Goal: Task Accomplishment & Management: Complete application form

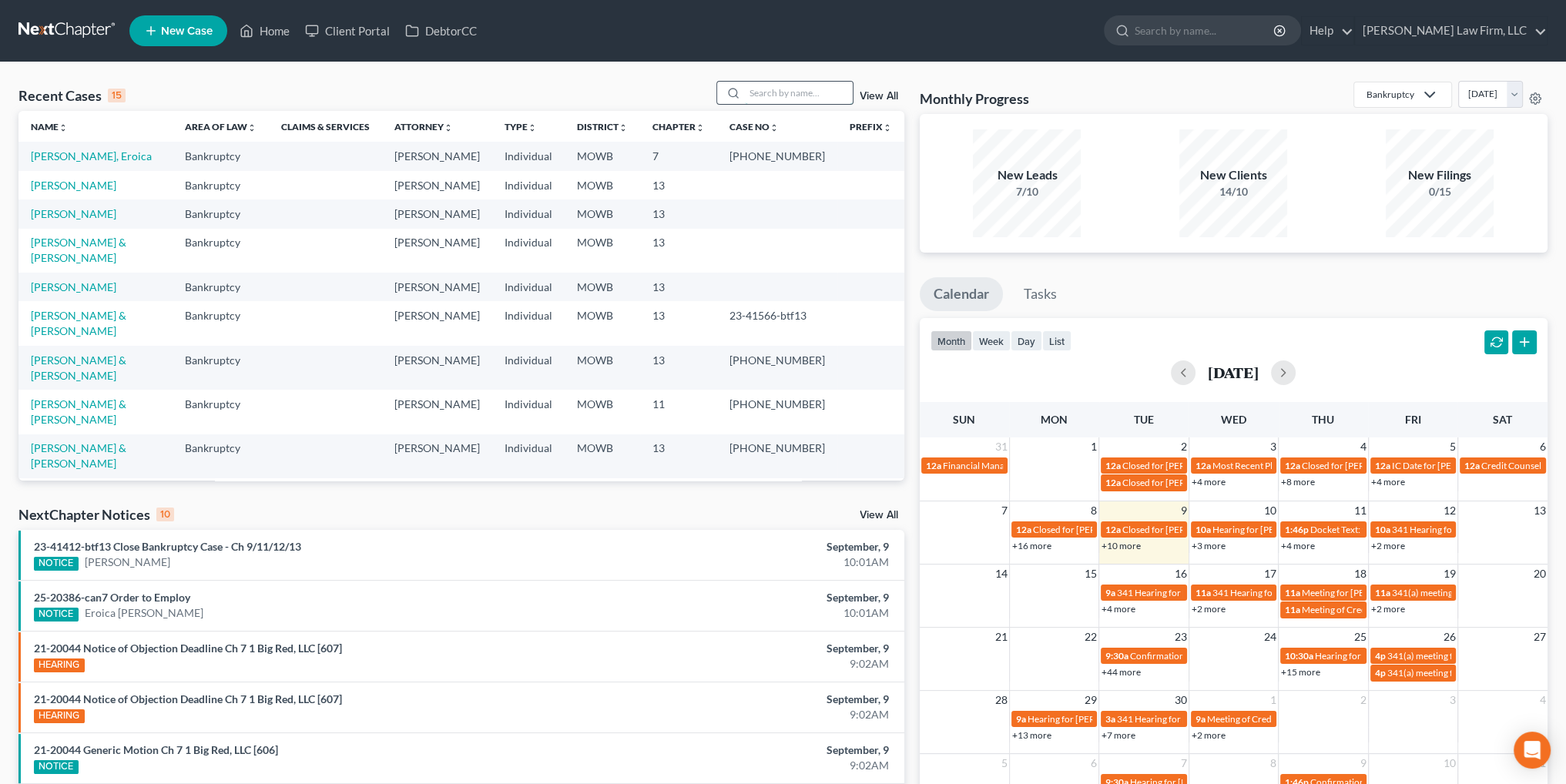
click at [785, 96] on input "search" at bounding box center [798, 93] width 108 height 22
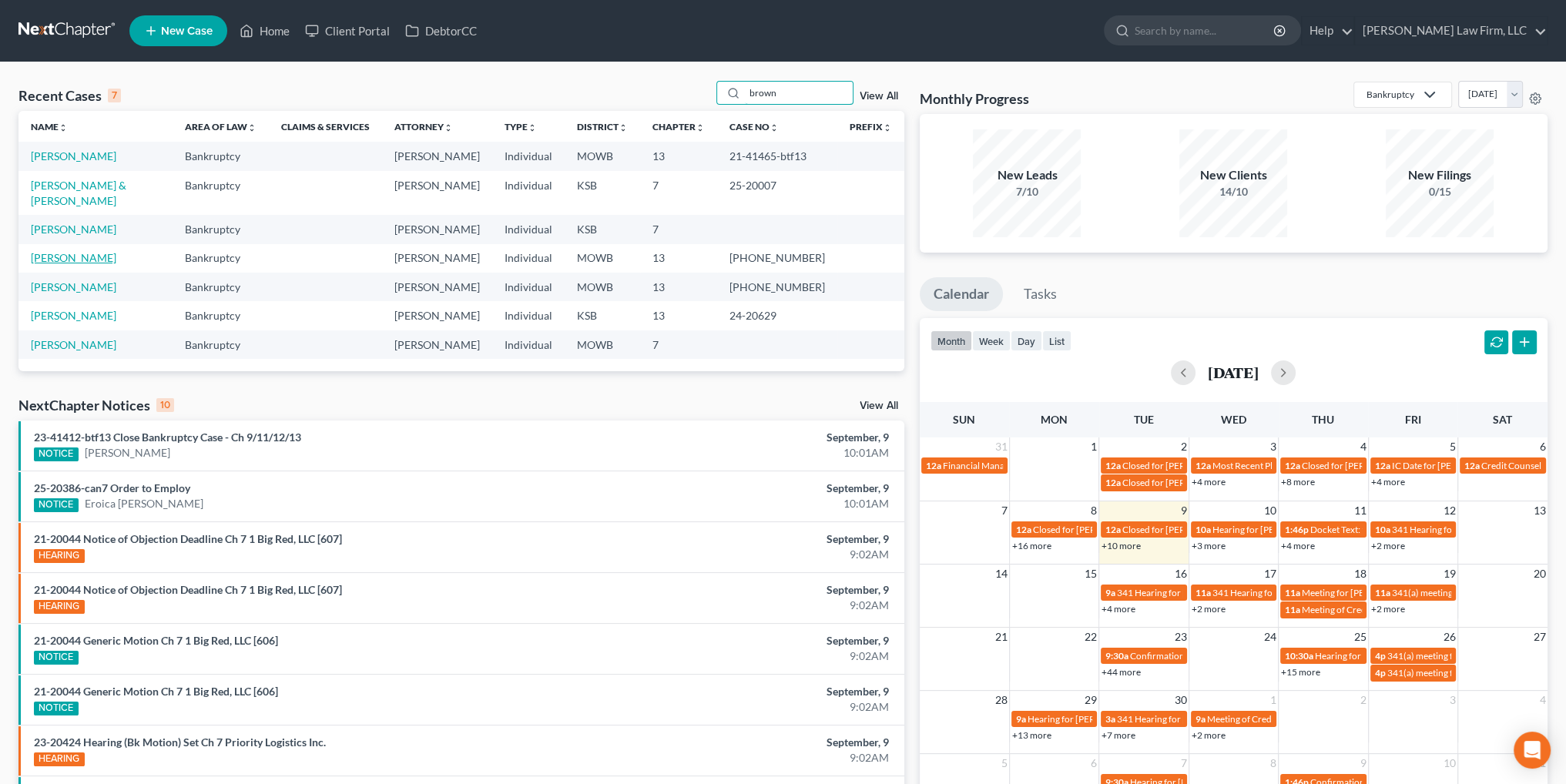
type input "brown"
click at [75, 251] on link "[PERSON_NAME]" at bounding box center [73, 258] width 86 height 13
select select "6"
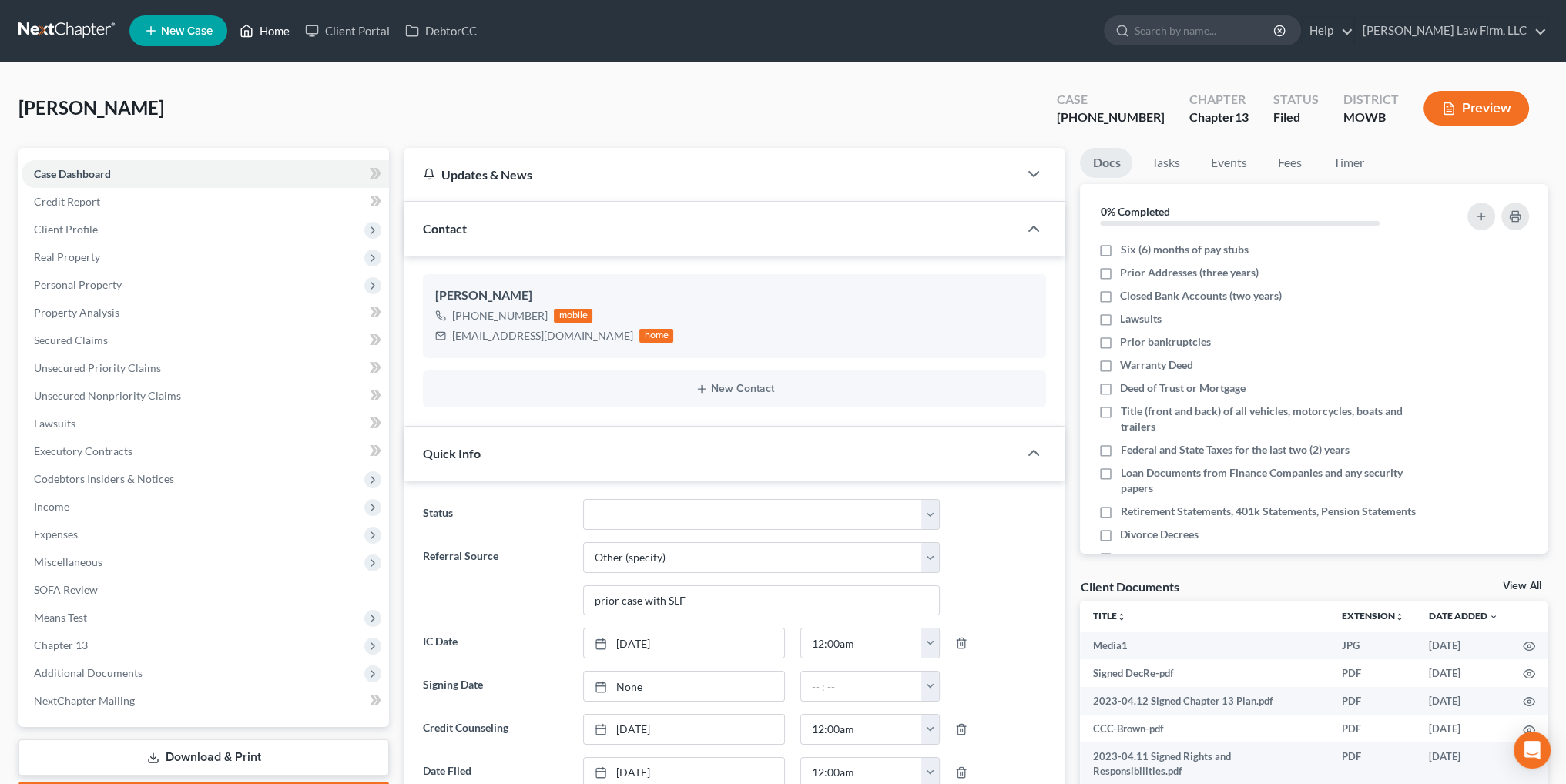
click at [270, 30] on link "Home" at bounding box center [264, 30] width 65 height 28
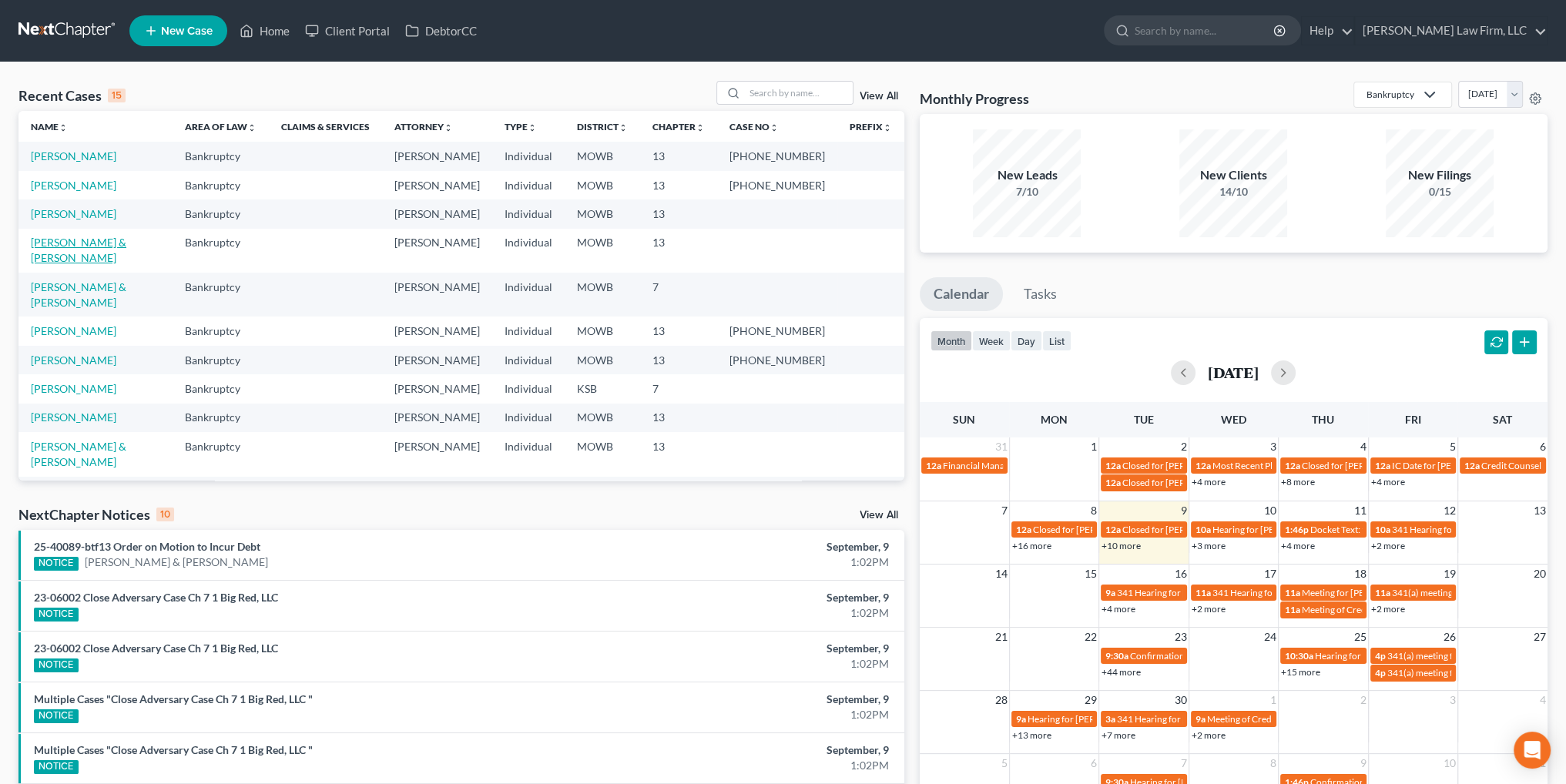
click at [95, 244] on link "[PERSON_NAME] & [PERSON_NAME]" at bounding box center [78, 249] width 96 height 29
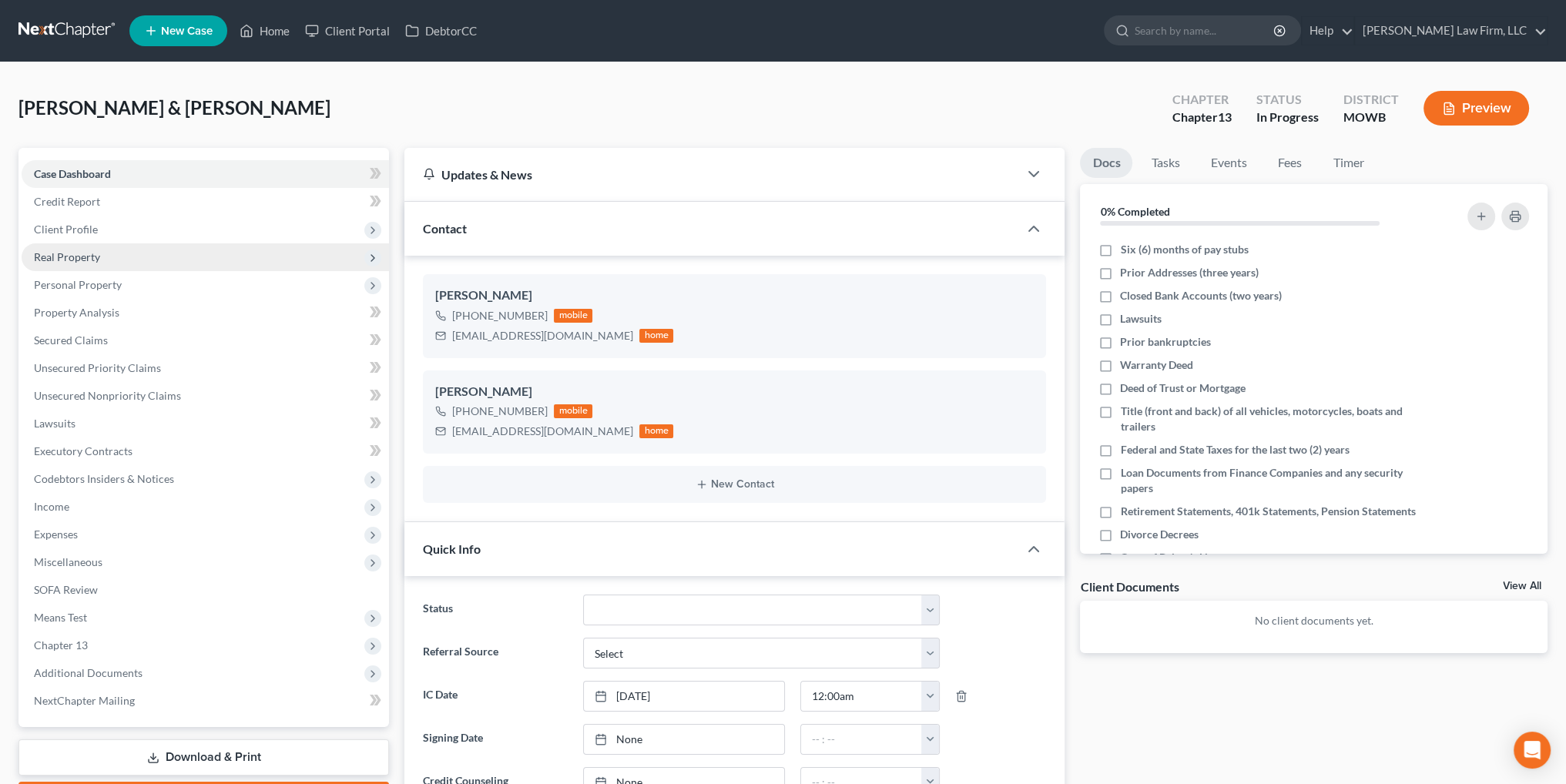
drag, startPoint x: 54, startPoint y: 226, endPoint x: 215, endPoint y: 242, distance: 161.8
click at [54, 225] on span "Client Profile" at bounding box center [65, 229] width 64 height 13
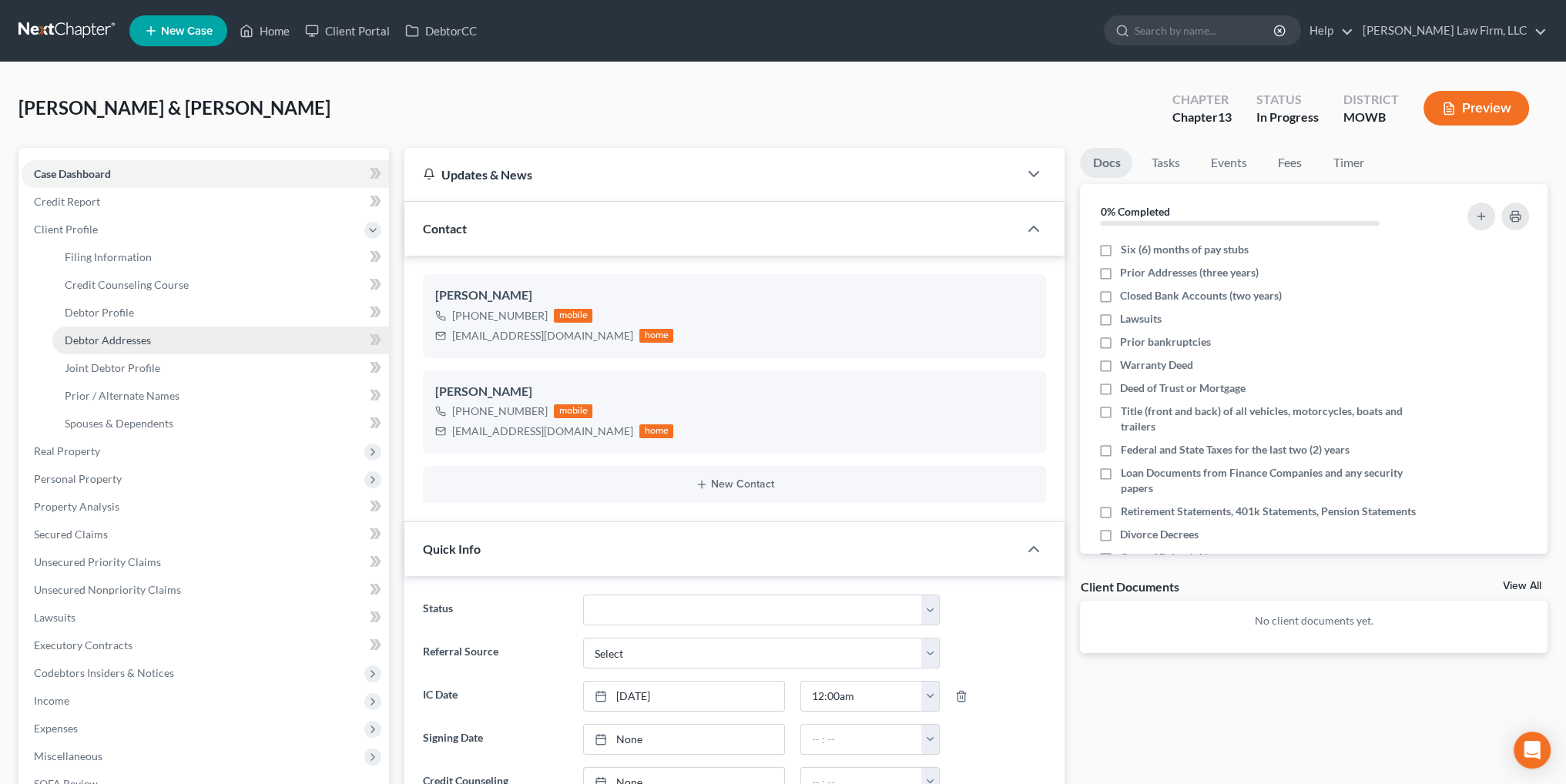
click at [109, 339] on span "Debtor Addresses" at bounding box center [108, 340] width 87 height 13
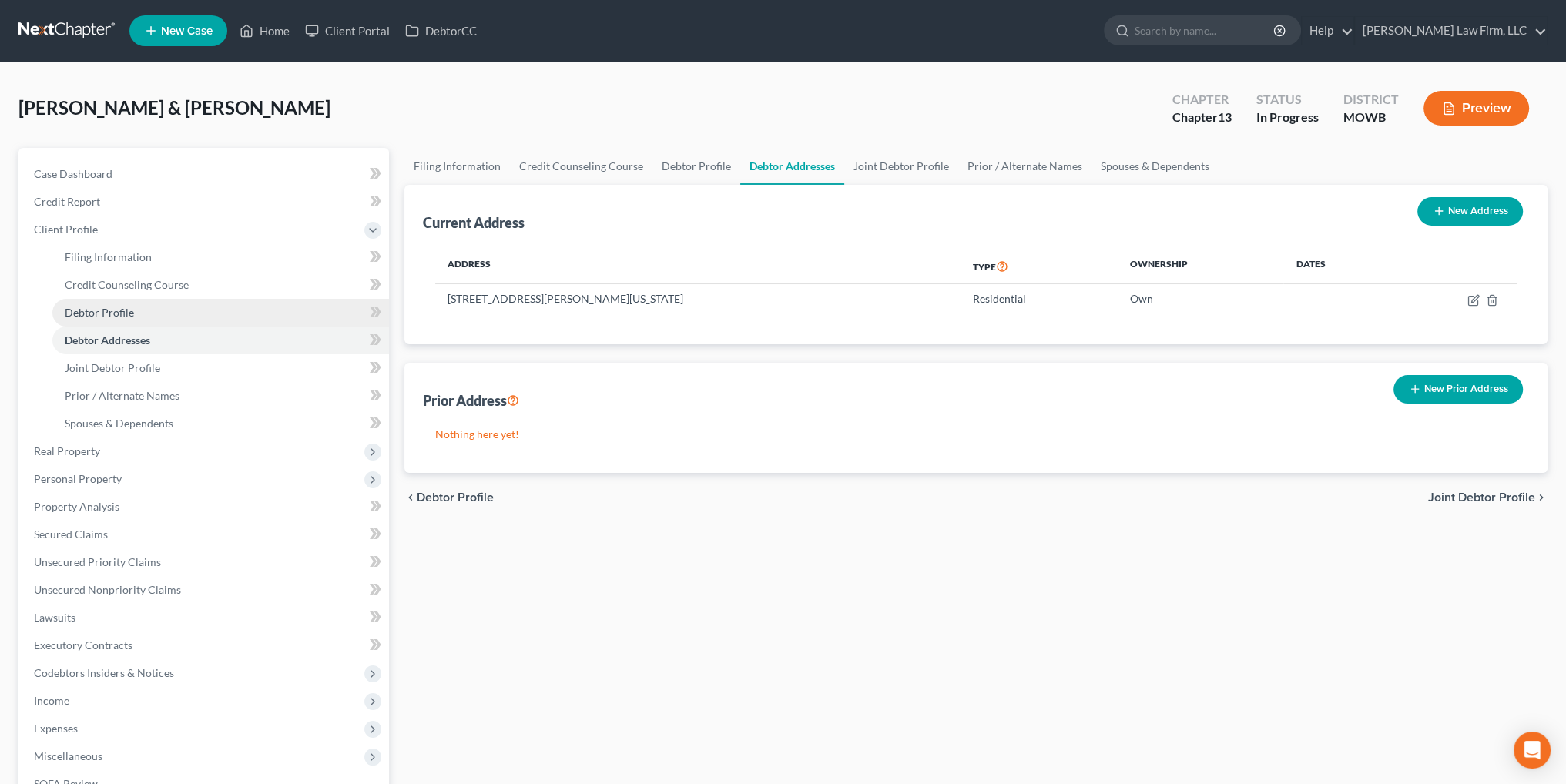
click at [98, 312] on span "Debtor Profile" at bounding box center [99, 312] width 69 height 13
select select "1"
select select "4"
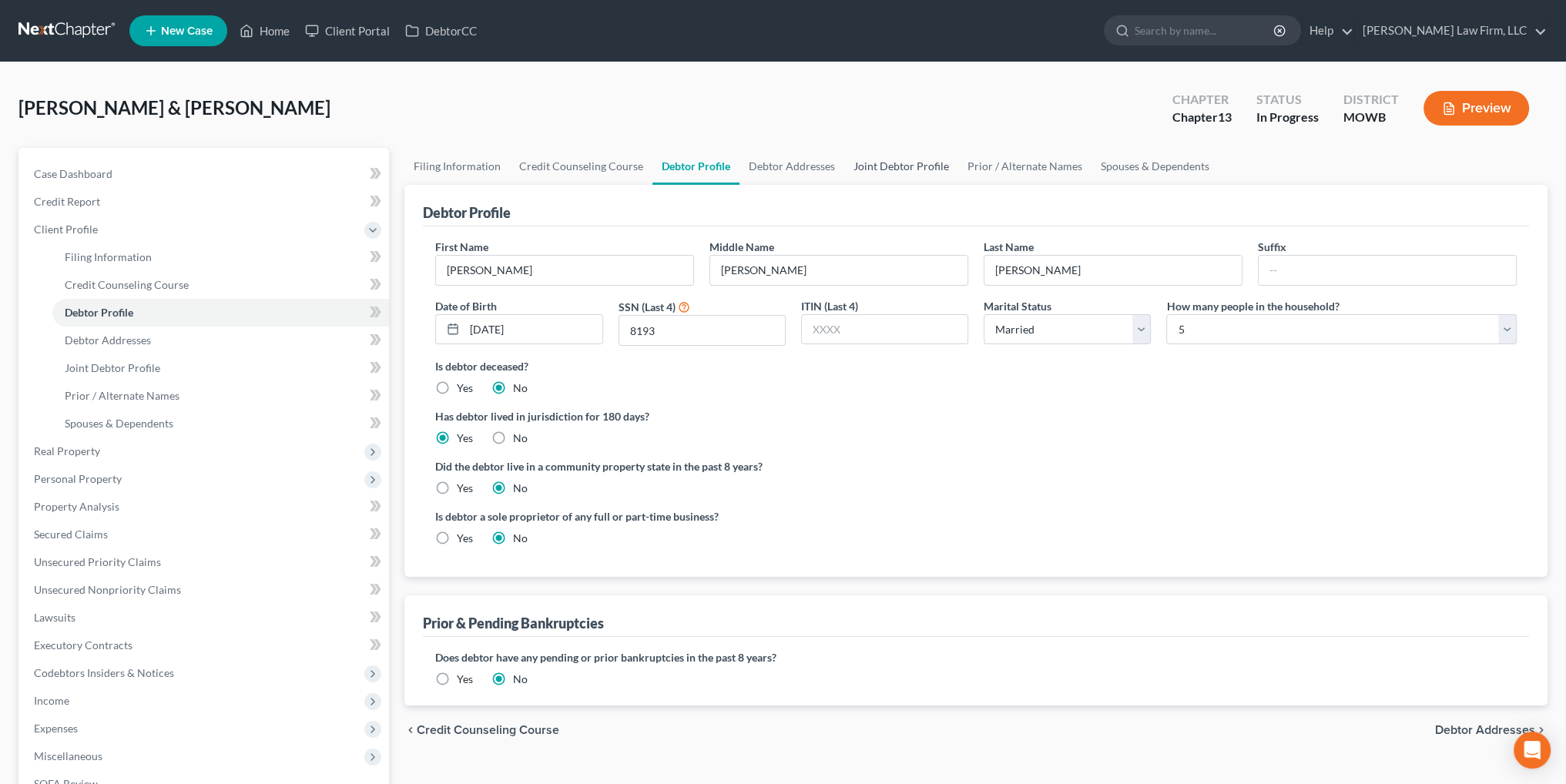
click at [896, 164] on link "Joint Debtor Profile" at bounding box center [901, 167] width 114 height 37
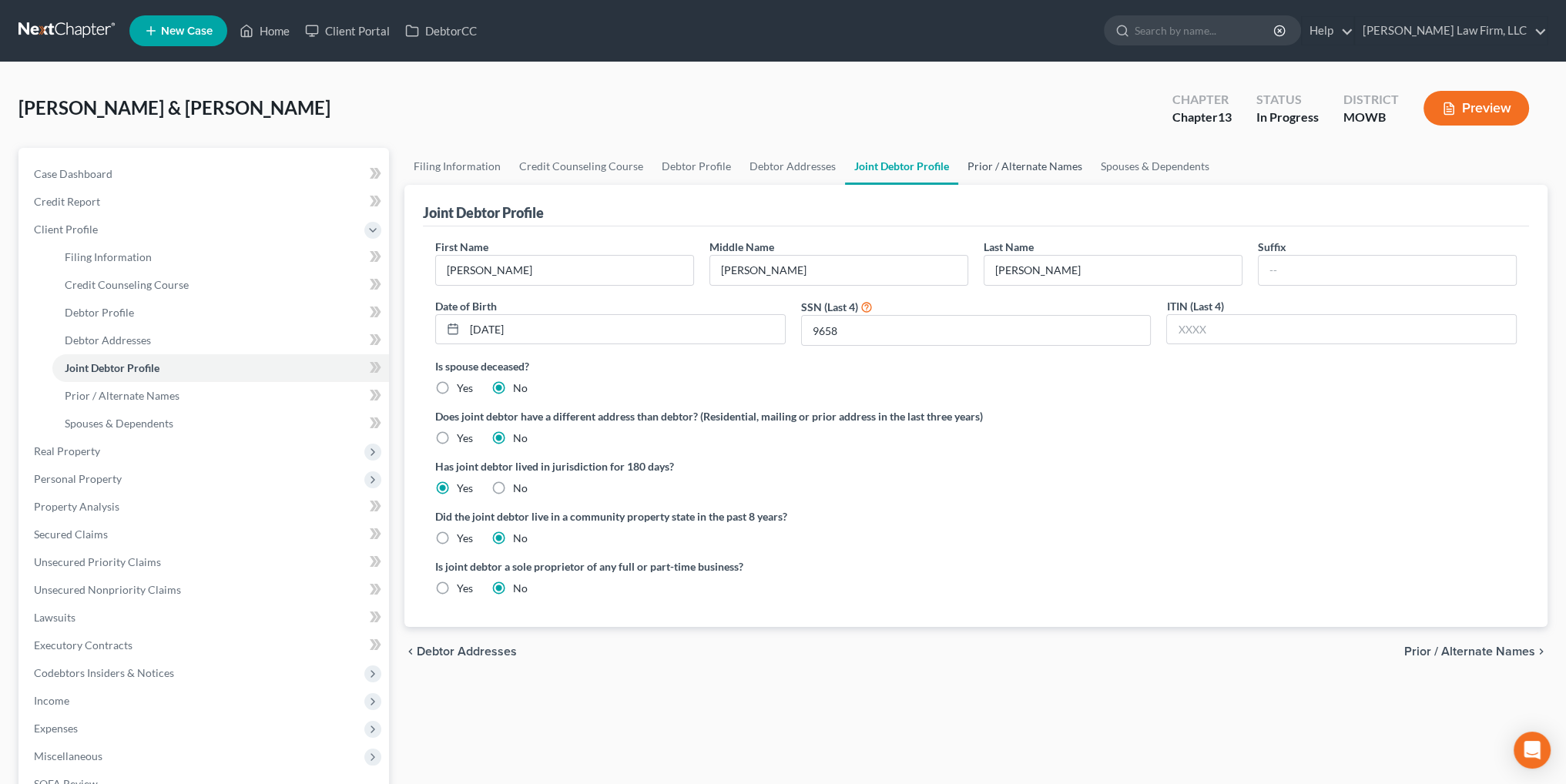
click at [988, 165] on link "Prior / Alternate Names" at bounding box center [1025, 167] width 133 height 37
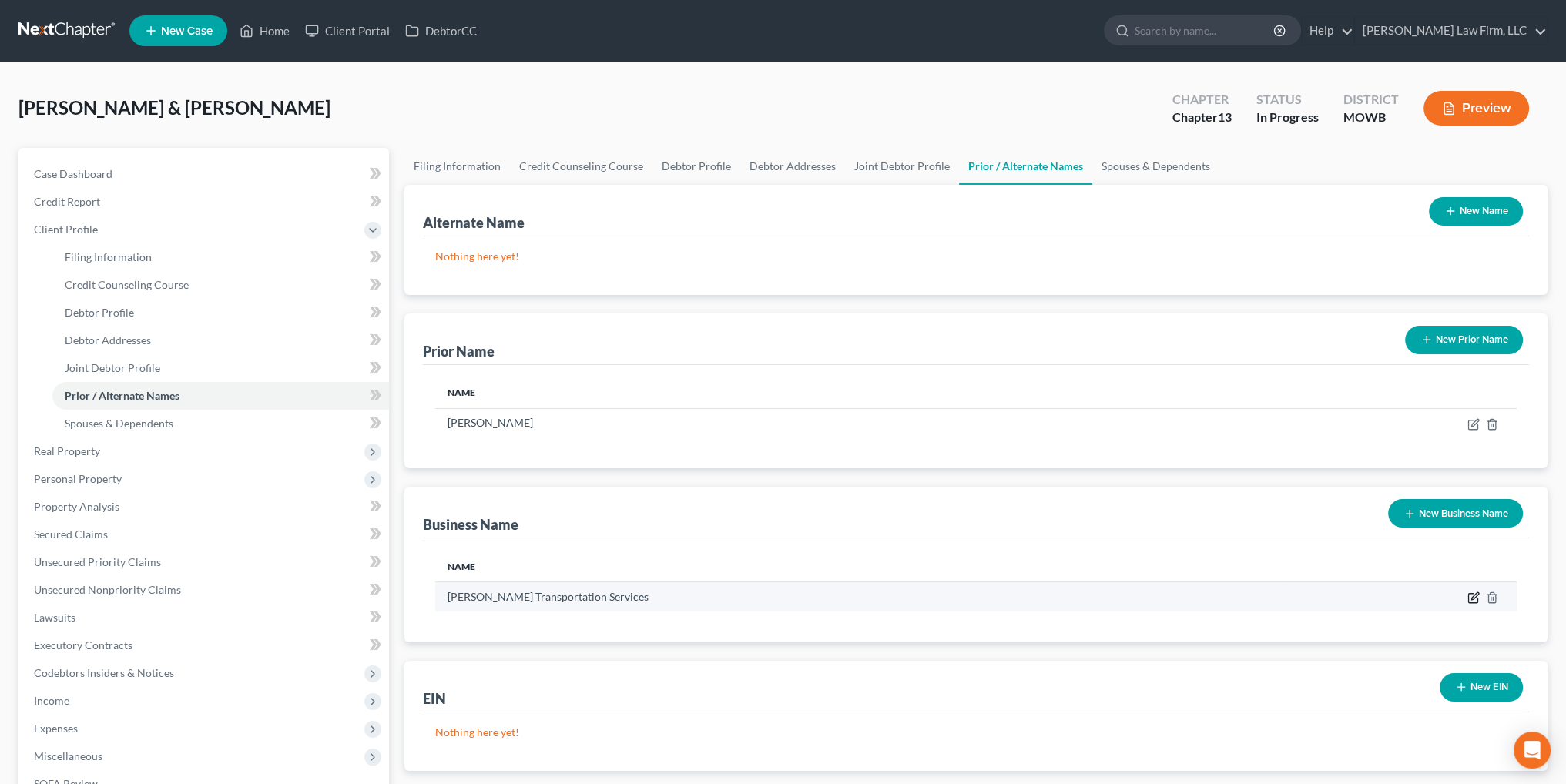
click at [1470, 594] on icon "button" at bounding box center [1473, 597] width 12 height 12
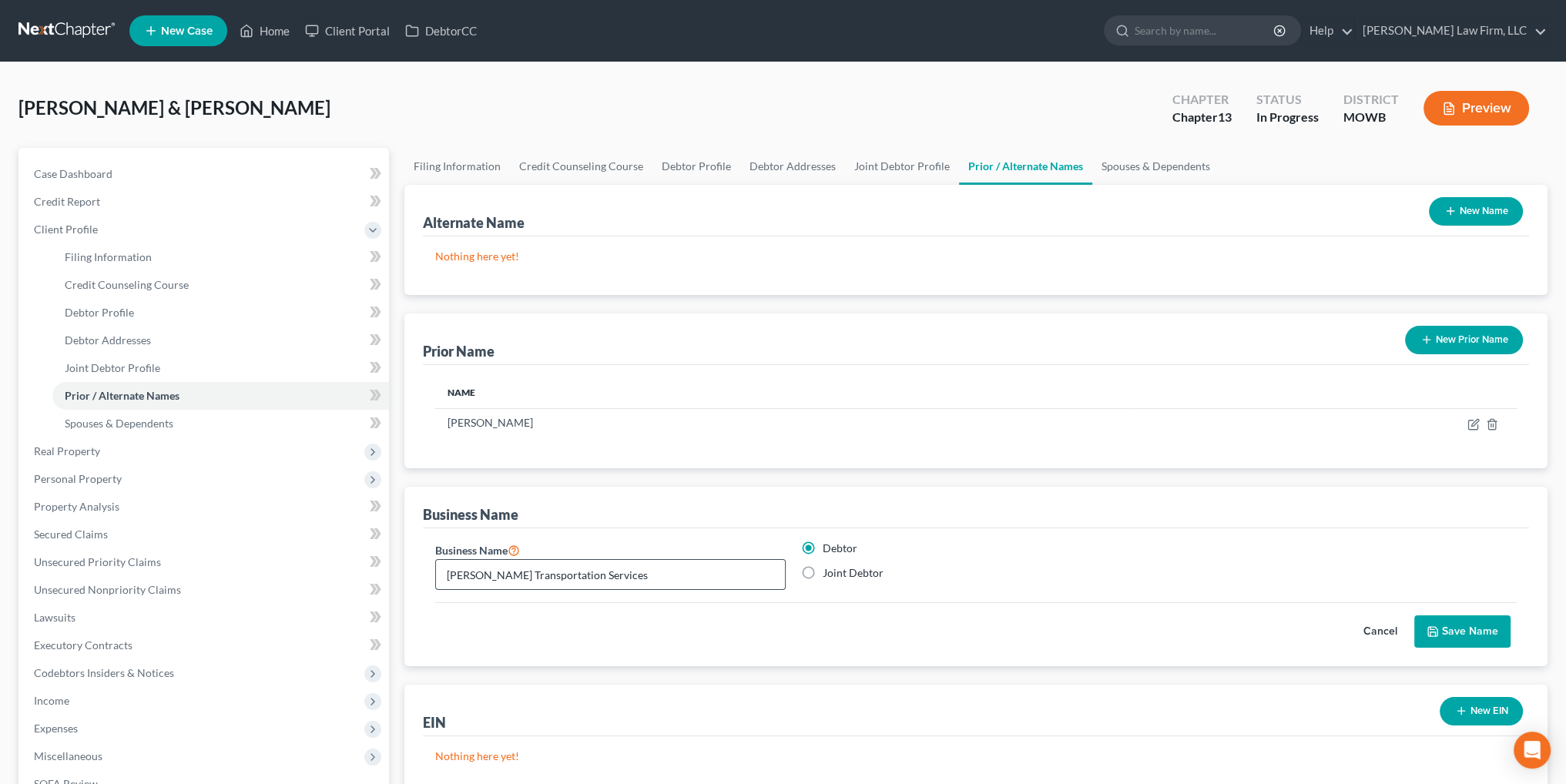
click at [614, 574] on input "[PERSON_NAME] Transportation Services" at bounding box center [610, 574] width 349 height 29
type input "[PERSON_NAME] Transportation Services, LLC"
click at [1464, 634] on button "Save Name" at bounding box center [1462, 631] width 97 height 32
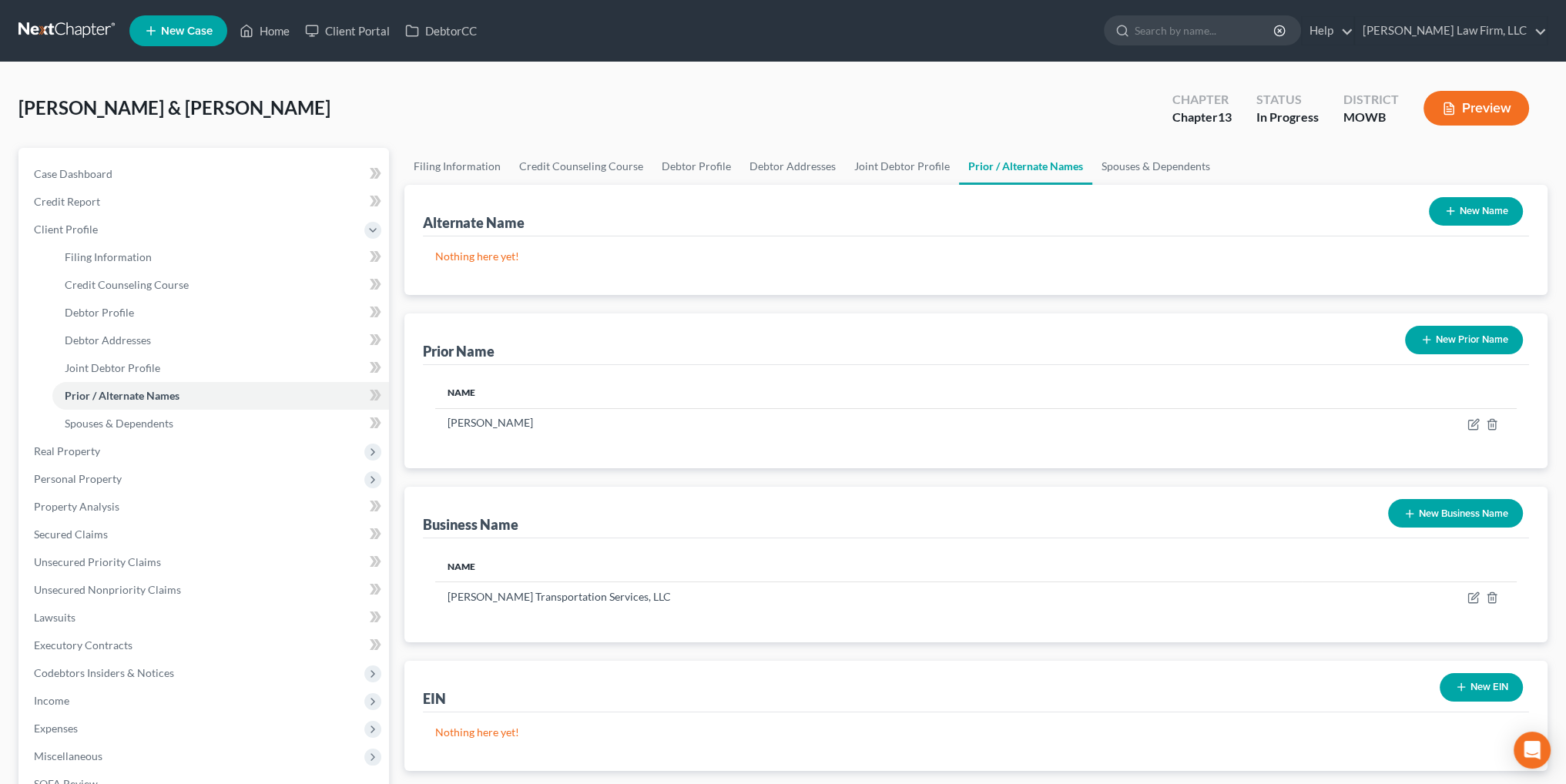
click at [1482, 694] on button "New EIN" at bounding box center [1481, 686] width 83 height 29
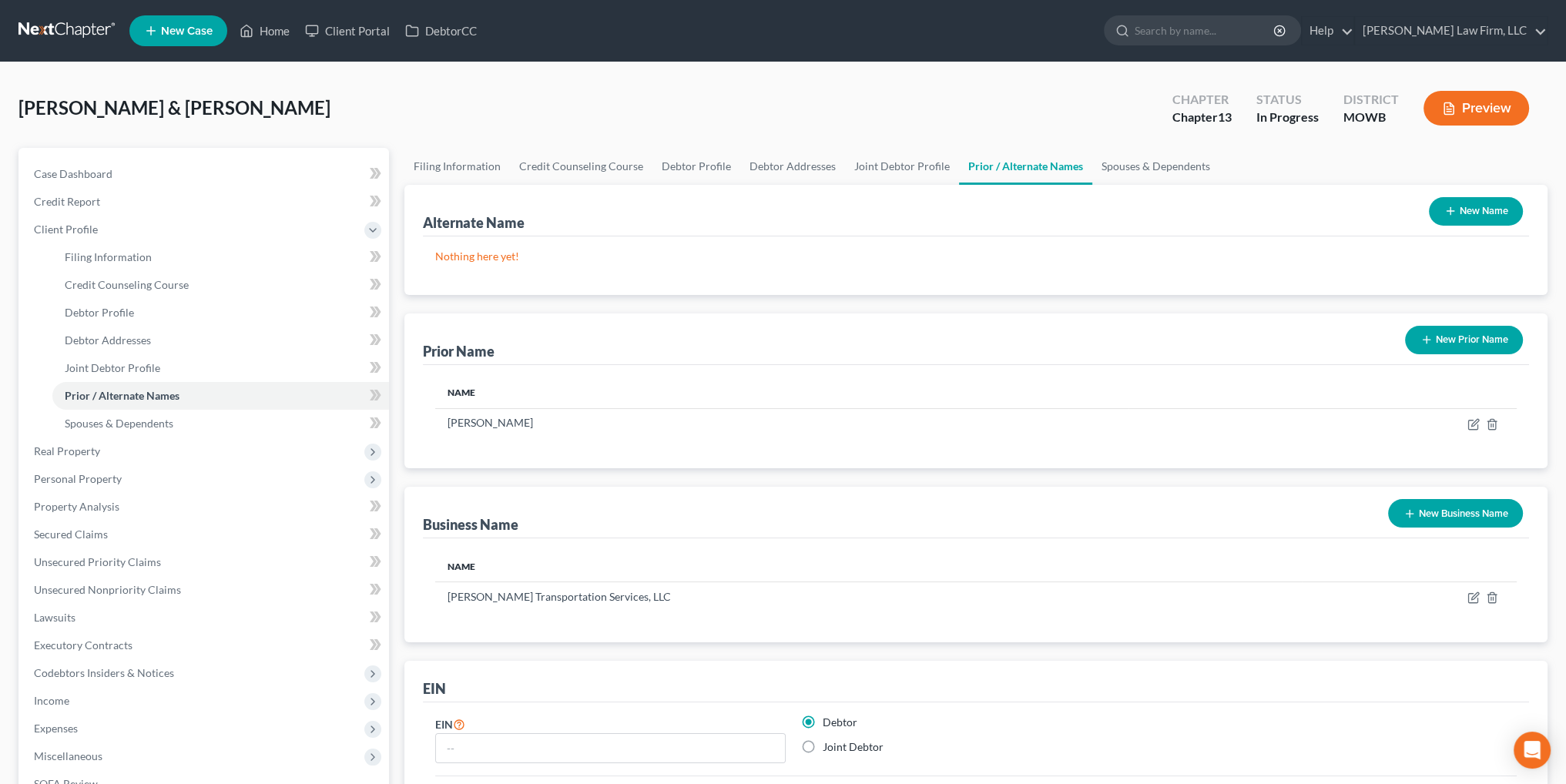
scroll to position [154, 0]
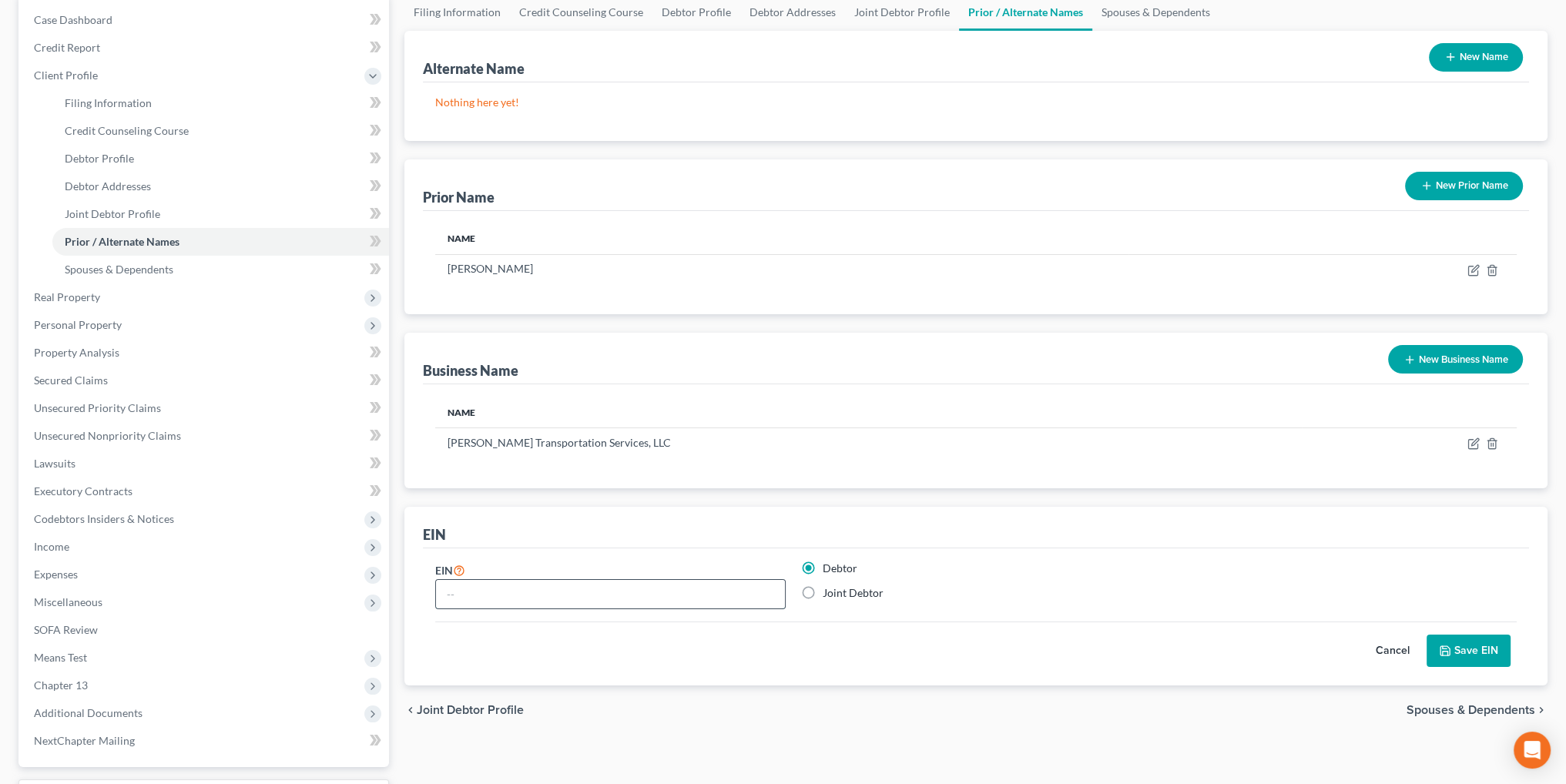
click at [558, 596] on input "text" at bounding box center [610, 594] width 349 height 29
type input "85-405190"
click at [1490, 652] on button "Save EIN" at bounding box center [1468, 650] width 84 height 32
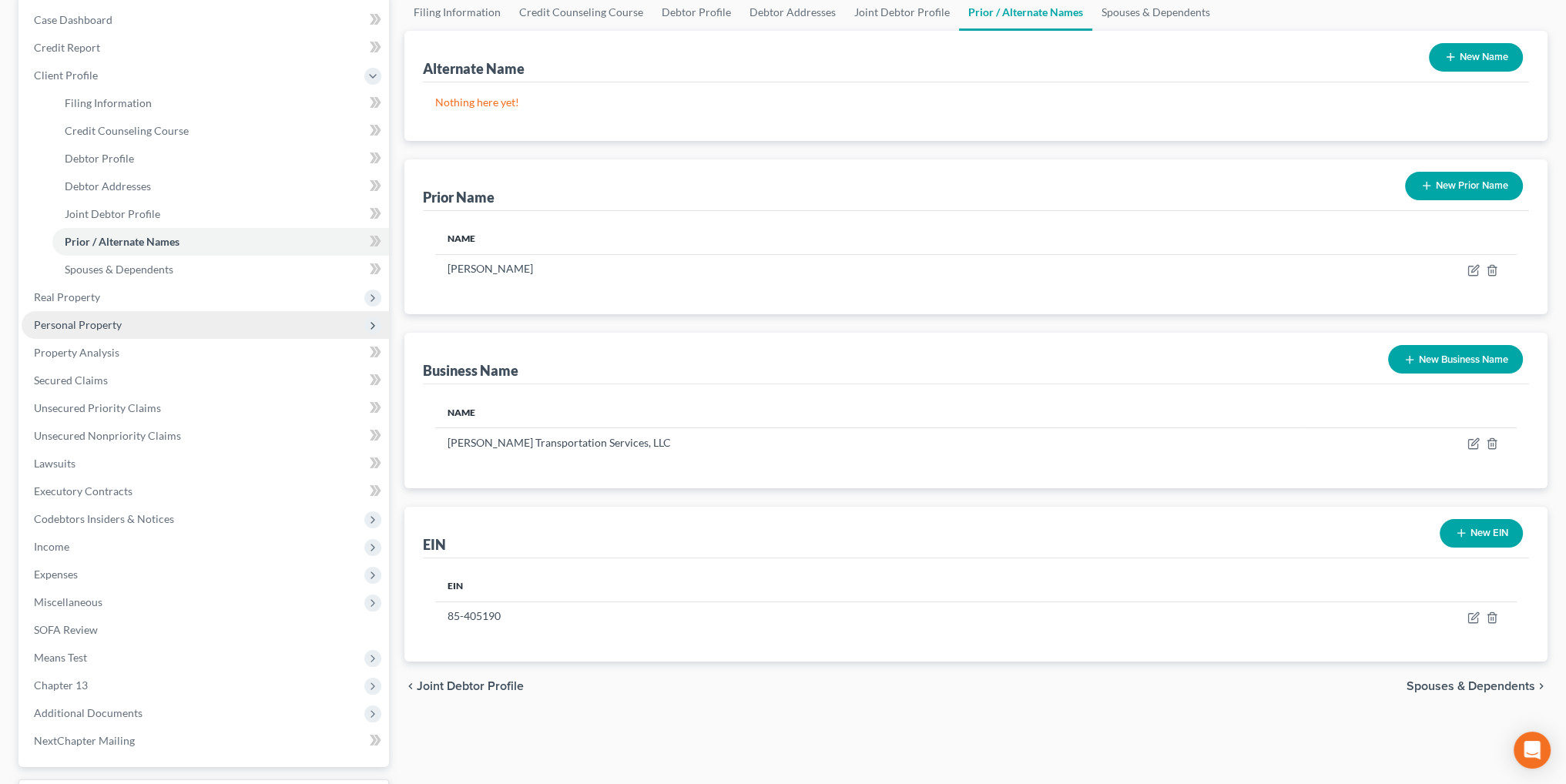
click at [88, 321] on span "Personal Property" at bounding box center [77, 325] width 87 height 13
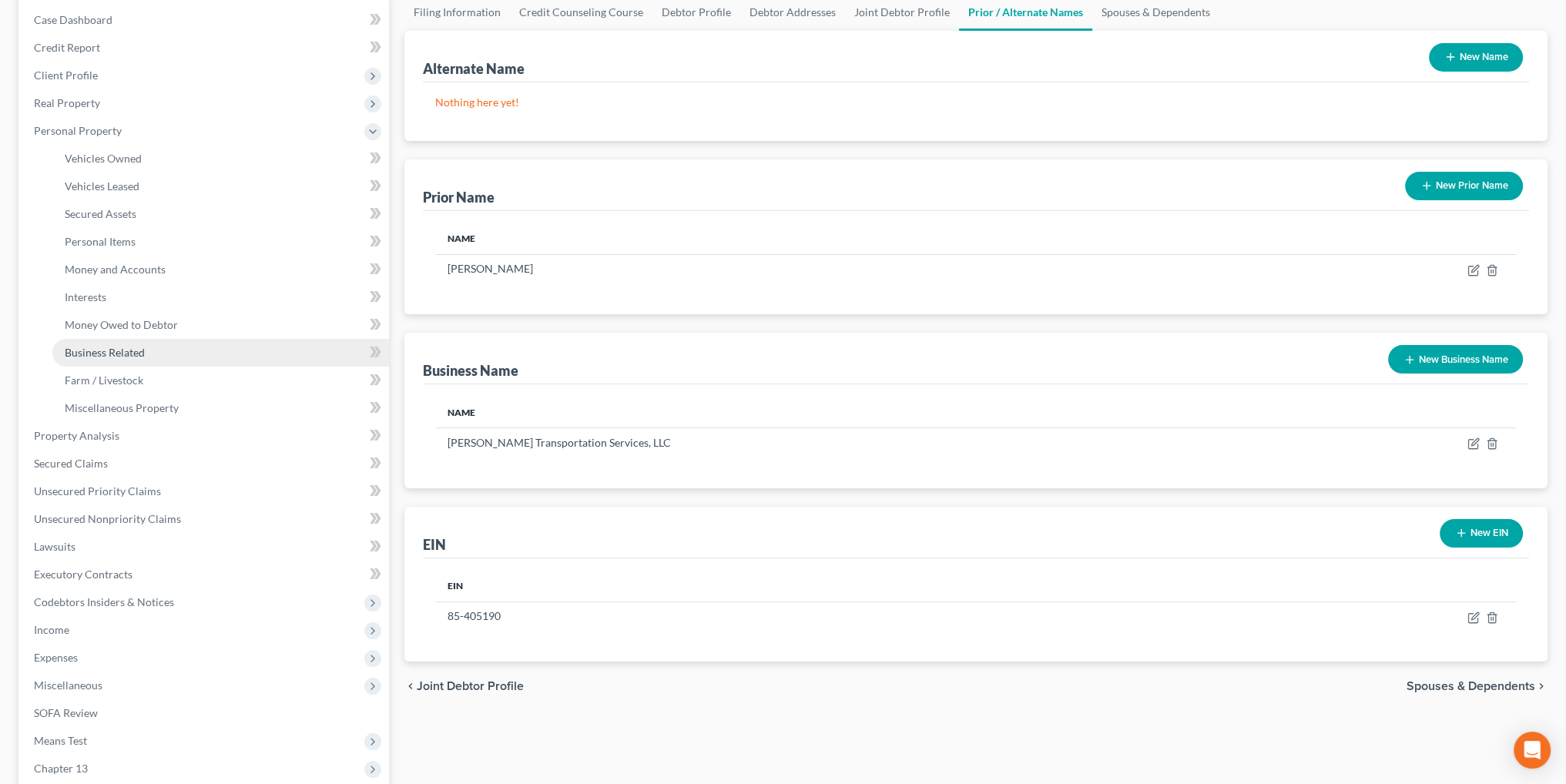
click at [125, 346] on span "Business Related" at bounding box center [104, 352] width 80 height 13
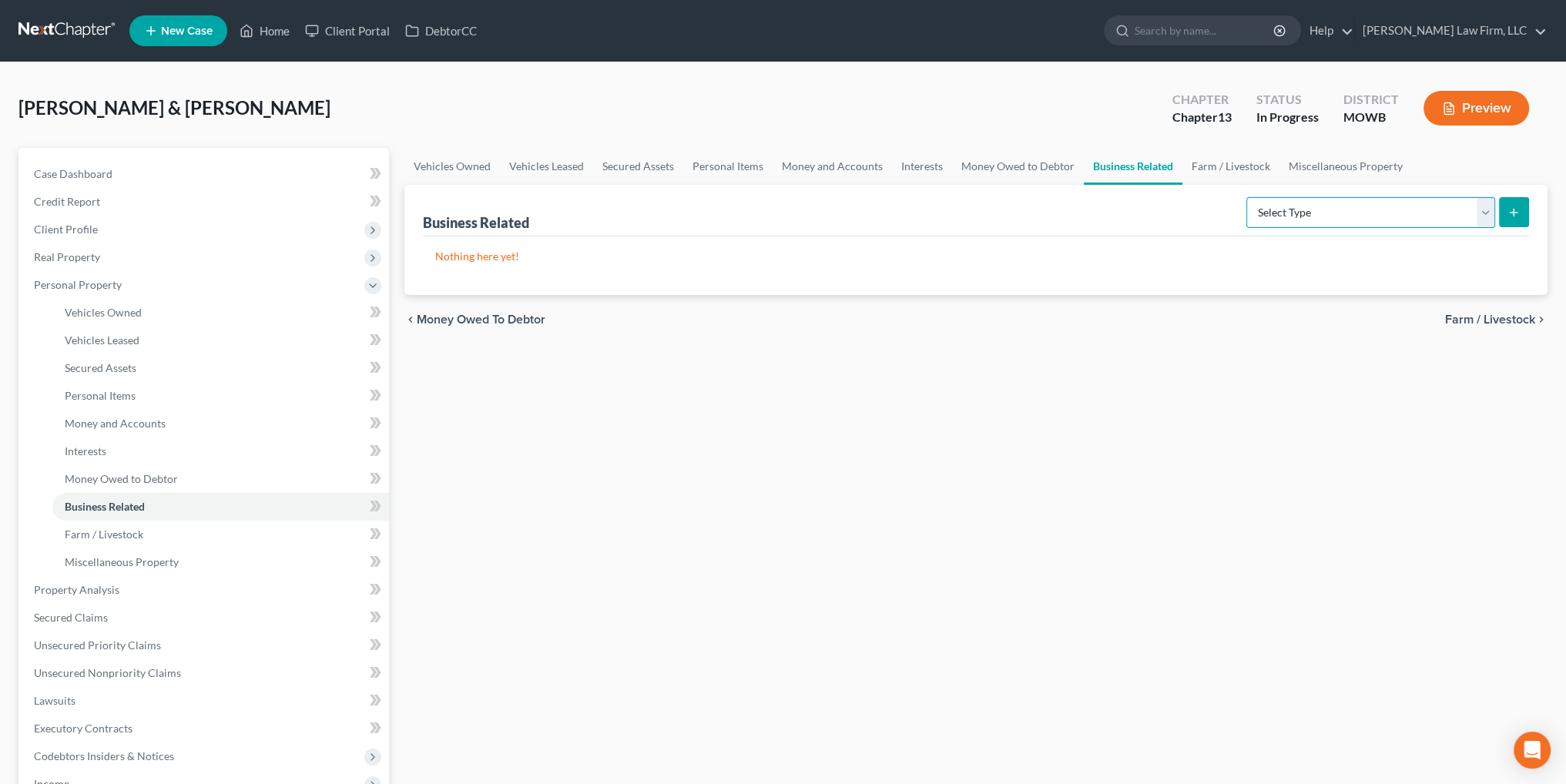
click at [1437, 213] on select "Select Type Customer Lists Franchises Inventory Licenses Machinery Office Equip…" at bounding box center [1371, 212] width 249 height 30
click at [79, 228] on span "Client Profile" at bounding box center [65, 229] width 64 height 13
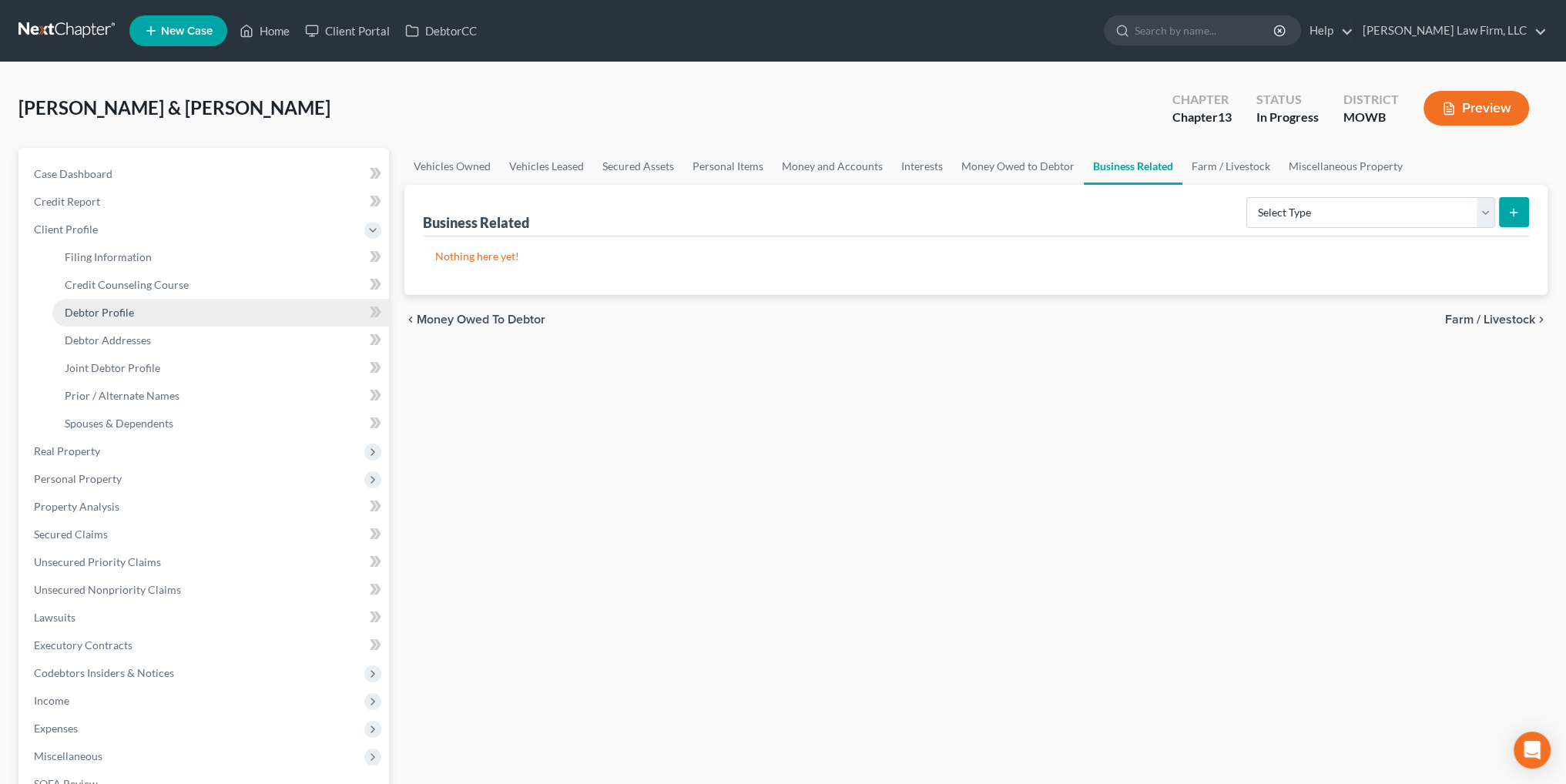
click at [114, 312] on span "Debtor Profile" at bounding box center [99, 312] width 69 height 13
select select "1"
select select "4"
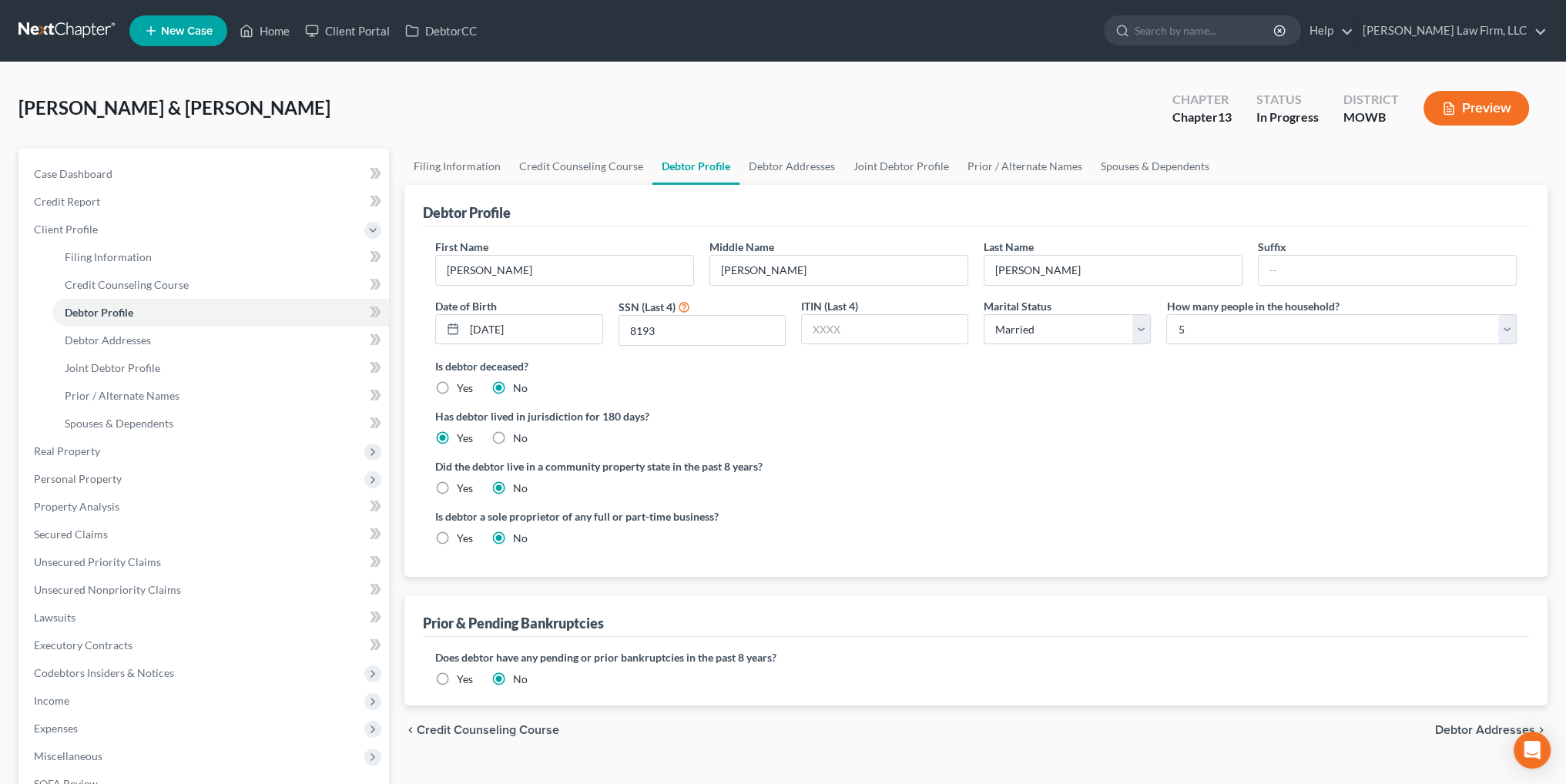
click at [457, 534] on label "Yes" at bounding box center [465, 537] width 17 height 16
click at [463, 534] on input "Yes" at bounding box center [468, 535] width 10 height 10
radio input "true"
radio input "false"
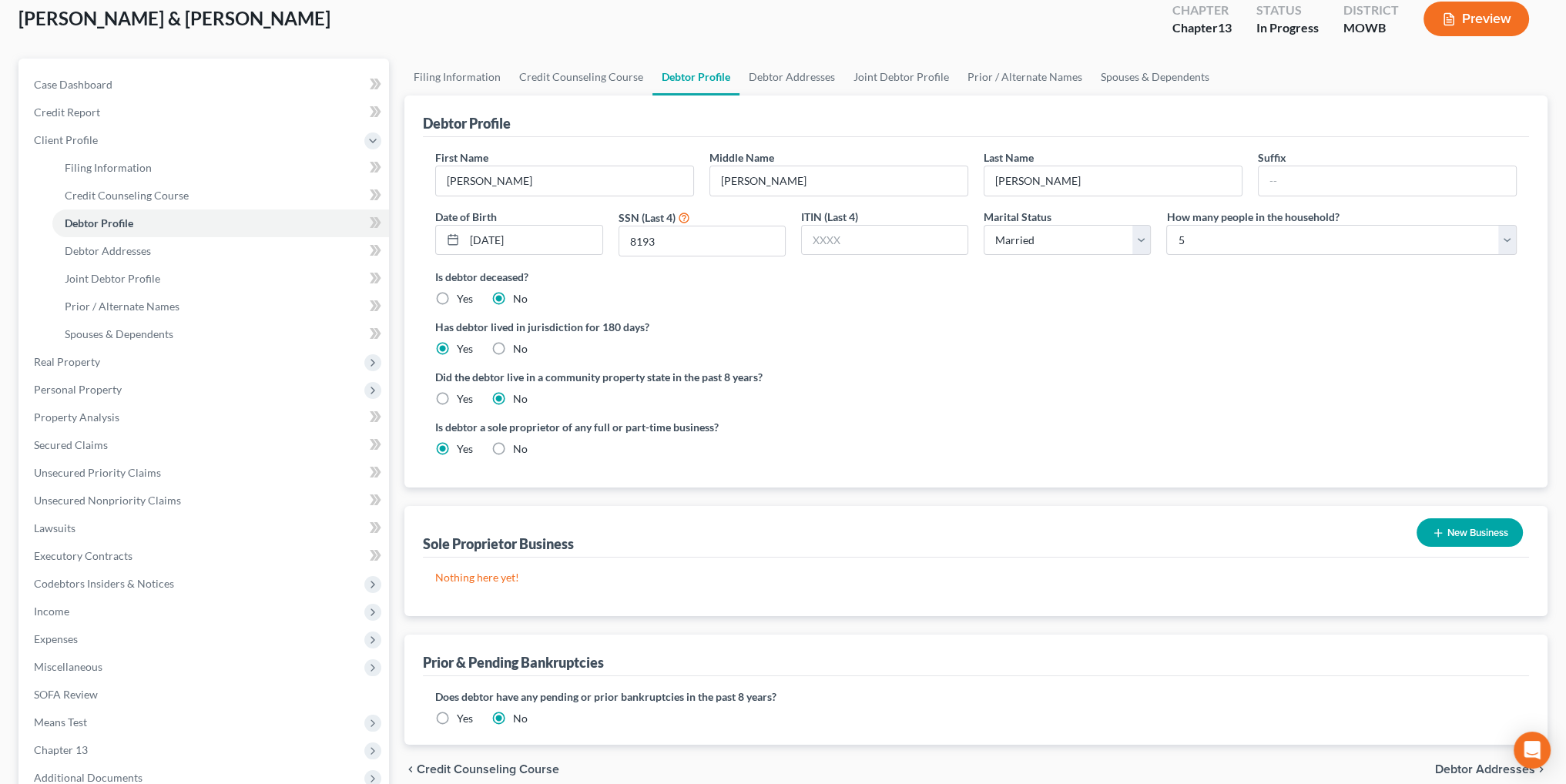
scroll to position [231, 0]
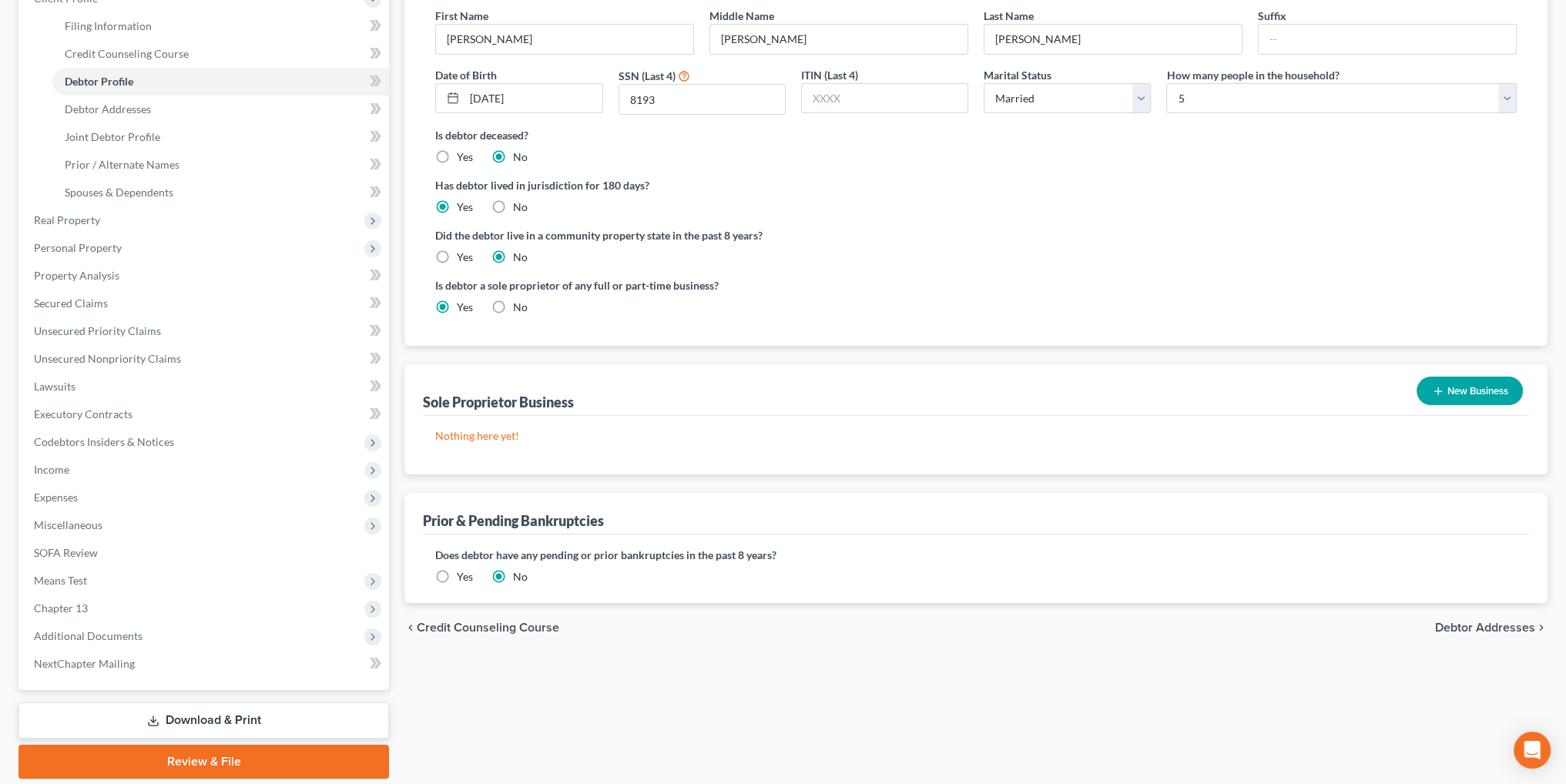
click at [1451, 389] on button "New Business" at bounding box center [1469, 390] width 106 height 29
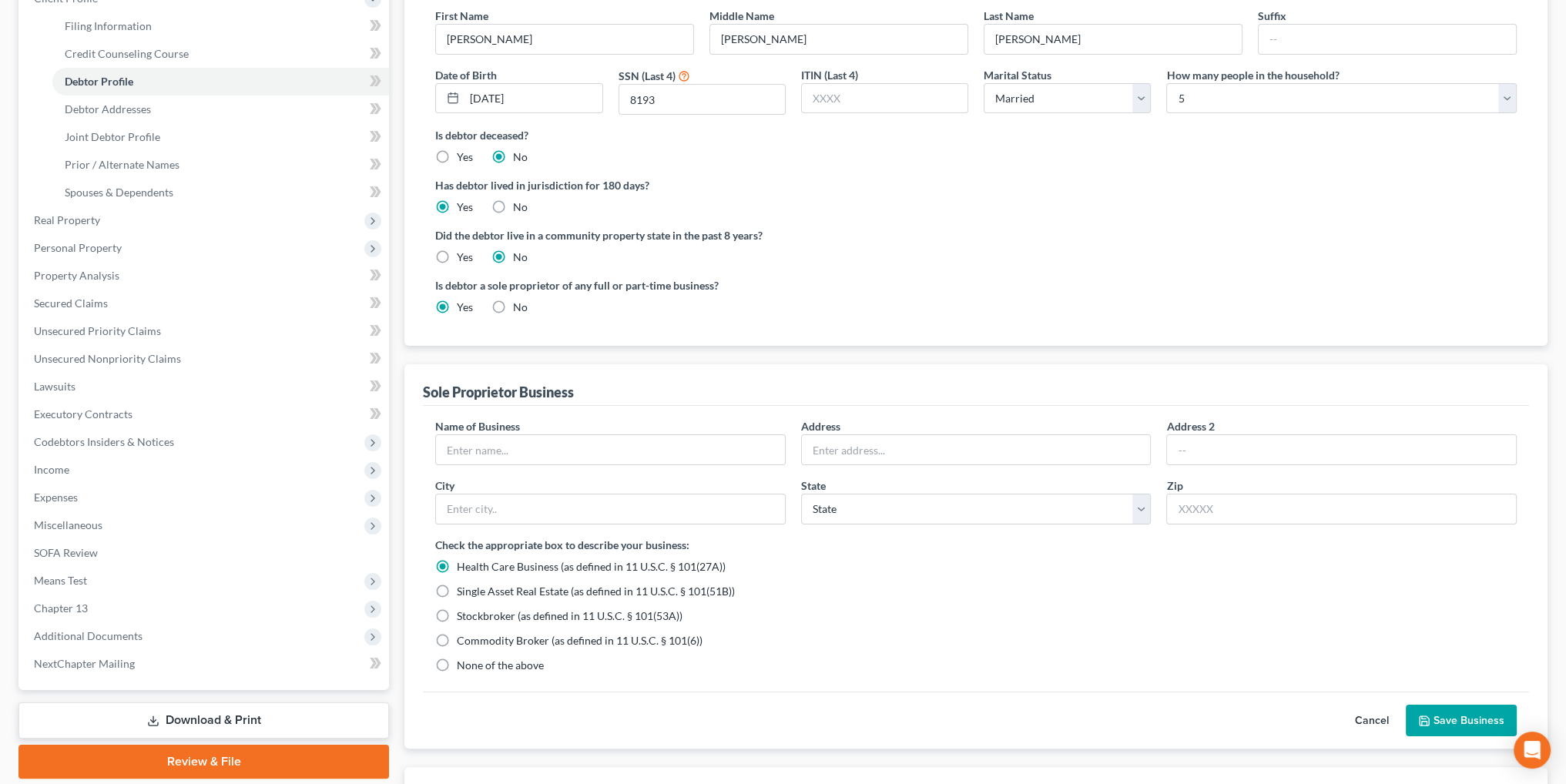
click at [457, 662] on label "None of the above" at bounding box center [500, 665] width 87 height 16
click at [463, 662] on input "None of the above" at bounding box center [468, 663] width 10 height 10
radio input "true"
radio input "false"
click at [530, 441] on input "text" at bounding box center [610, 450] width 349 height 29
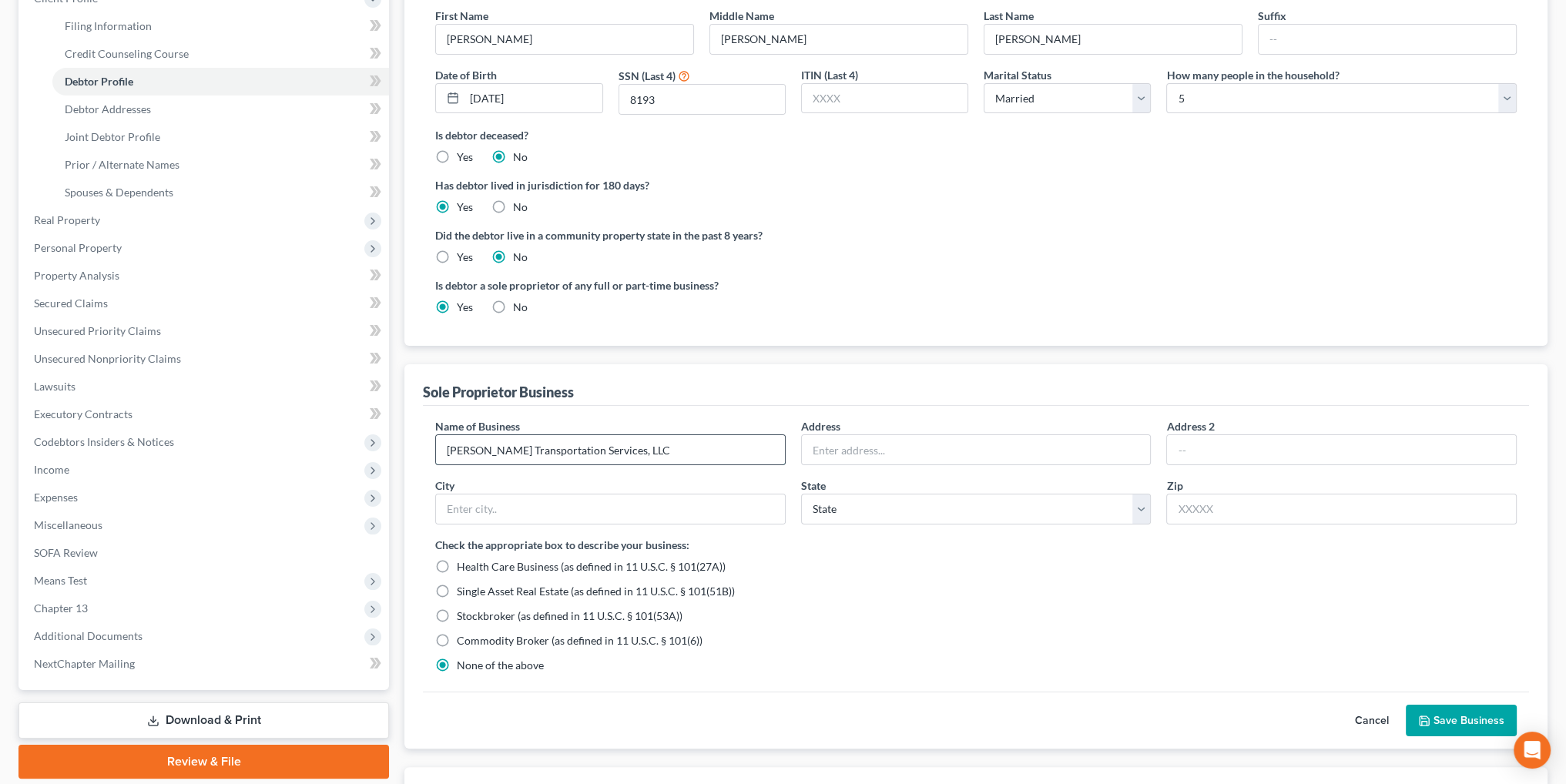
type input "[PERSON_NAME] Transportation Services, LLC"
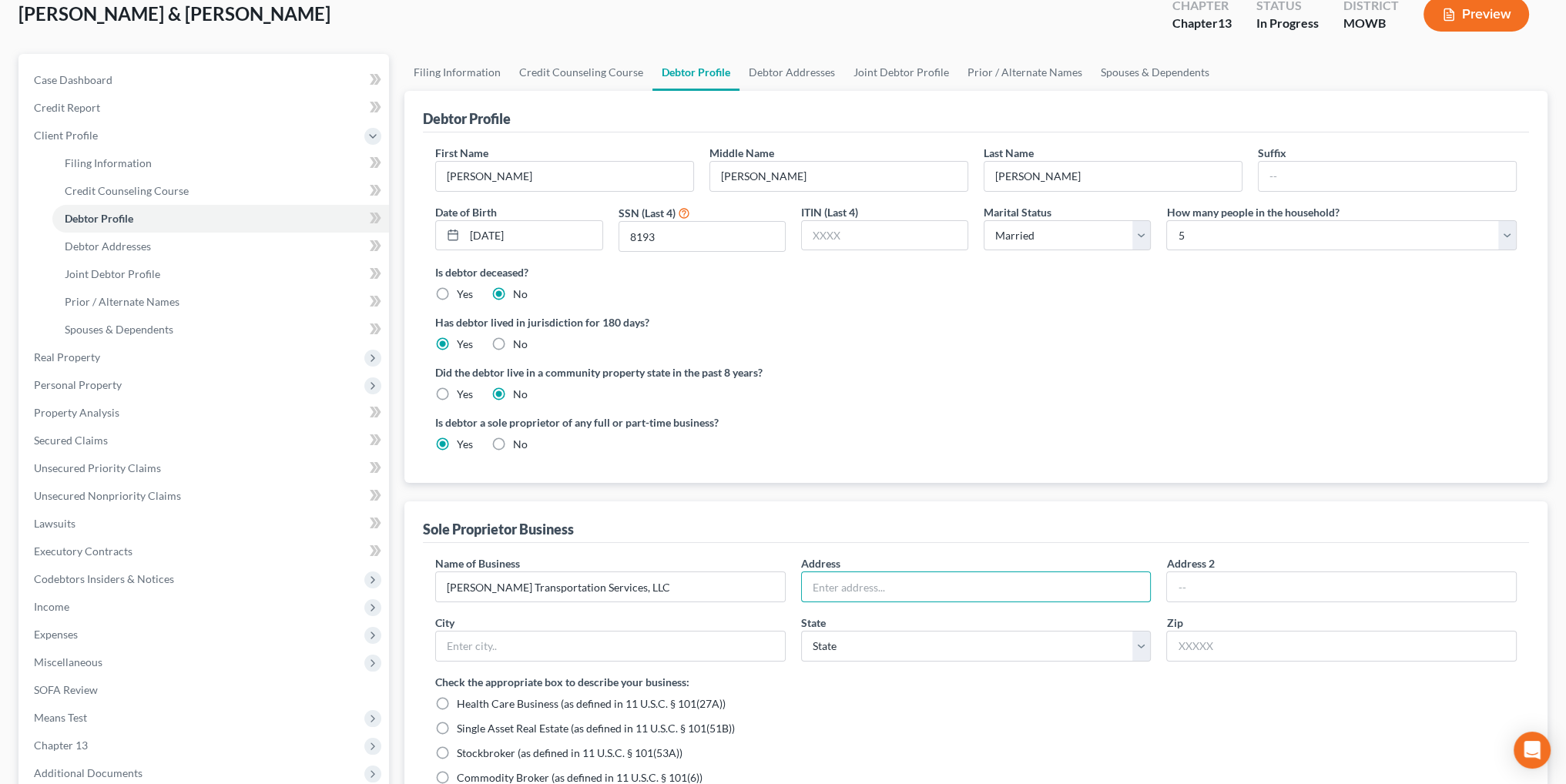
scroll to position [77, 0]
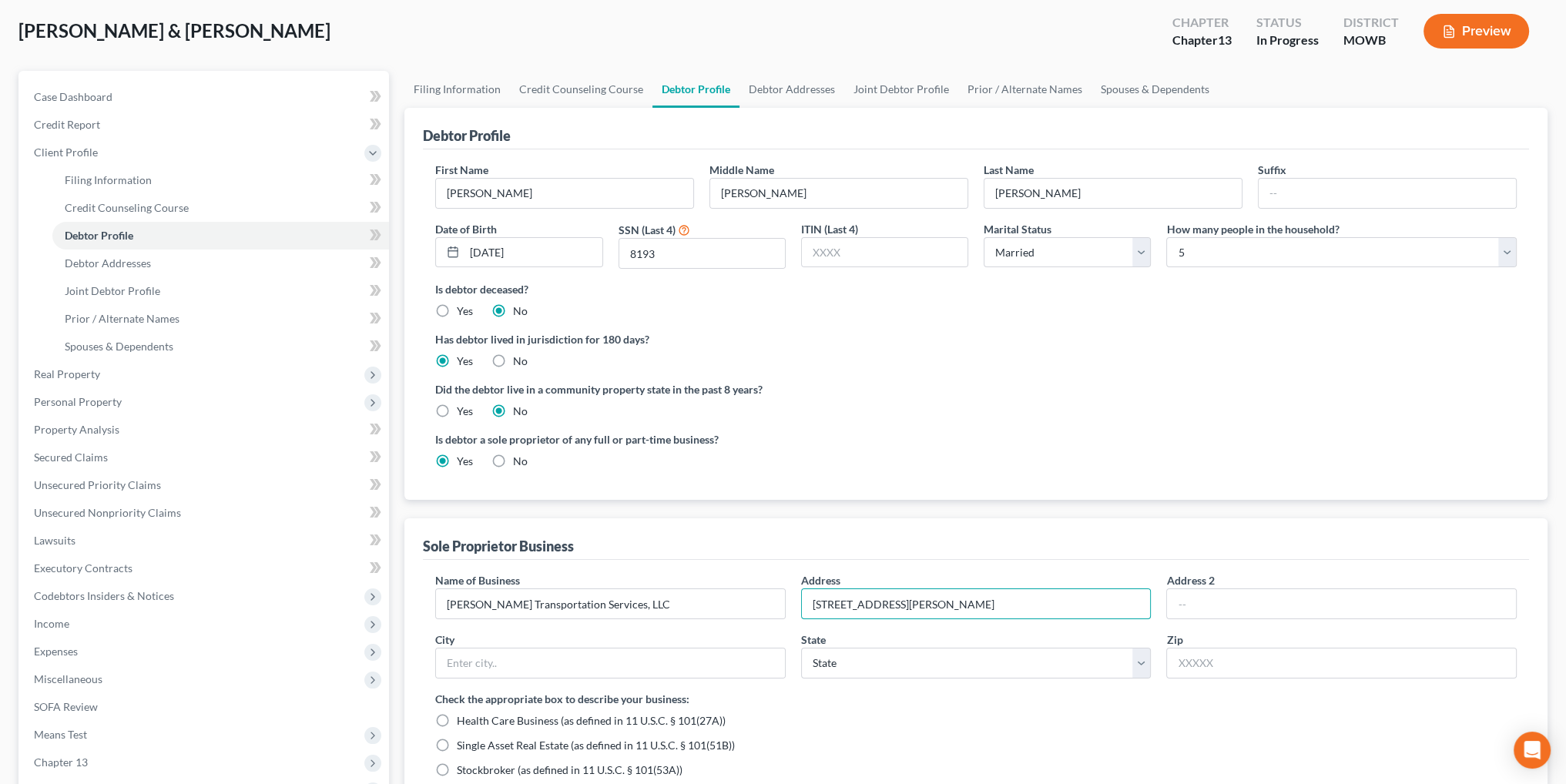
type input "[STREET_ADDRESS][PERSON_NAME]"
type input "[US_STATE][GEOGRAPHIC_DATA]"
select select "26"
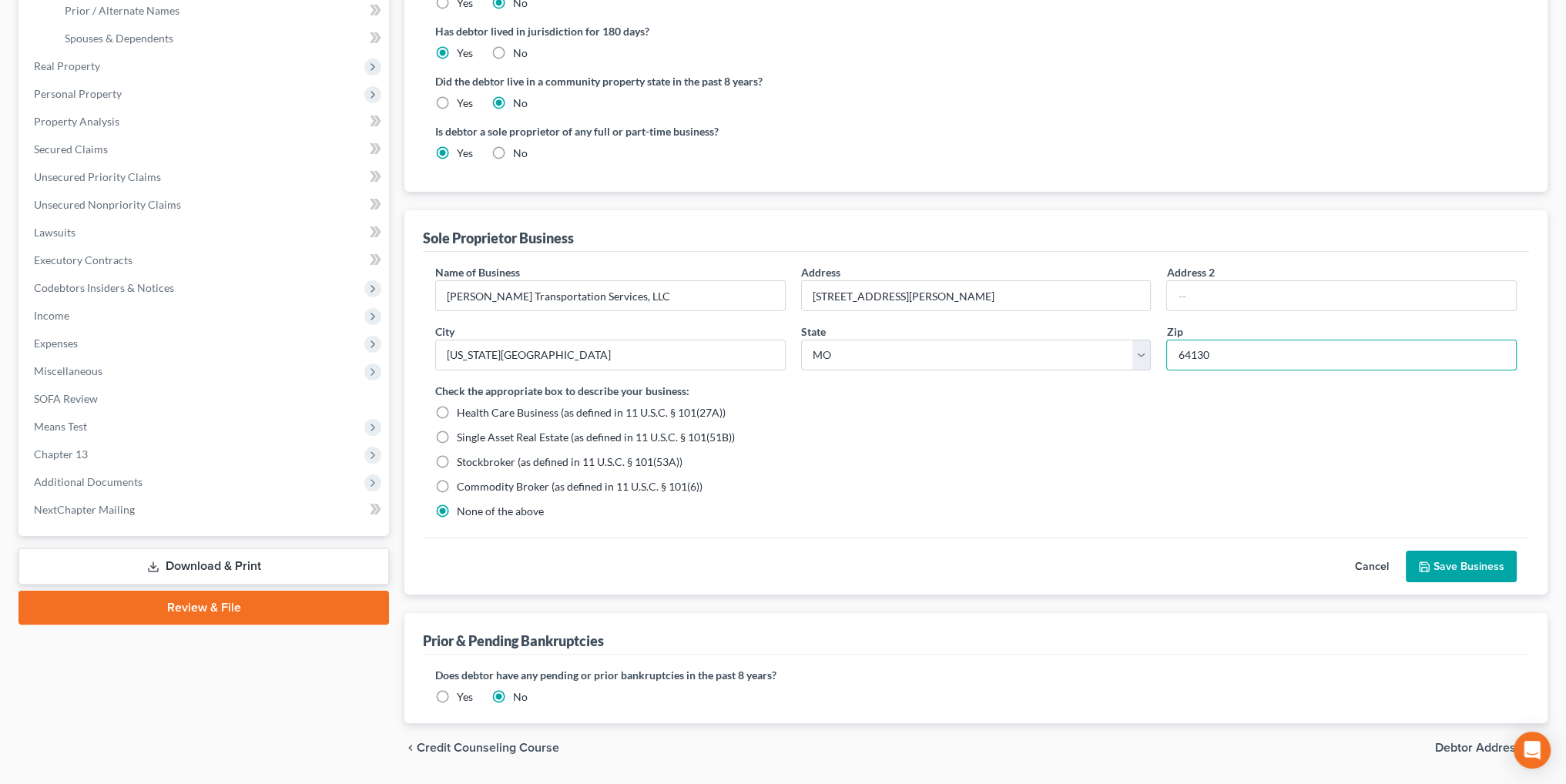
type input "64130"
click at [1479, 578] on button "Save Business" at bounding box center [1461, 566] width 110 height 32
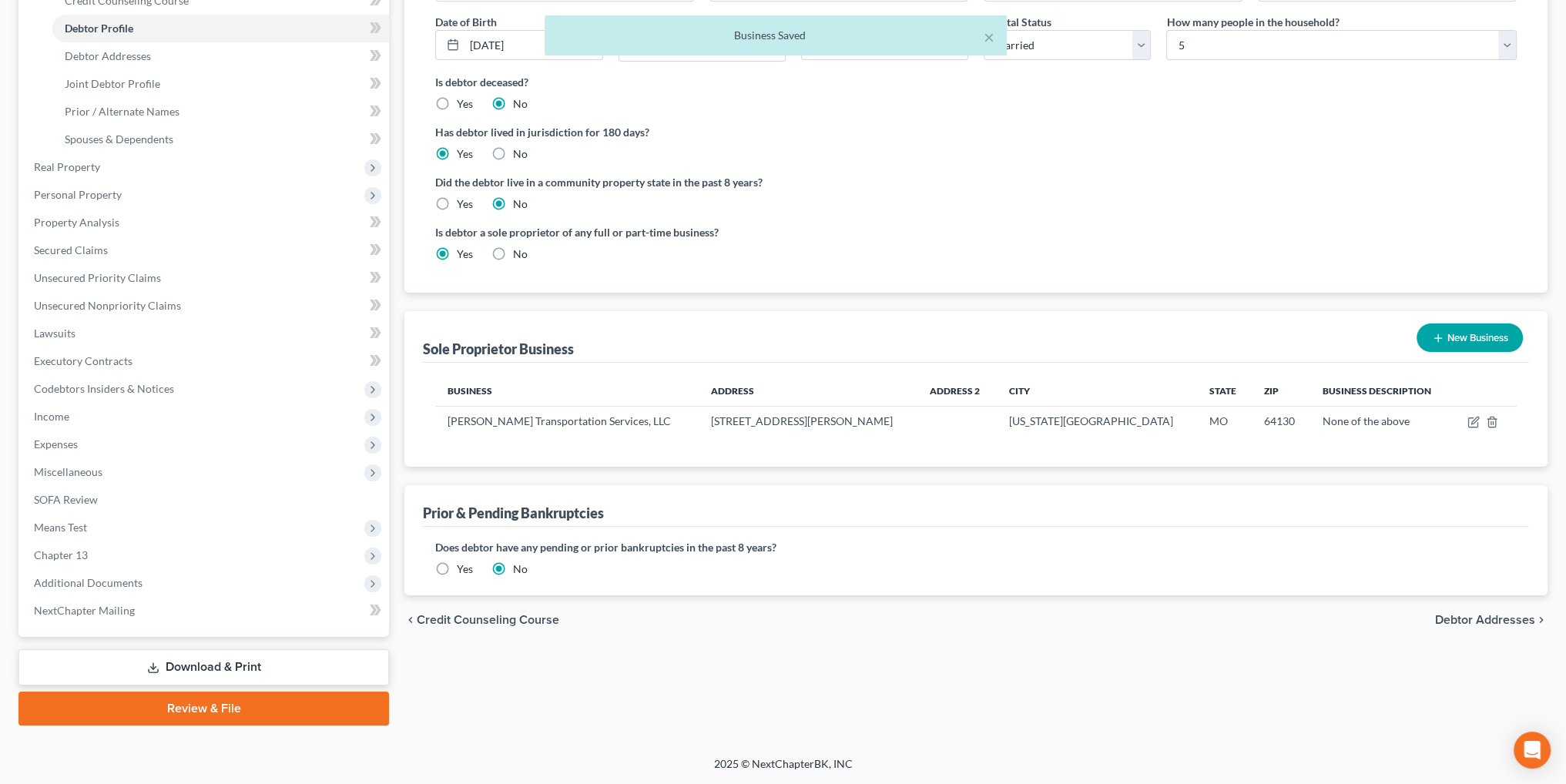
scroll to position [283, 0]
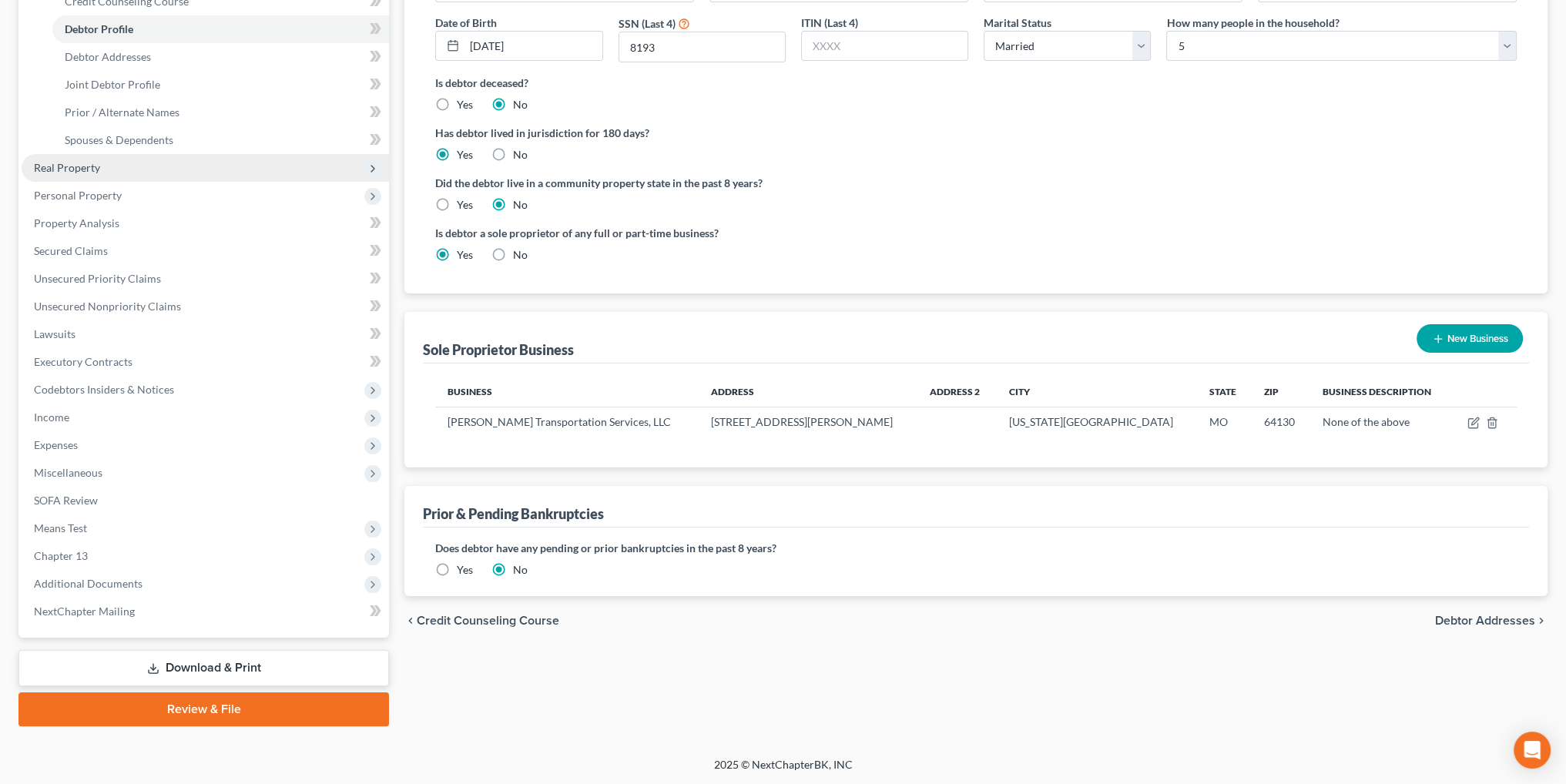
click at [71, 171] on span "Real Property" at bounding box center [67, 167] width 66 height 13
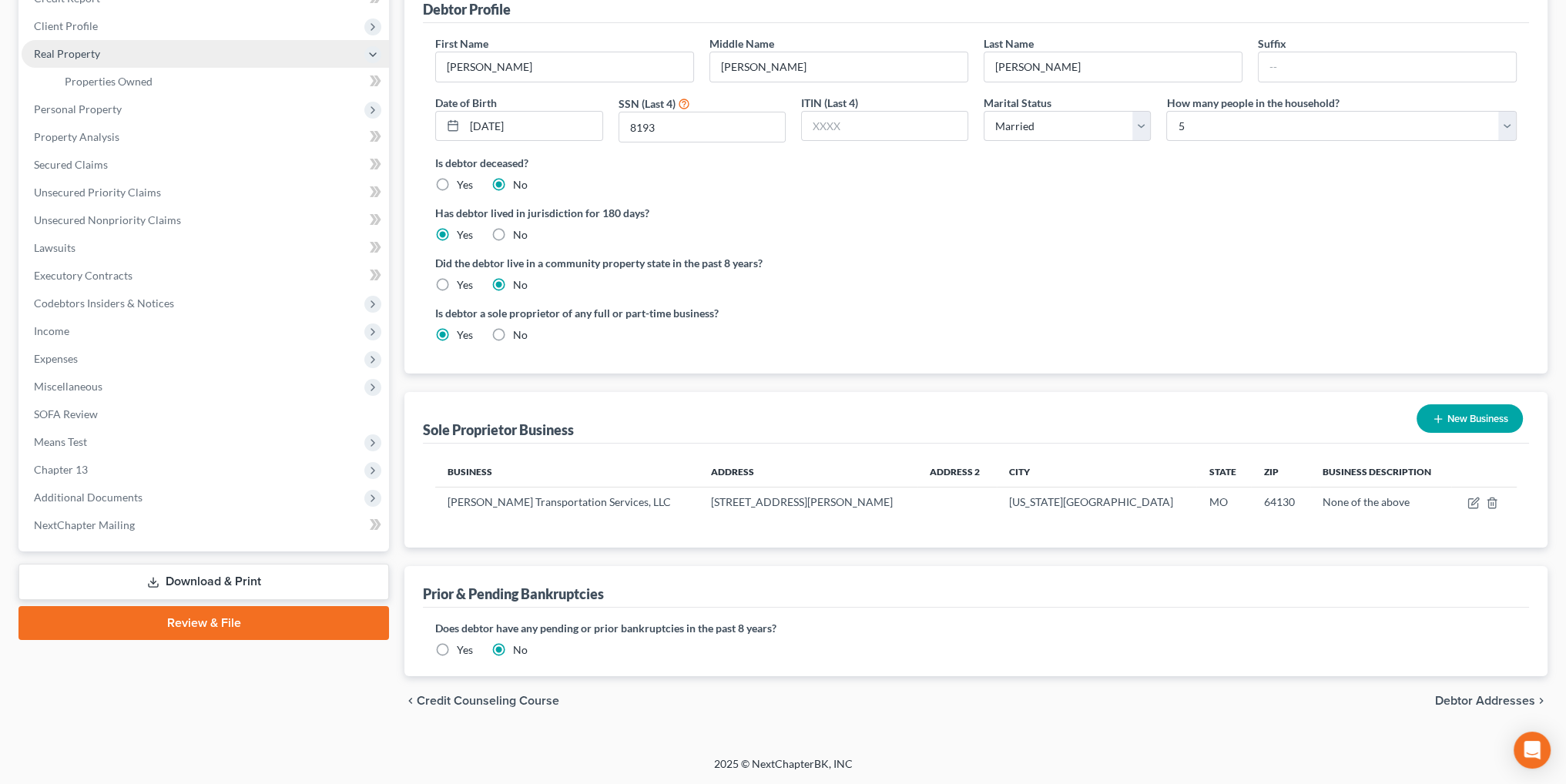
scroll to position [202, 0]
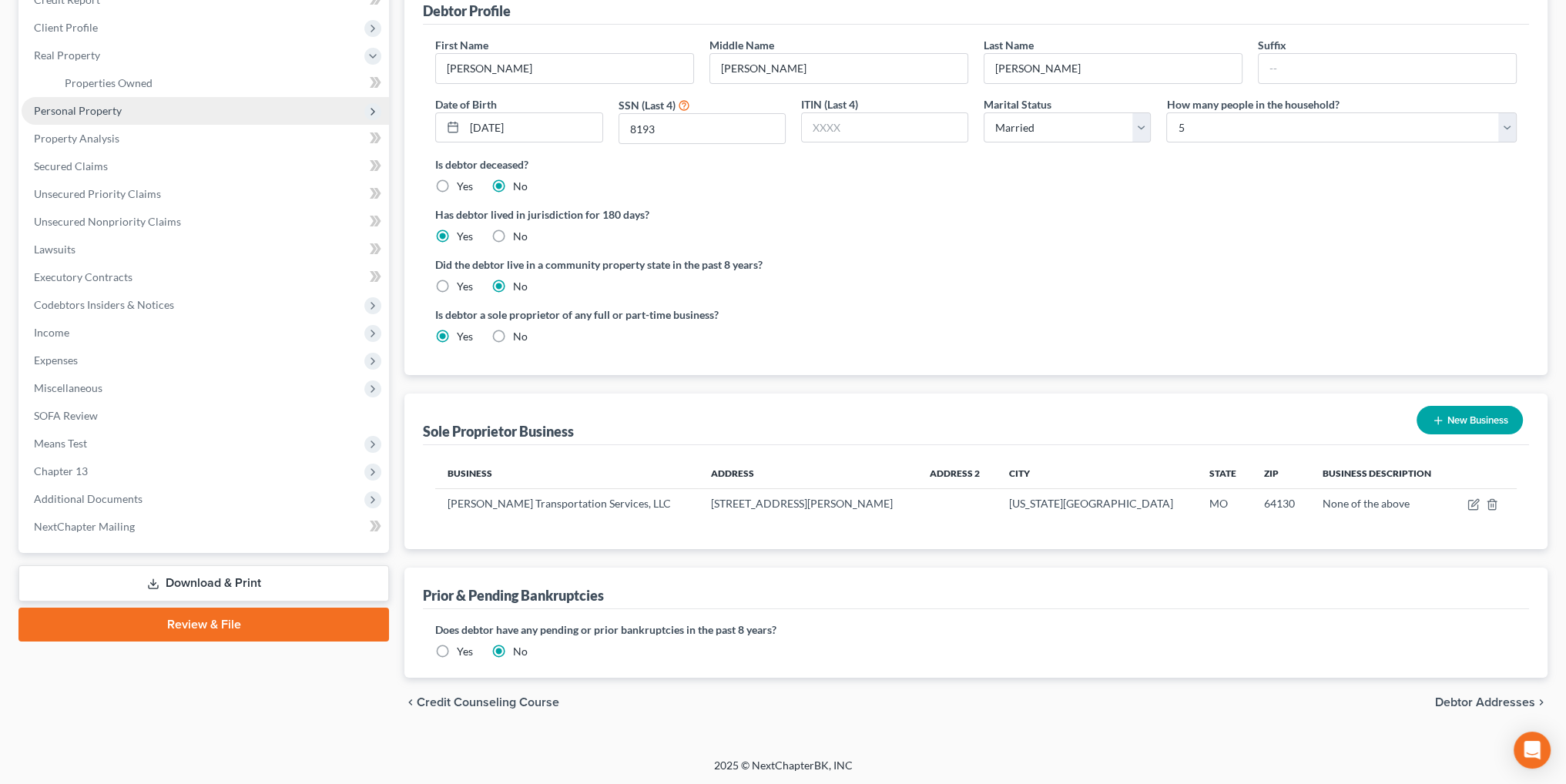
click at [76, 106] on span "Personal Property" at bounding box center [77, 110] width 87 height 13
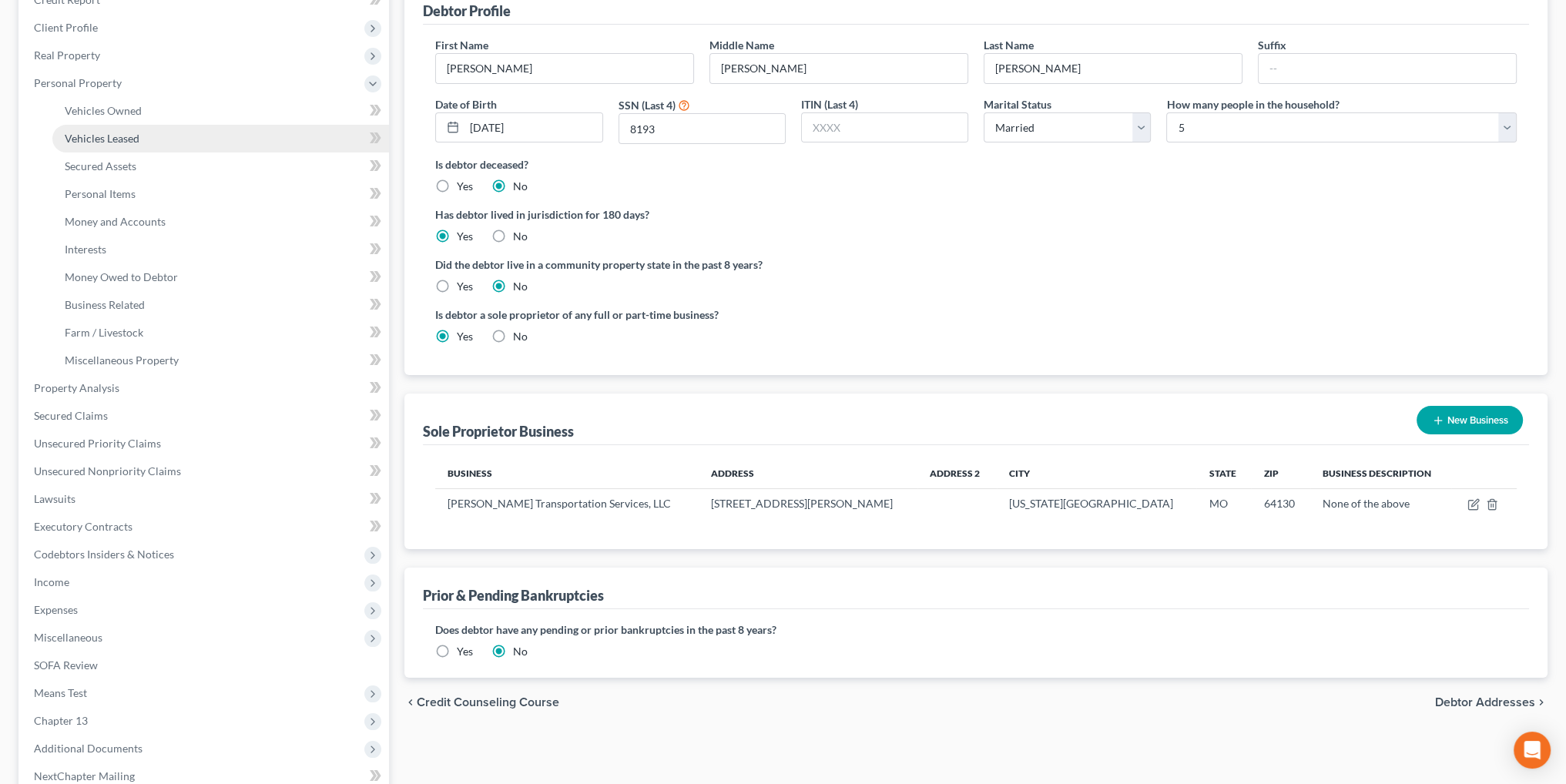
scroll to position [241, 0]
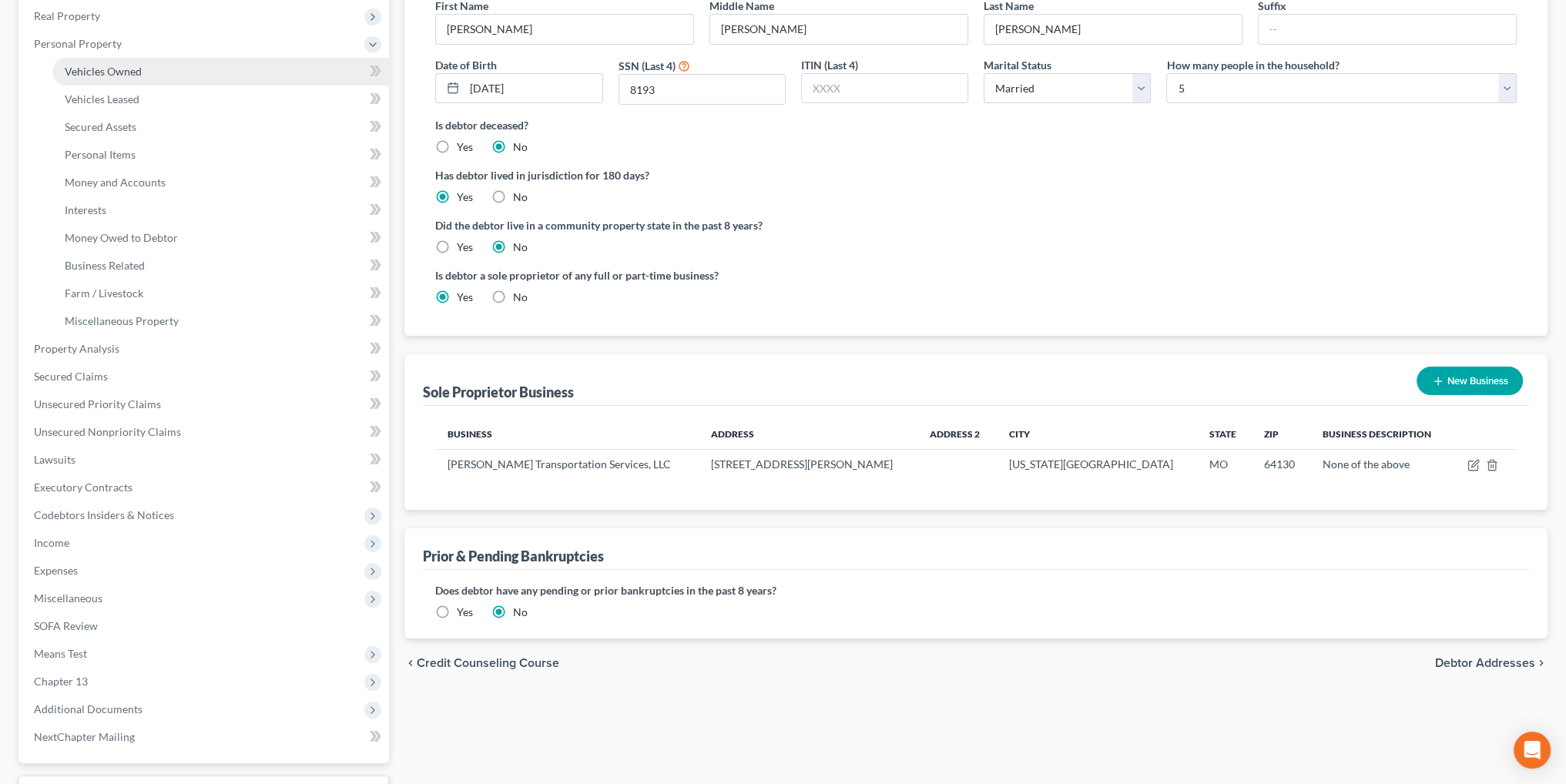
click at [108, 68] on span "Vehicles Owned" at bounding box center [103, 71] width 77 height 13
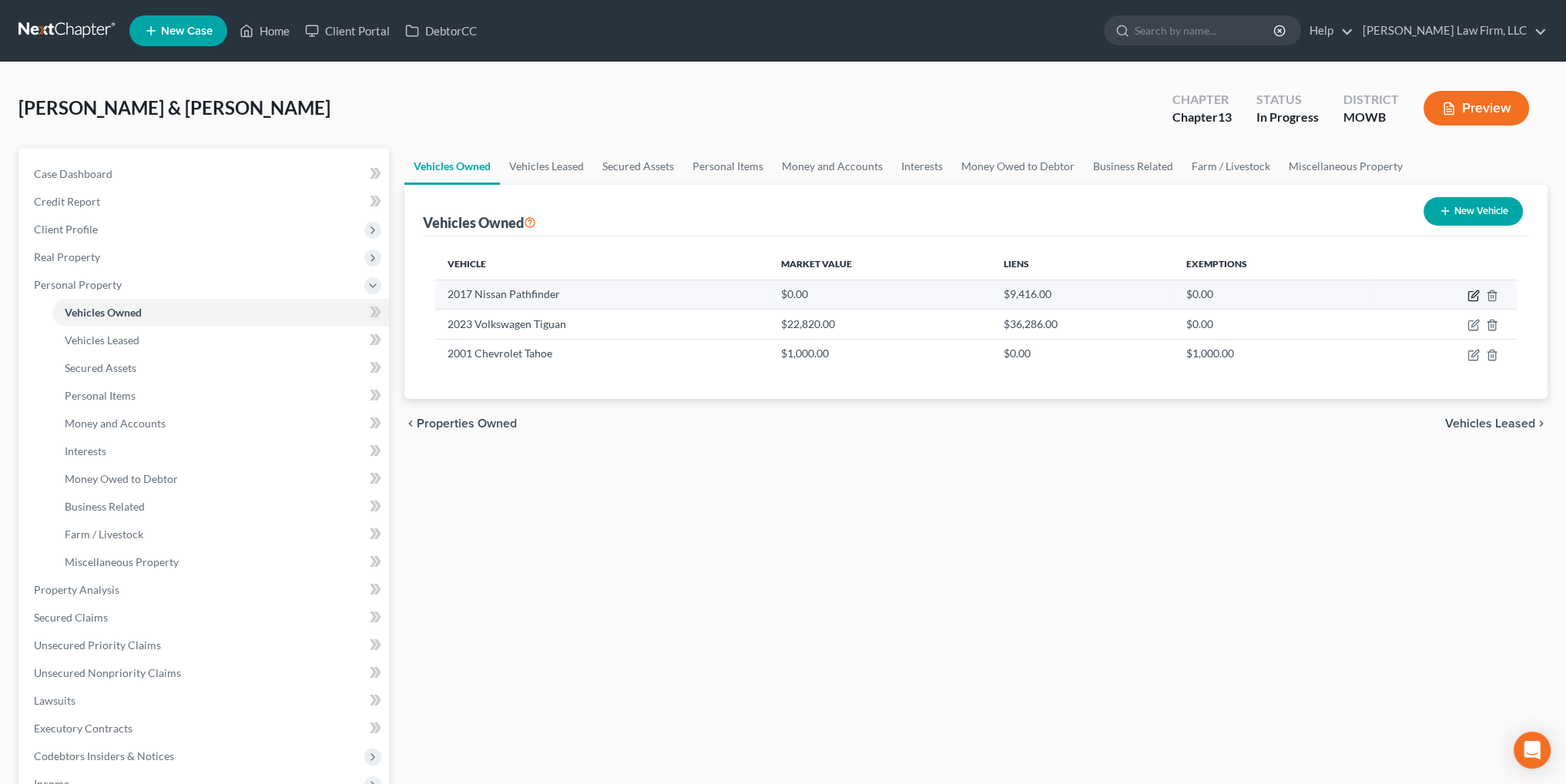
click at [1475, 294] on icon "button" at bounding box center [1475, 294] width 7 height 7
select select "0"
select select "9"
select select "4"
select select "2"
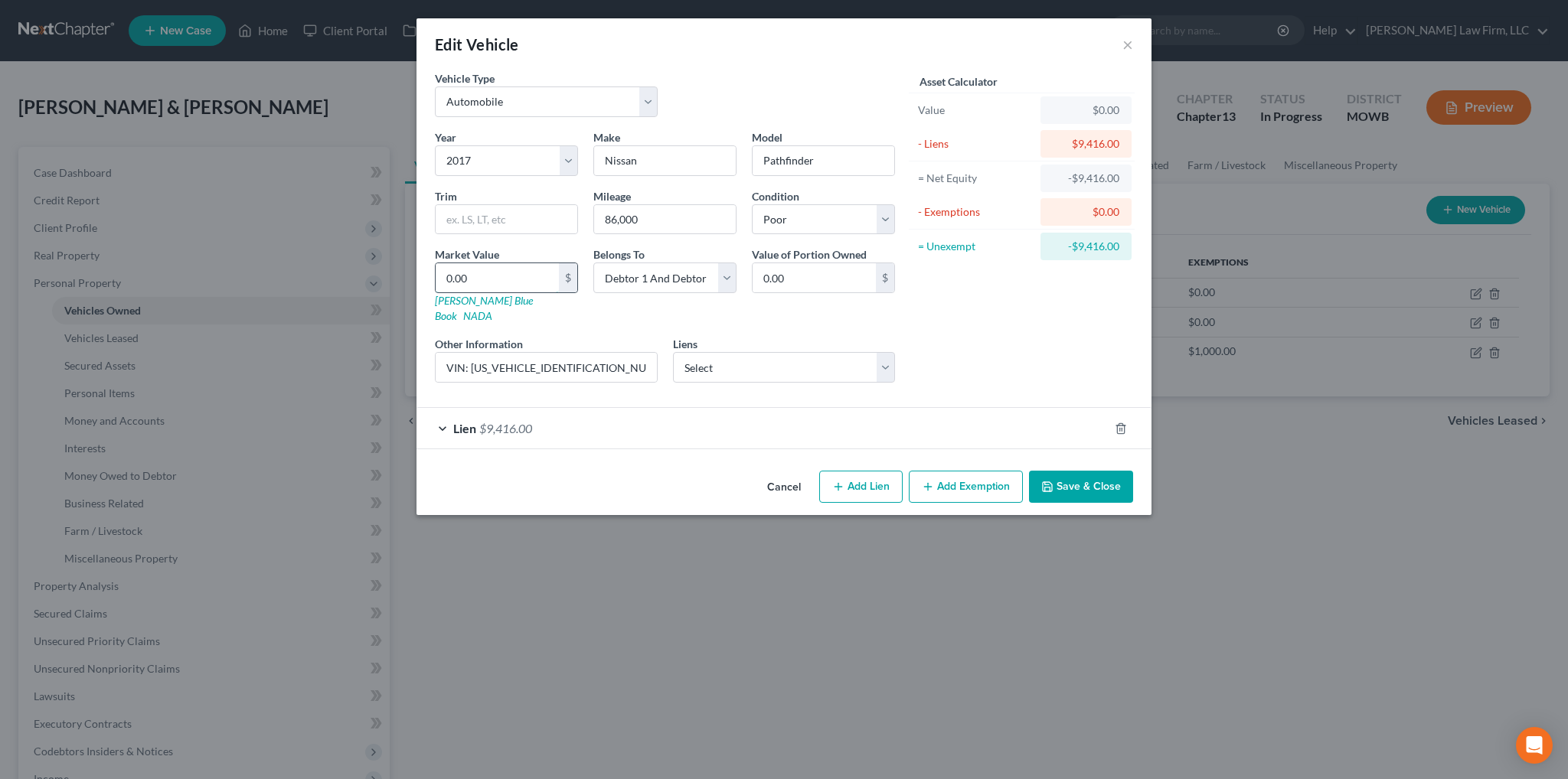
click at [519, 279] on input "0.00" at bounding box center [497, 278] width 124 height 29
type input "2"
type input "2.00"
type input "25"
type input "25.00"
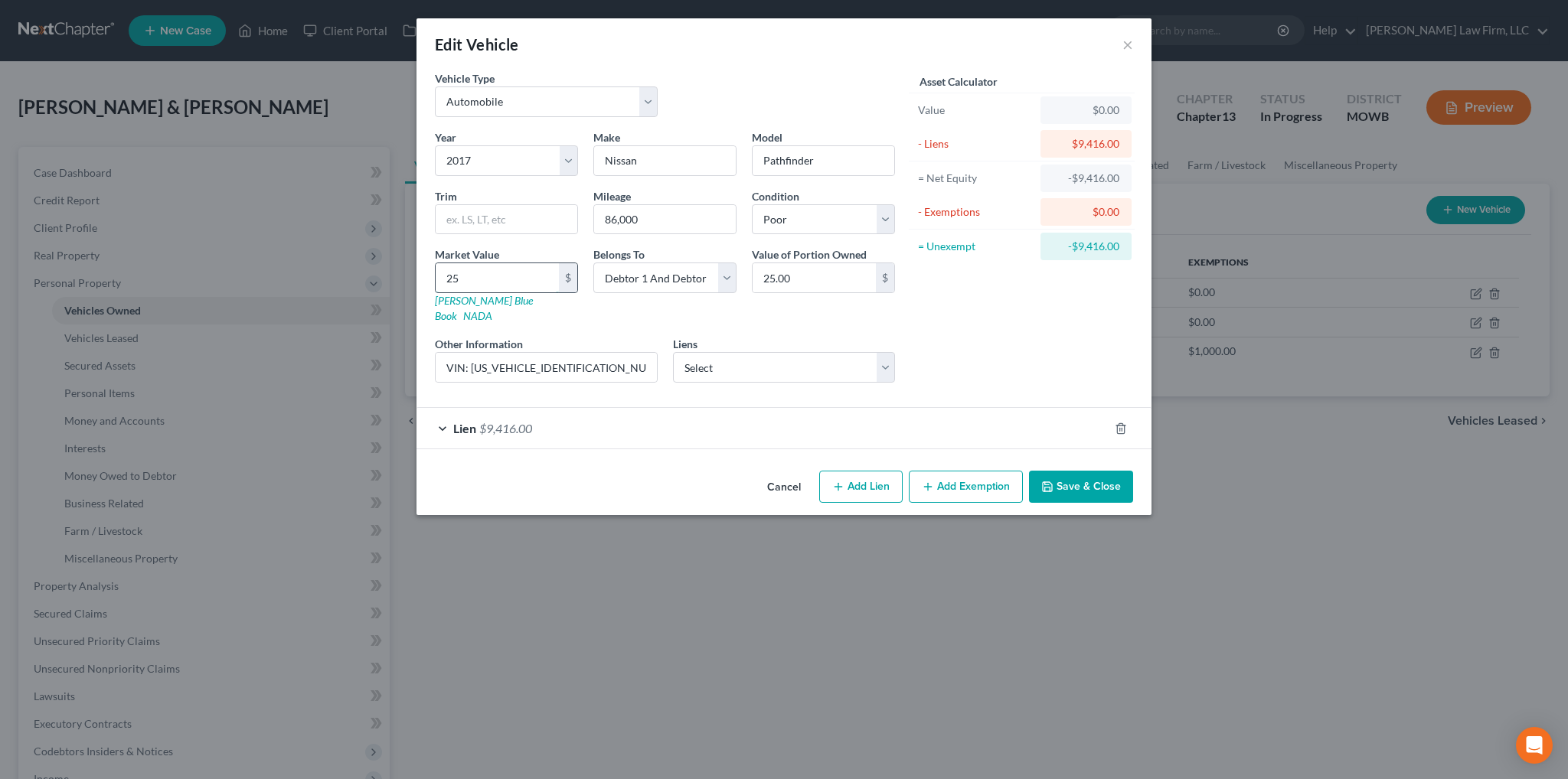
type input "250"
type input "250.00"
click at [1085, 471] on button "Save & Close" at bounding box center [1081, 486] width 104 height 32
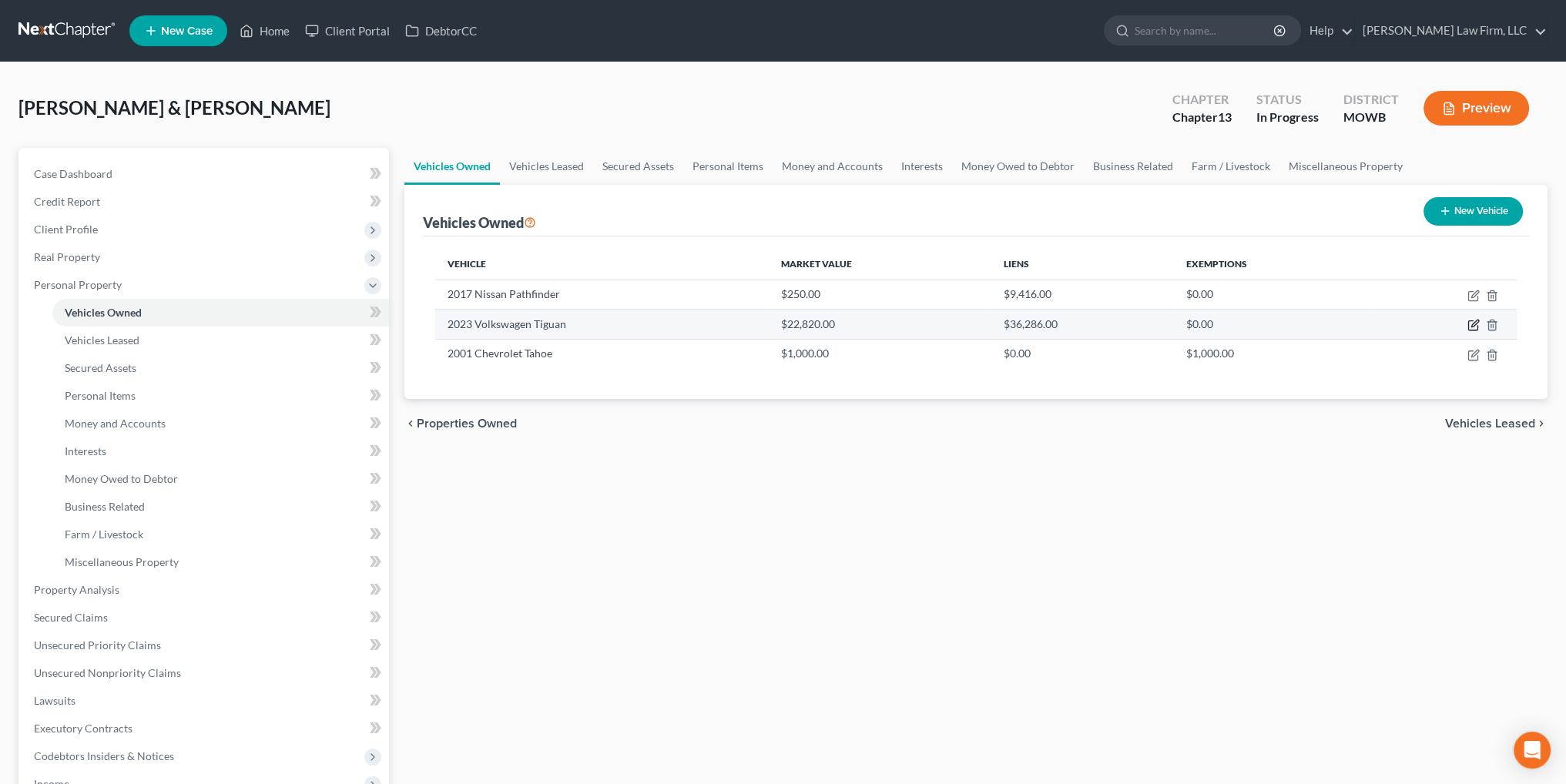
click at [1469, 324] on icon "button" at bounding box center [1473, 324] width 12 height 12
select select "0"
select select "3"
select select "2"
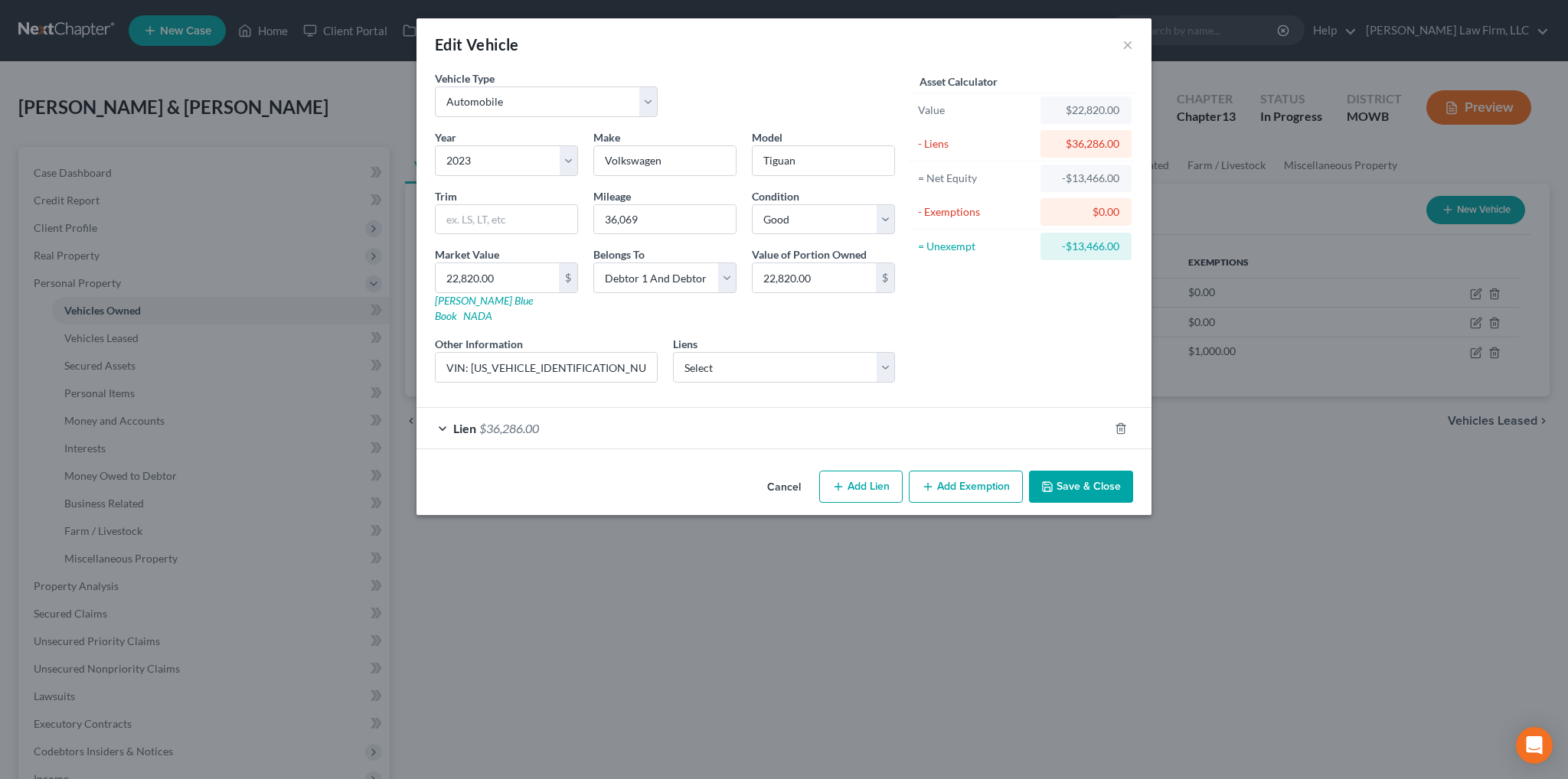
click at [1094, 477] on button "Save & Close" at bounding box center [1081, 486] width 104 height 32
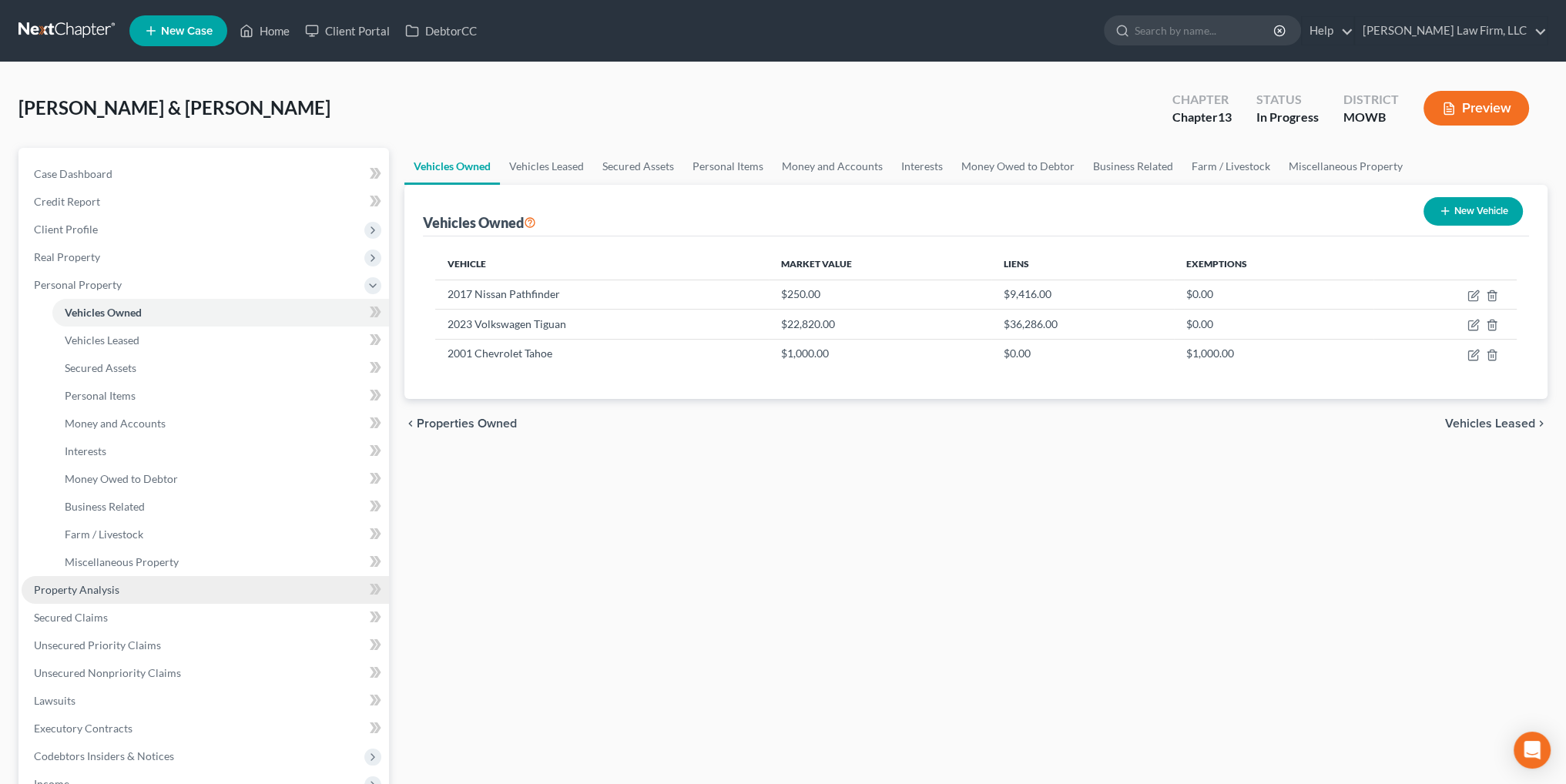
click at [72, 588] on span "Property Analysis" at bounding box center [76, 589] width 86 height 13
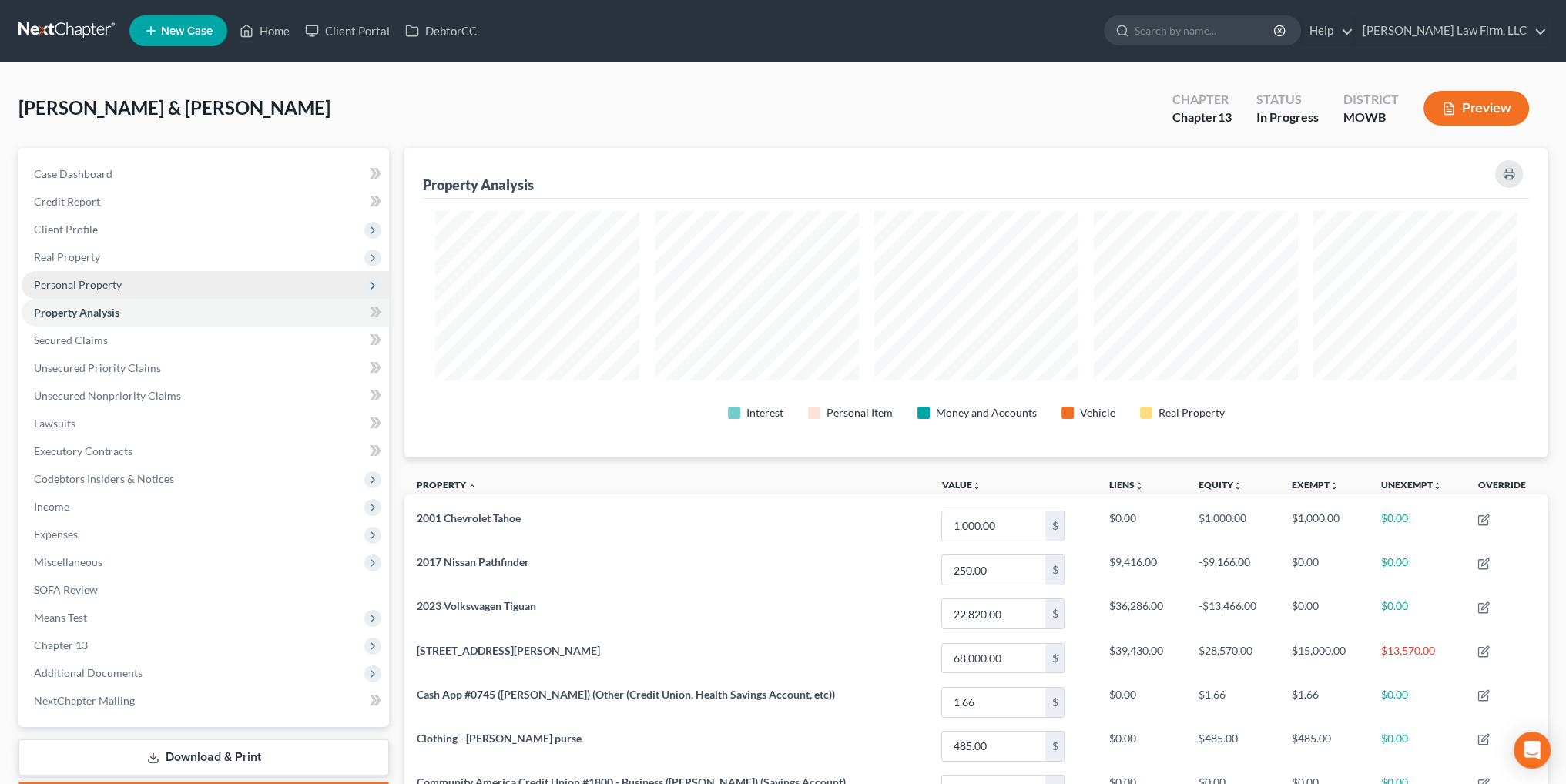
click at [83, 278] on span "Personal Property" at bounding box center [77, 284] width 87 height 13
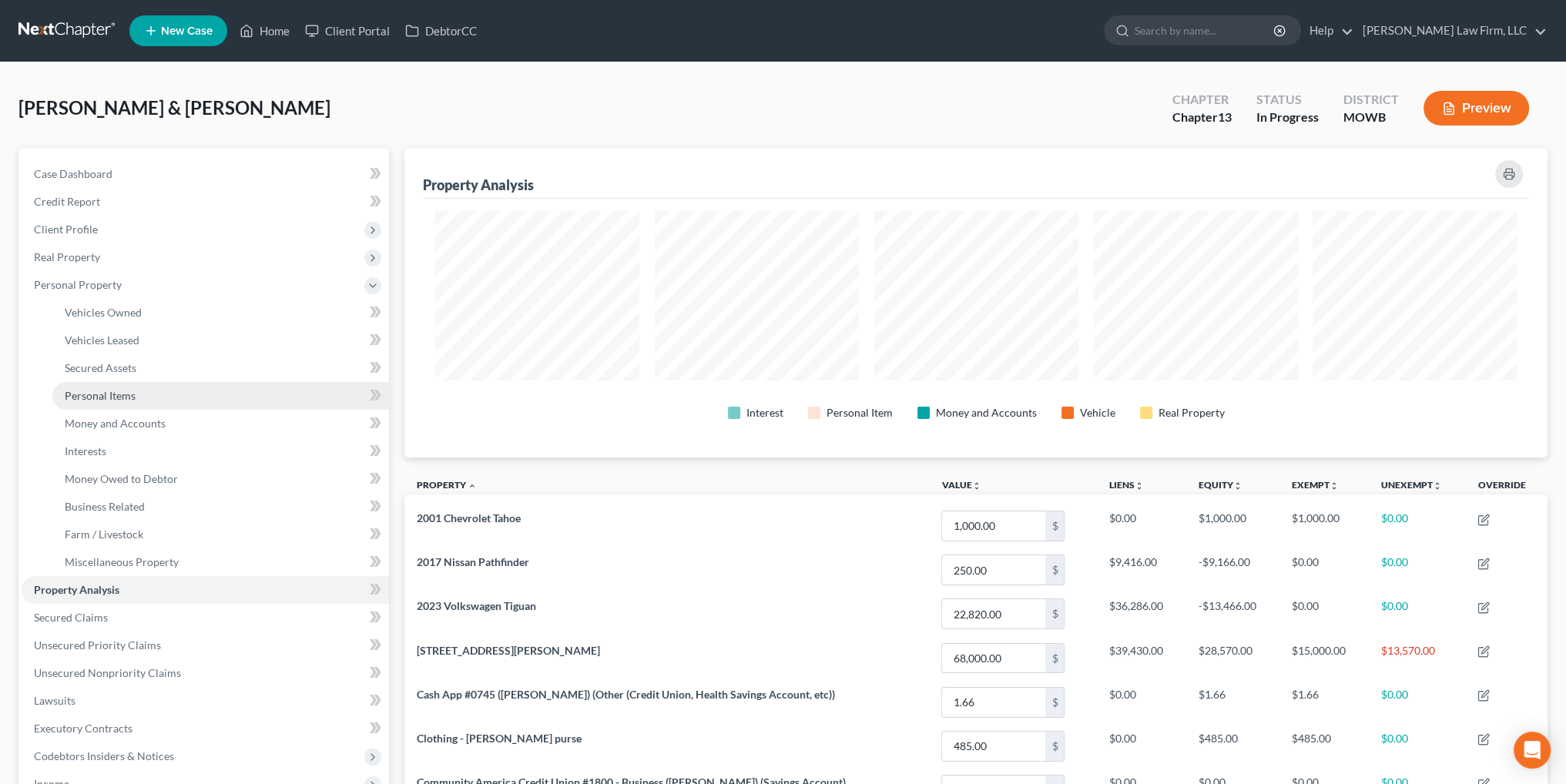
click at [102, 394] on span "Personal Items" at bounding box center [99, 396] width 71 height 13
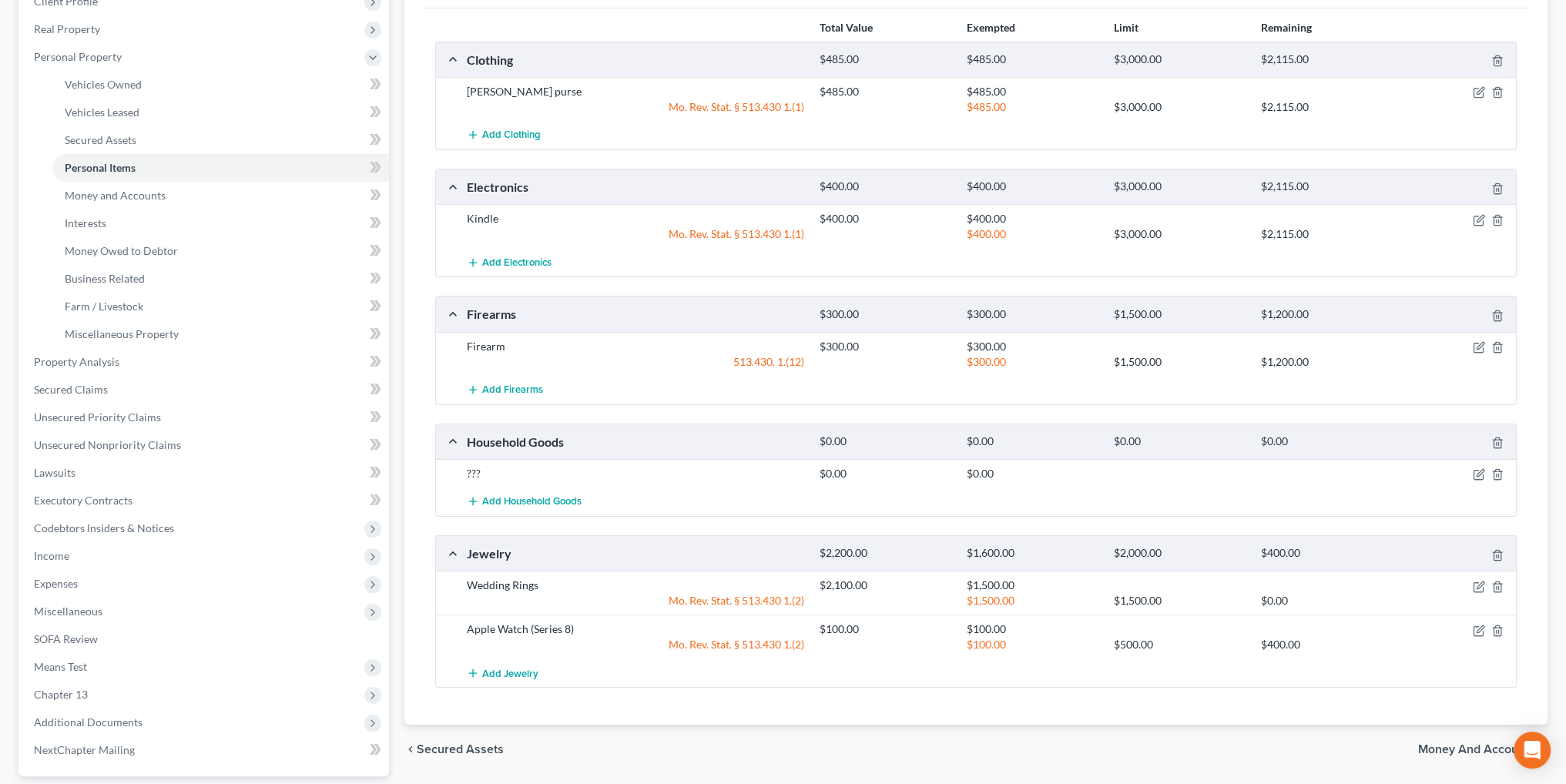
scroll to position [231, 0]
click at [1477, 467] on icon "button" at bounding box center [1479, 470] width 12 height 12
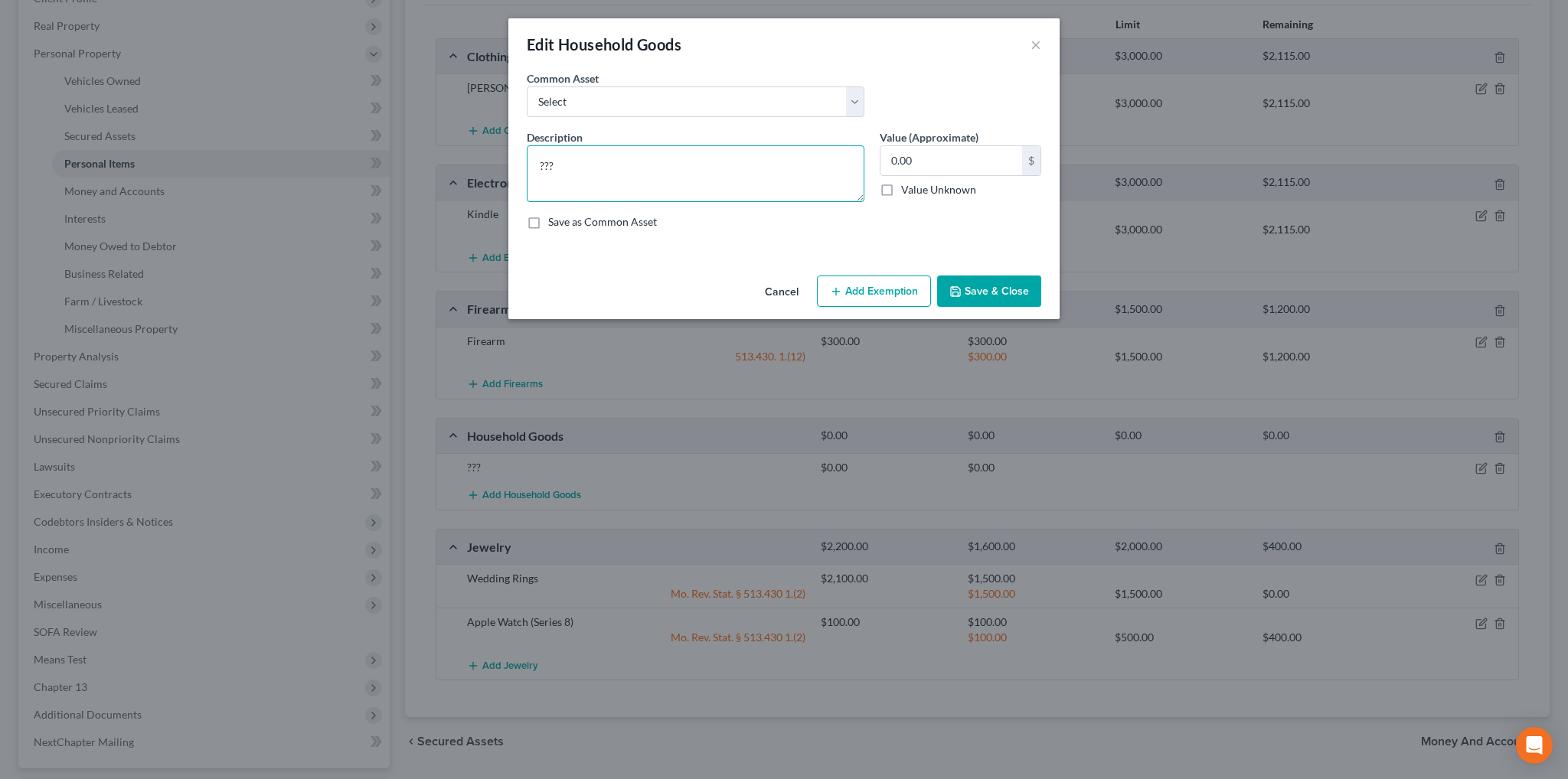
drag, startPoint x: 599, startPoint y: 158, endPoint x: 438, endPoint y: 158, distance: 161.0
click at [438, 158] on div "Edit Household Goods × An exemption set must first be selected from the Filing …" at bounding box center [784, 390] width 1568 height 779
type textarea "Stove, refrigerator, couch, living room set, beds (4), misc. used household fur…"
type input "900.00"
click at [865, 292] on button "Add Exemption" at bounding box center [874, 291] width 114 height 32
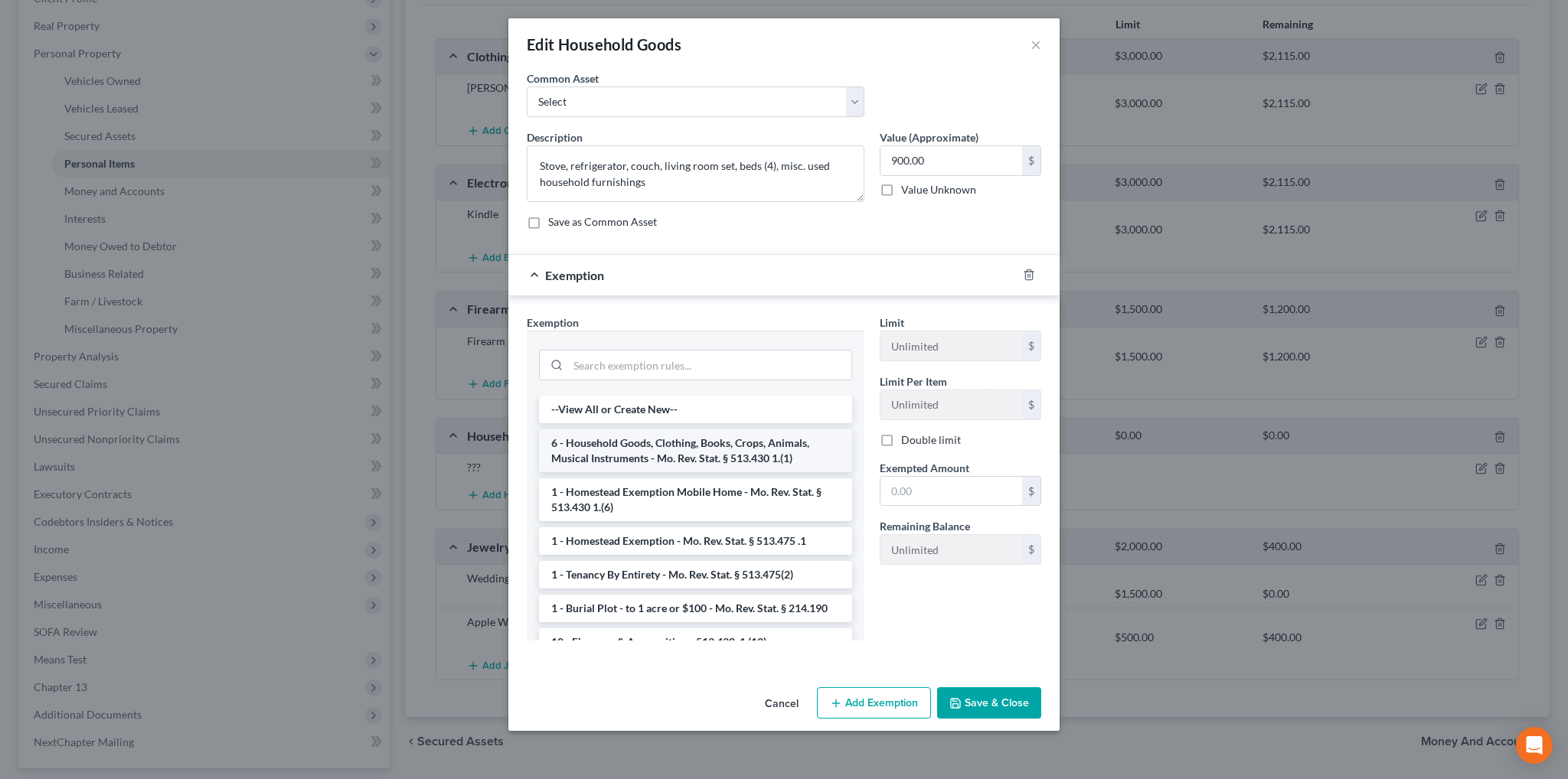
click at [663, 451] on li "6 - Household Goods, Clothing, Books, Crops, Animals, Musical Instruments - Mo.…" at bounding box center [695, 450] width 313 height 43
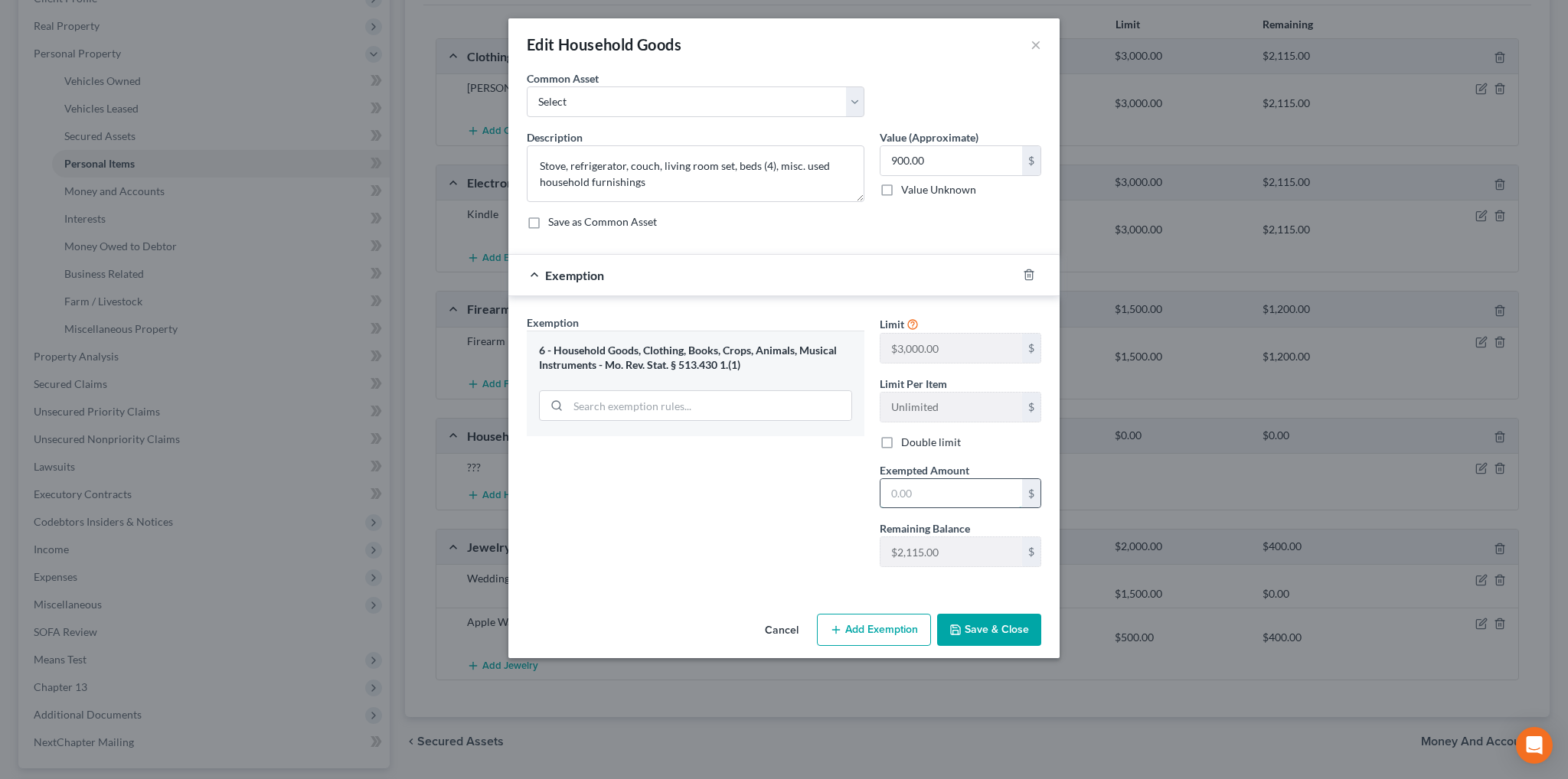
click at [922, 490] on input "text" at bounding box center [950, 494] width 142 height 29
type input "900.00"
click at [979, 635] on button "Save & Close" at bounding box center [989, 629] width 104 height 32
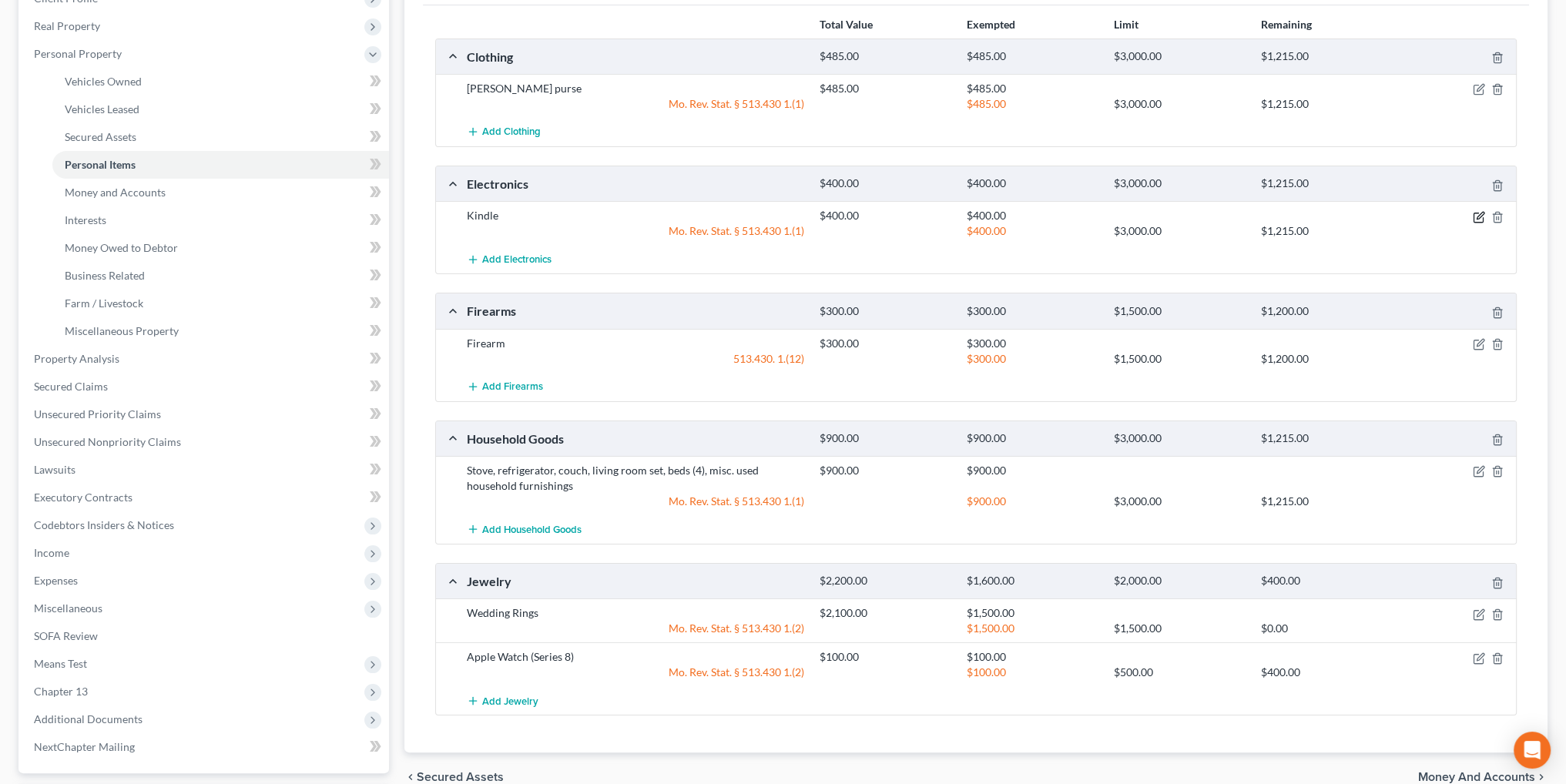
click at [1475, 214] on icon "button" at bounding box center [1479, 216] width 12 height 12
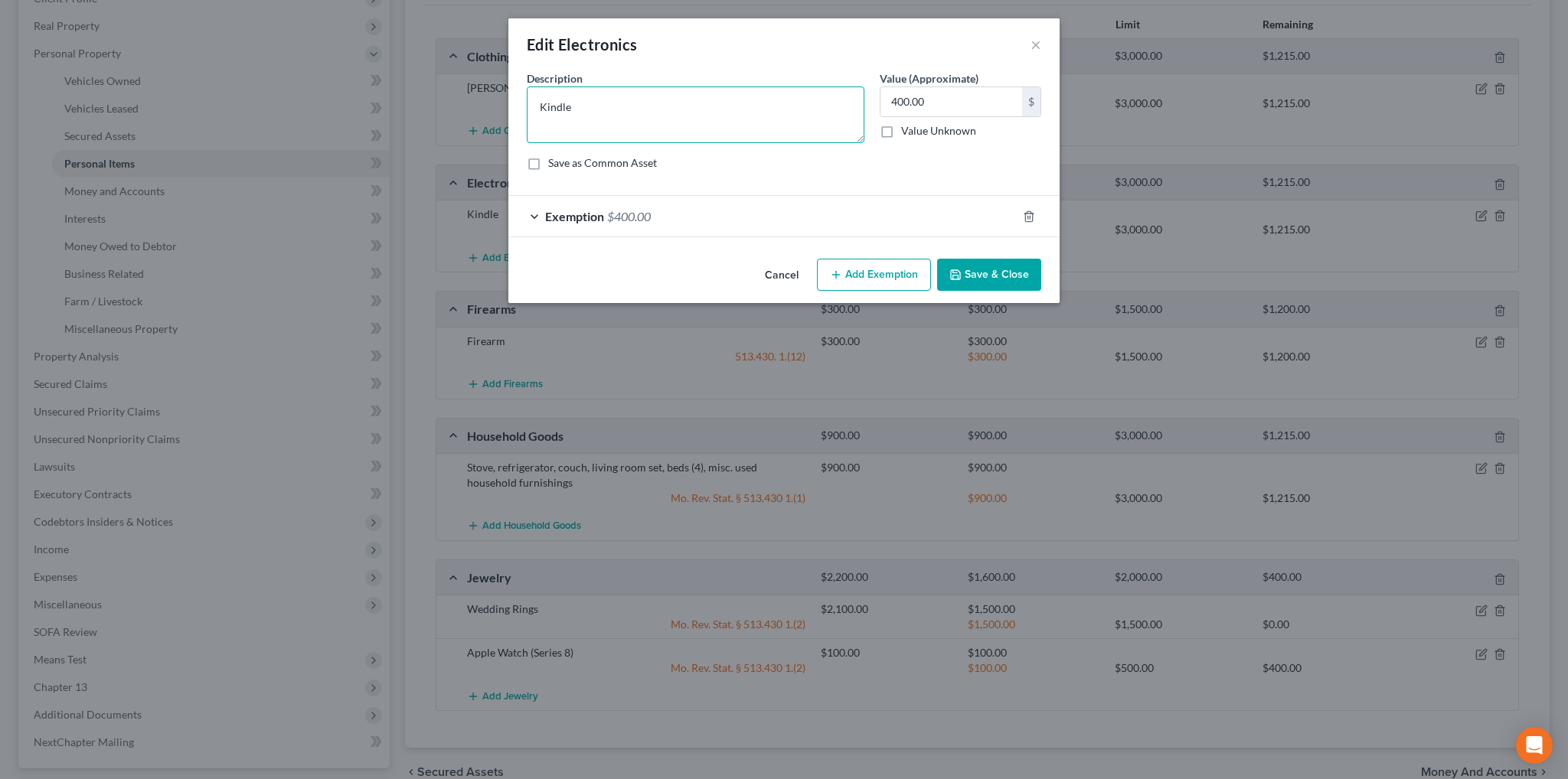
click at [606, 114] on textarea "Kindle" at bounding box center [695, 115] width 338 height 57
type textarea "Kindle, TVs (6), old Playstation"
type input "650.00"
click at [607, 215] on div "Exemption $400.00" at bounding box center [763, 216] width 509 height 40
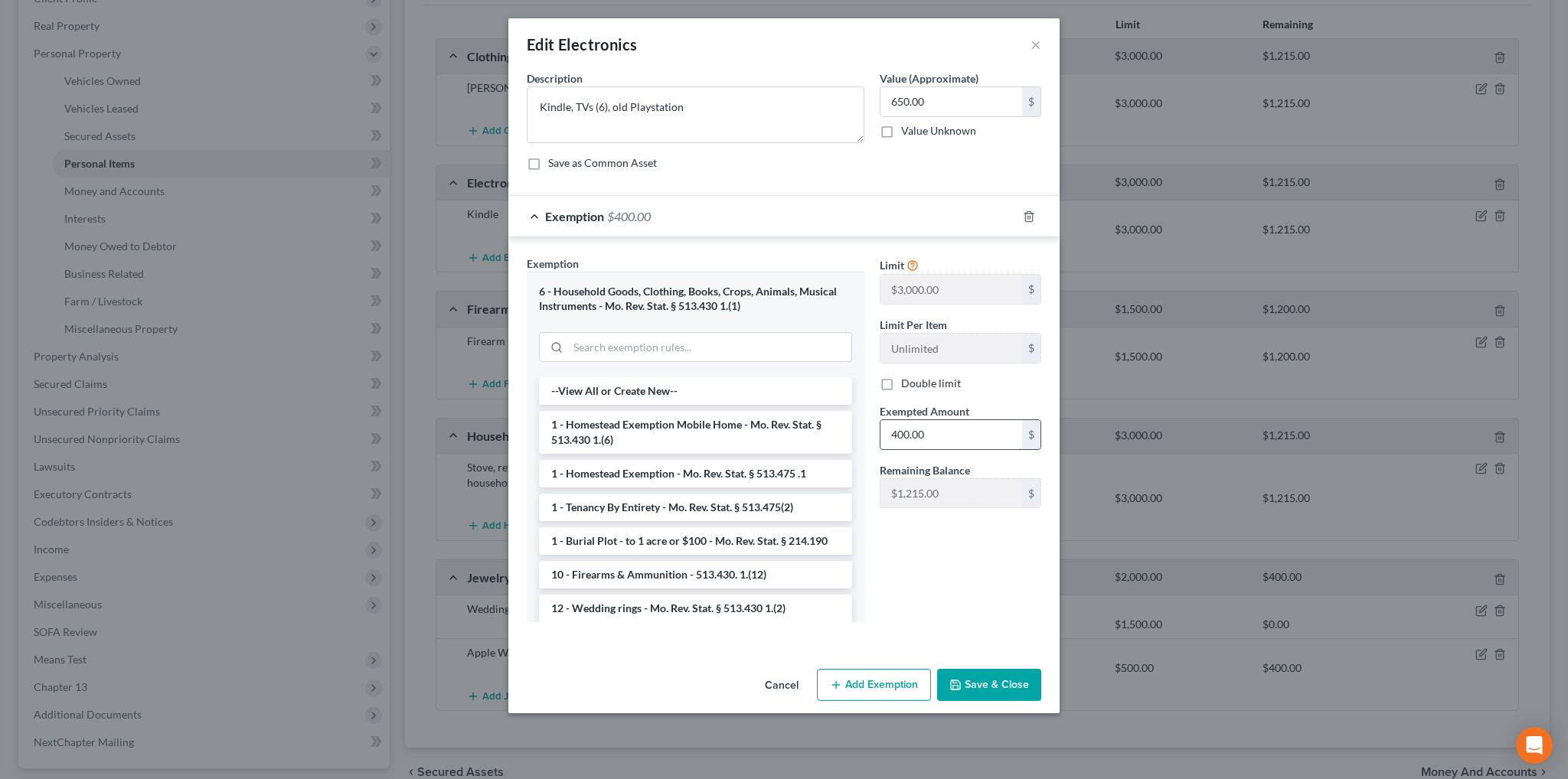
click at [940, 431] on input "400.00" at bounding box center [950, 434] width 142 height 29
type input "650.00"
click at [1007, 689] on button "Save & Close" at bounding box center [989, 684] width 104 height 32
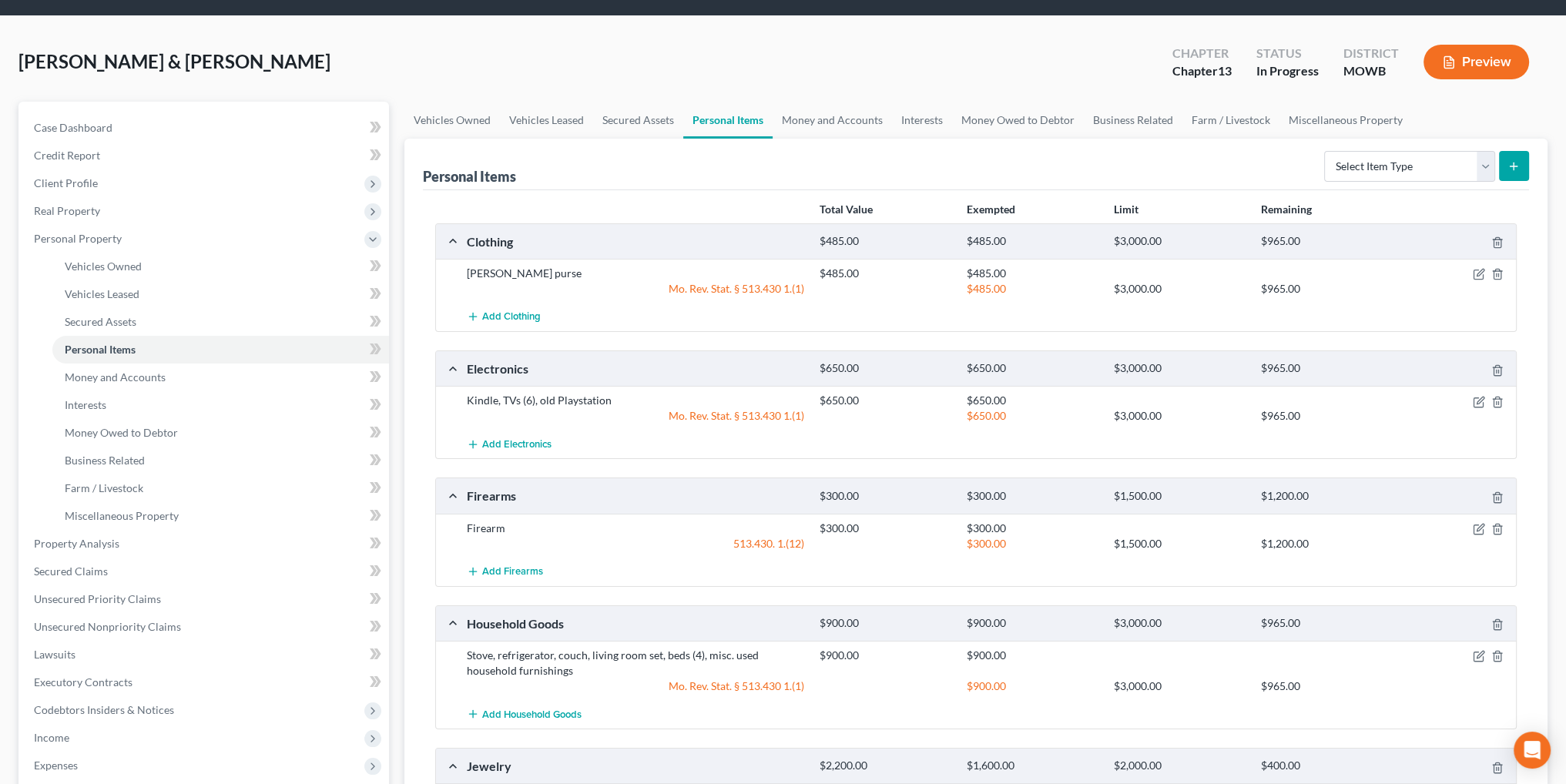
scroll to position [0, 0]
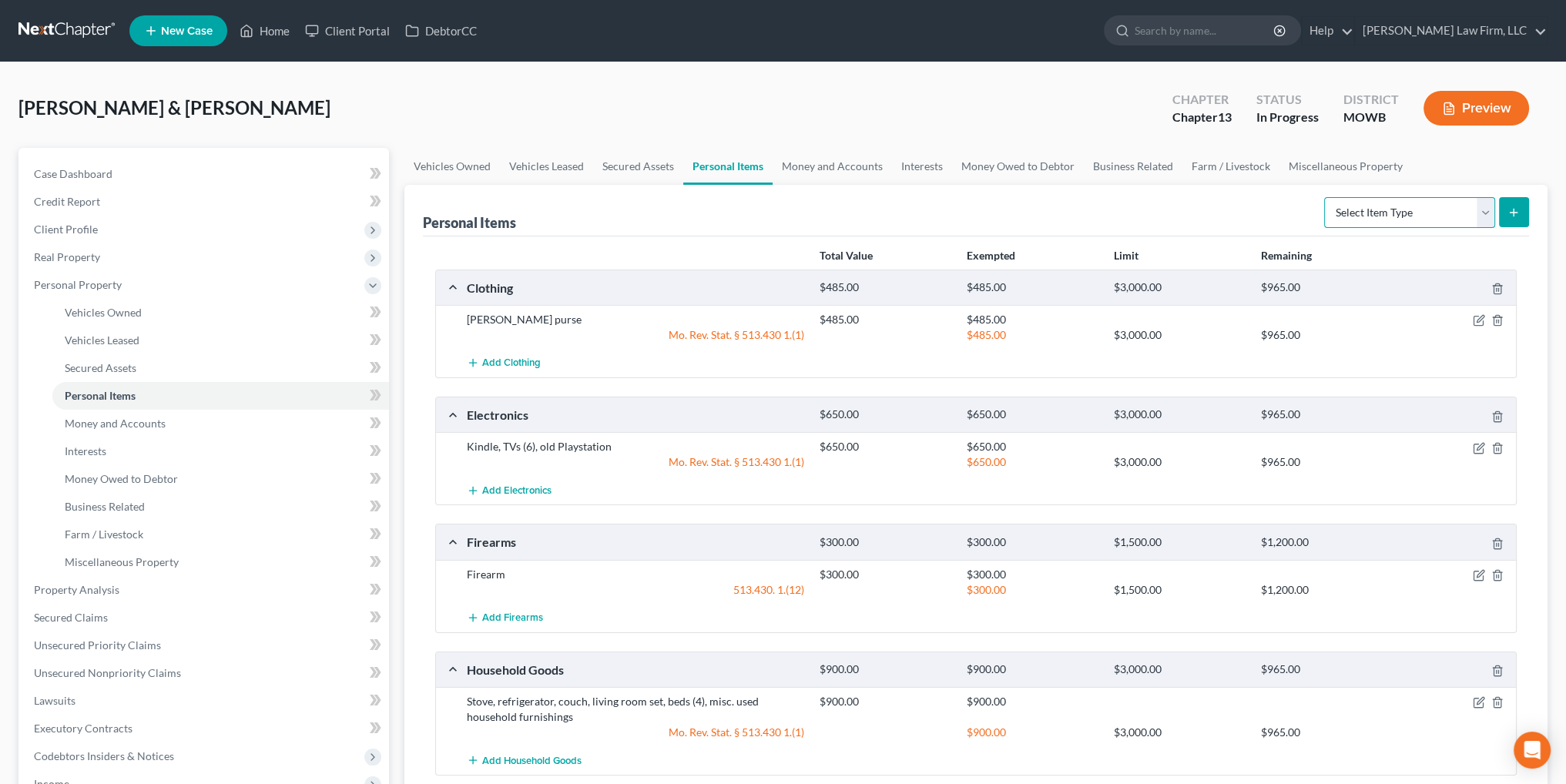
click at [1487, 210] on select "Select Item Type Clothing Collectibles Of Value Electronics Firearms Household …" at bounding box center [1409, 212] width 171 height 30
select select "sports_and_hobby_equipment"
click at [1326, 197] on select "Select Item Type Clothing Collectibles Of Value Electronics Firearms Household …" at bounding box center [1409, 212] width 171 height 30
click at [1515, 219] on button "submit" at bounding box center [1514, 212] width 30 height 30
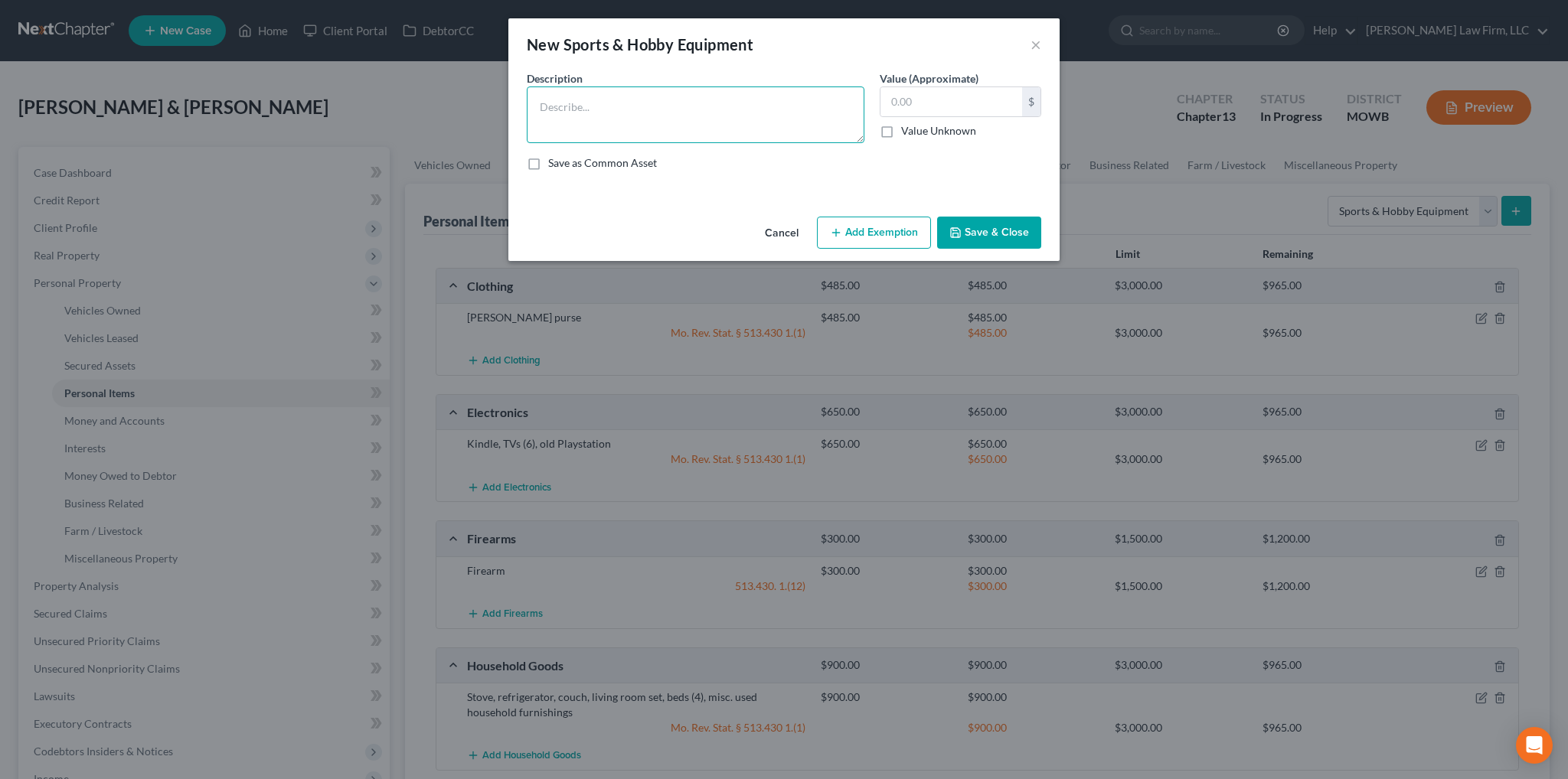
click at [722, 112] on textarea at bounding box center [695, 115] width 338 height 57
type textarea "Weight bench, keyboard"
type input "200.00"
click at [874, 227] on button "Add Exemption" at bounding box center [874, 232] width 114 height 32
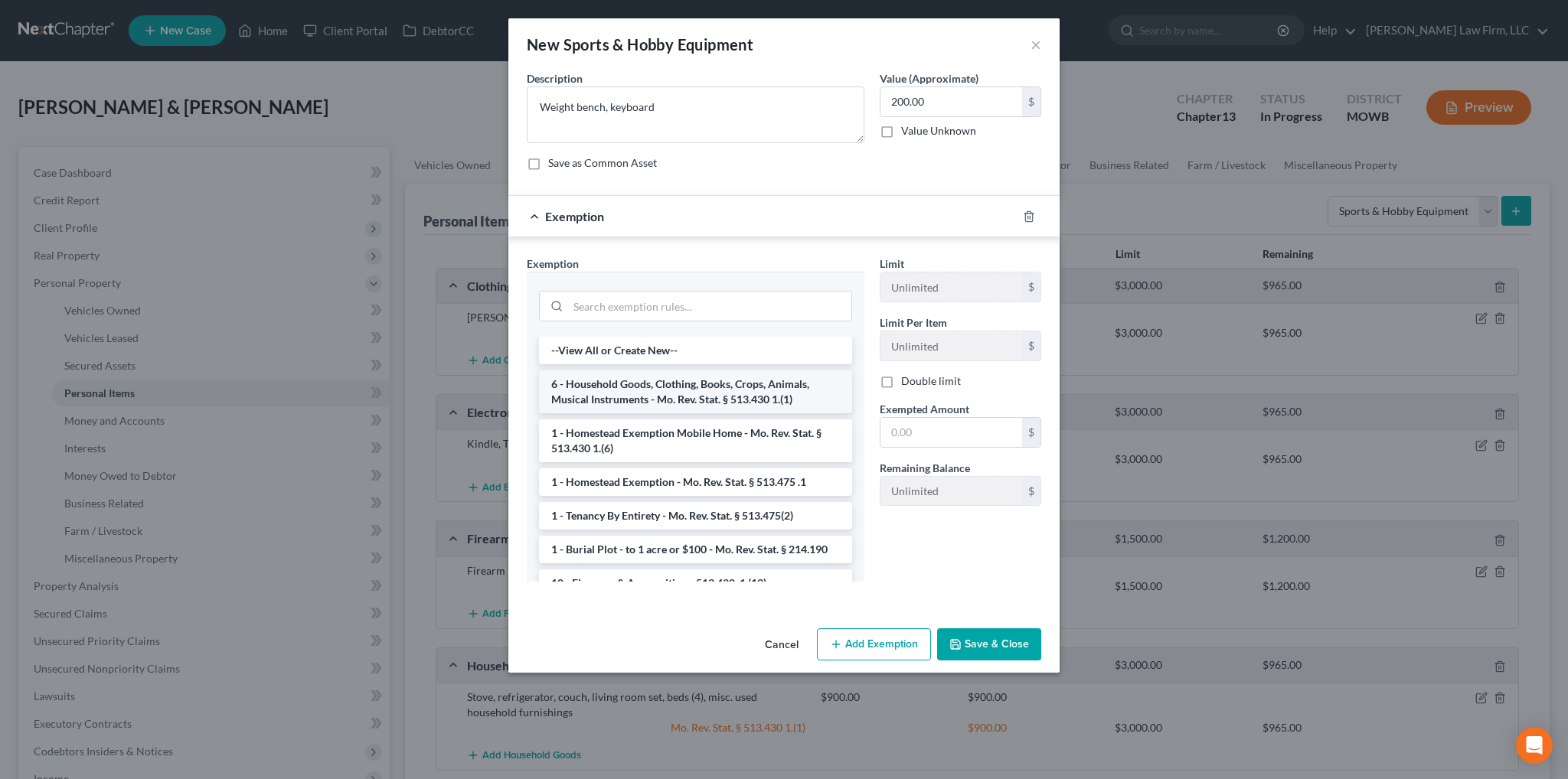
click at [698, 388] on li "6 - Household Goods, Clothing, Books, Crops, Animals, Musical Instruments - Mo.…" at bounding box center [695, 391] width 313 height 43
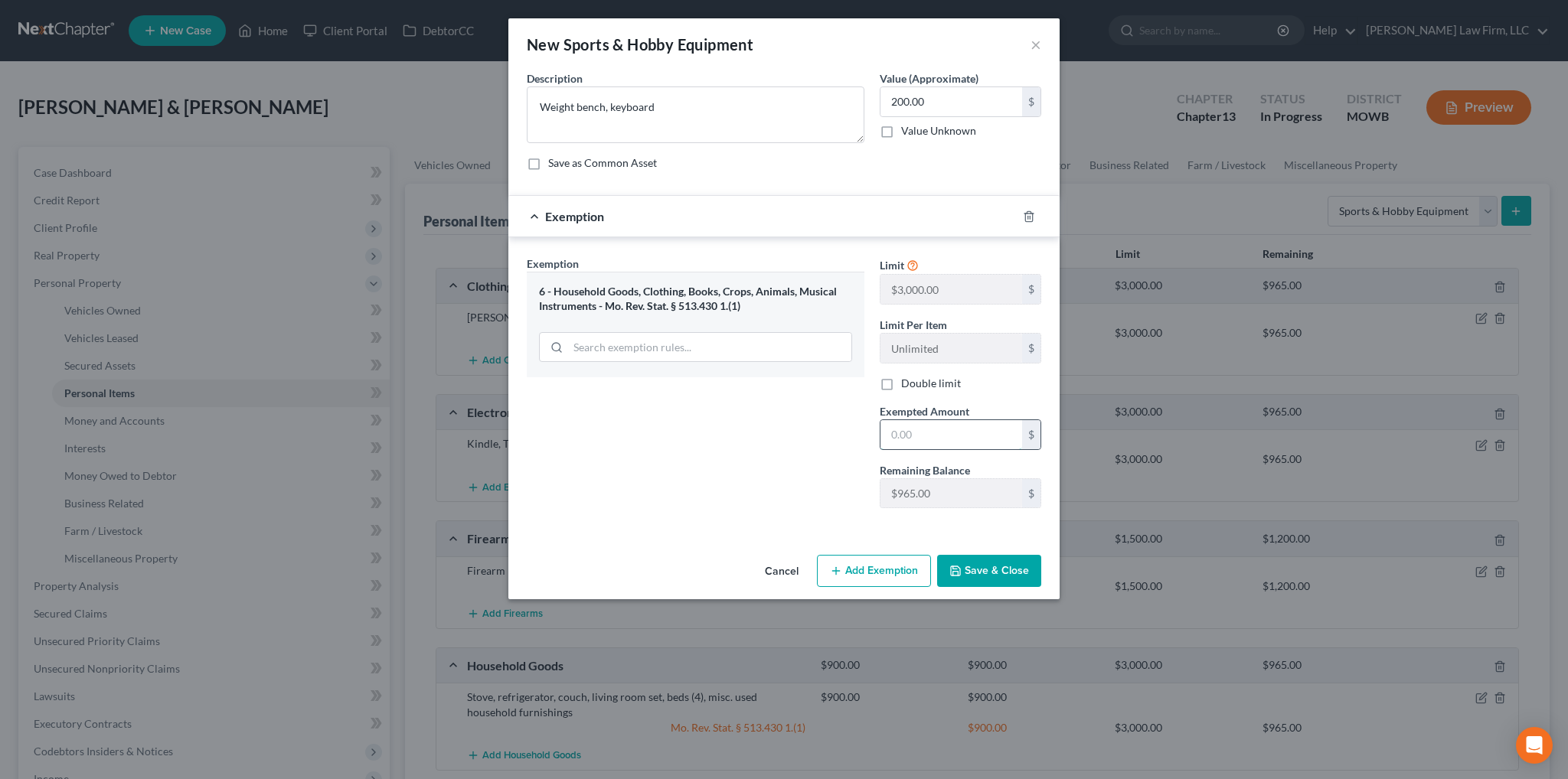
click at [934, 435] on input "text" at bounding box center [950, 434] width 142 height 29
type input "200.00"
click at [973, 568] on button "Save & Close" at bounding box center [989, 571] width 104 height 32
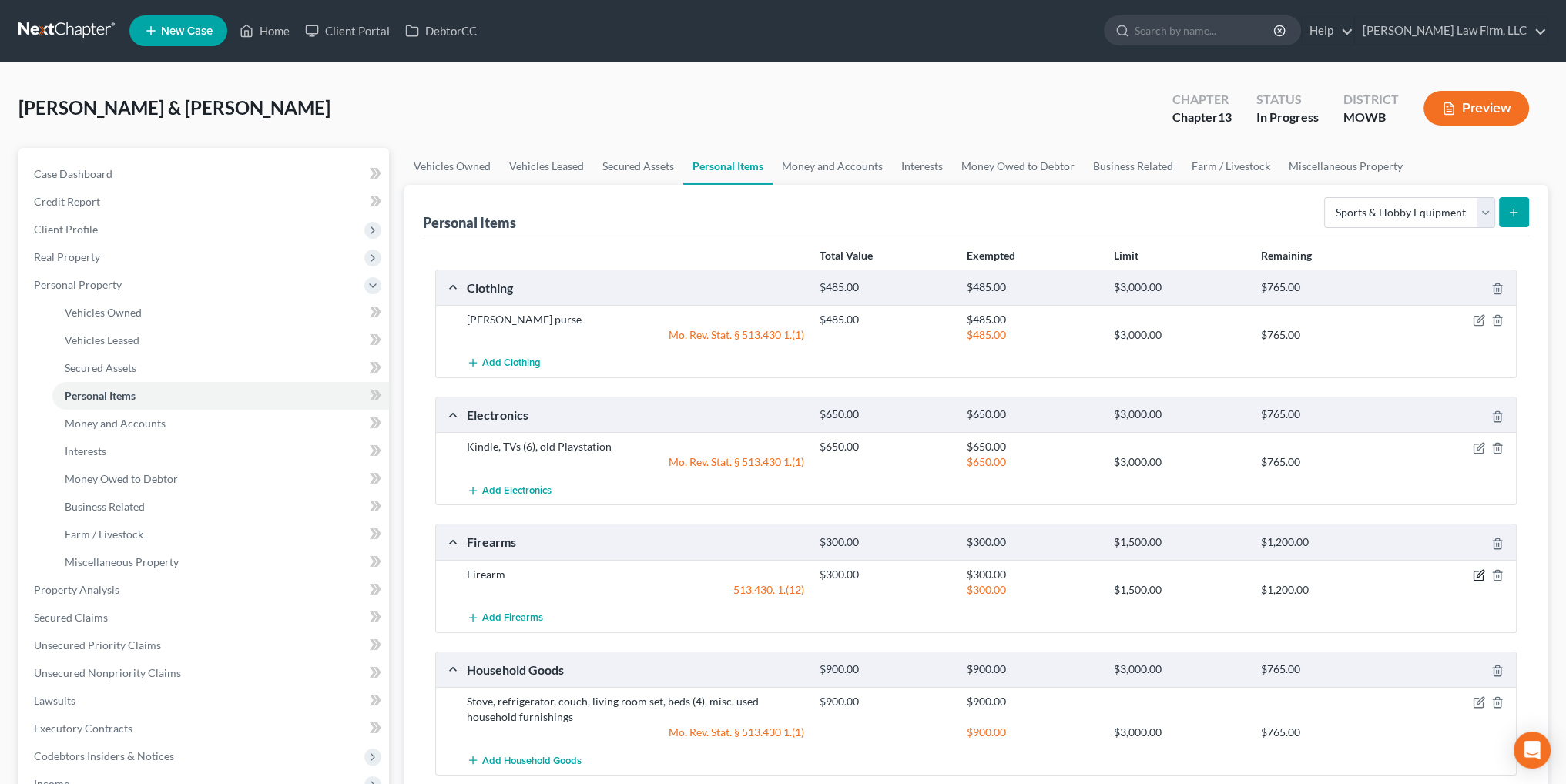
click at [1475, 572] on icon "button" at bounding box center [1479, 574] width 12 height 12
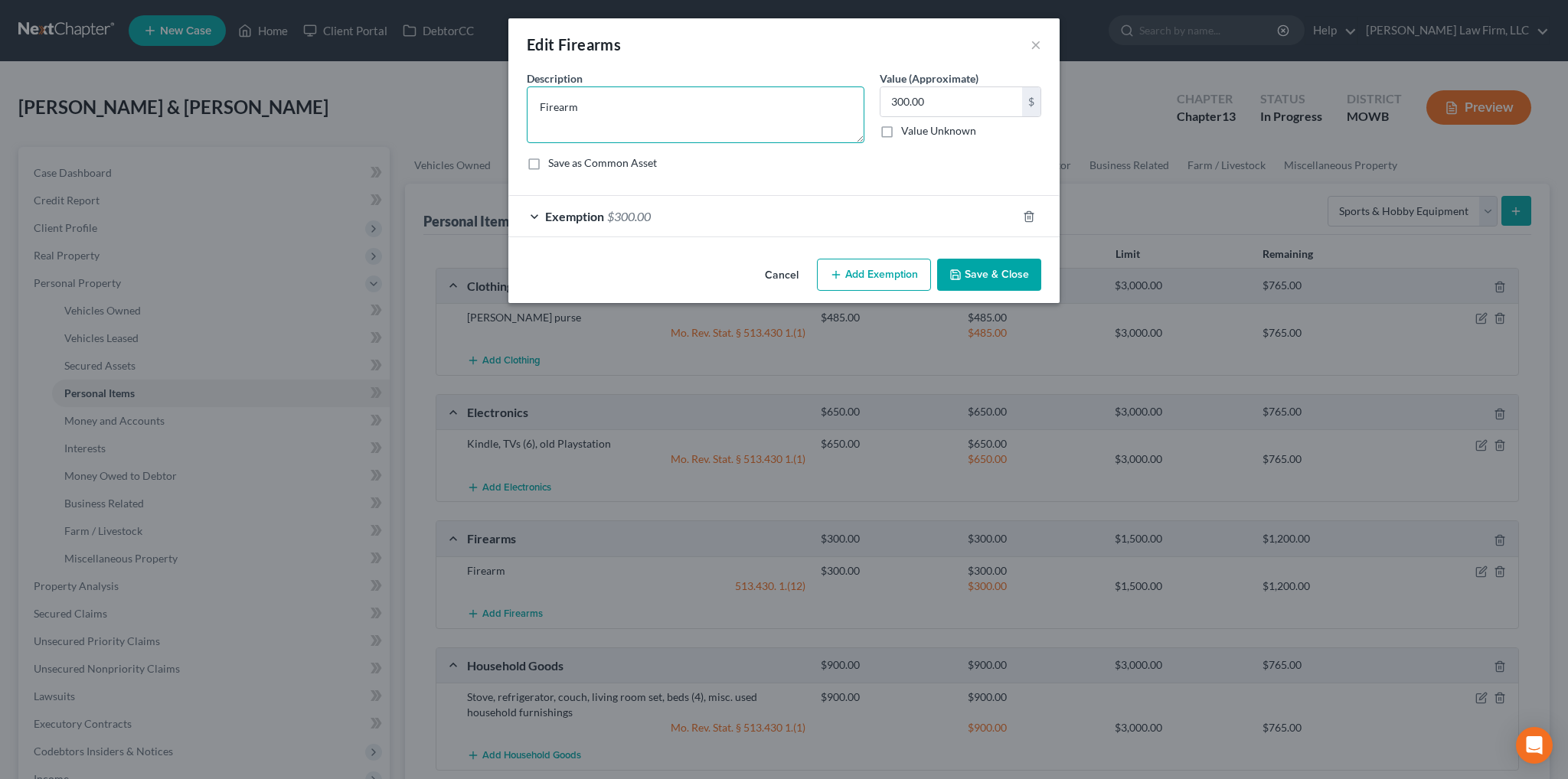
drag, startPoint x: 554, startPoint y: 107, endPoint x: 514, endPoint y: 107, distance: 40.0
click at [514, 107] on div "An exemption set must first be selected from the Filing Information section. Co…" at bounding box center [784, 161] width 551 height 182
type textarea "40 caliber pistol"
click at [982, 268] on button "Save & Close" at bounding box center [989, 274] width 104 height 32
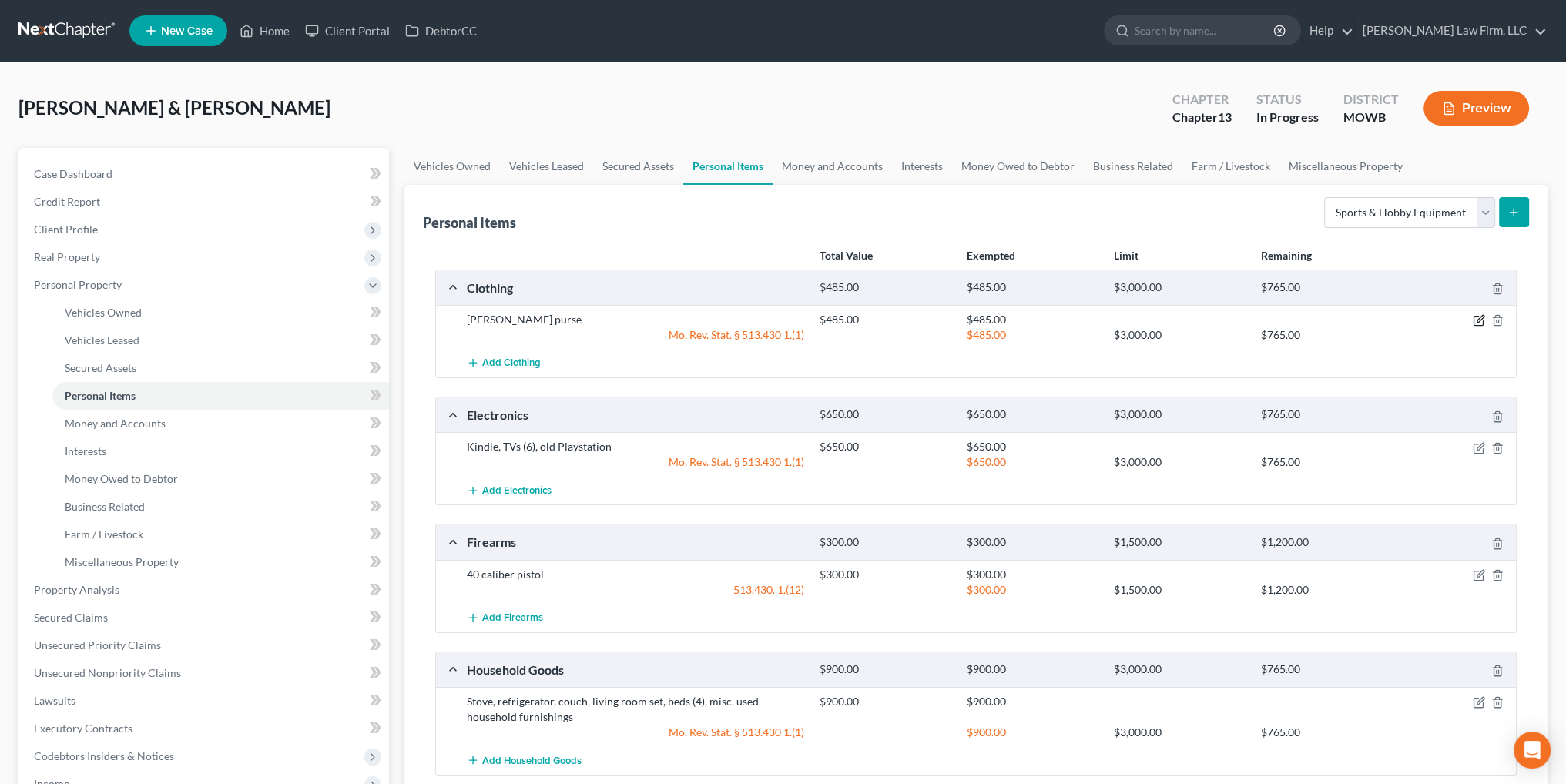
click at [1478, 320] on icon "button" at bounding box center [1479, 319] width 12 height 12
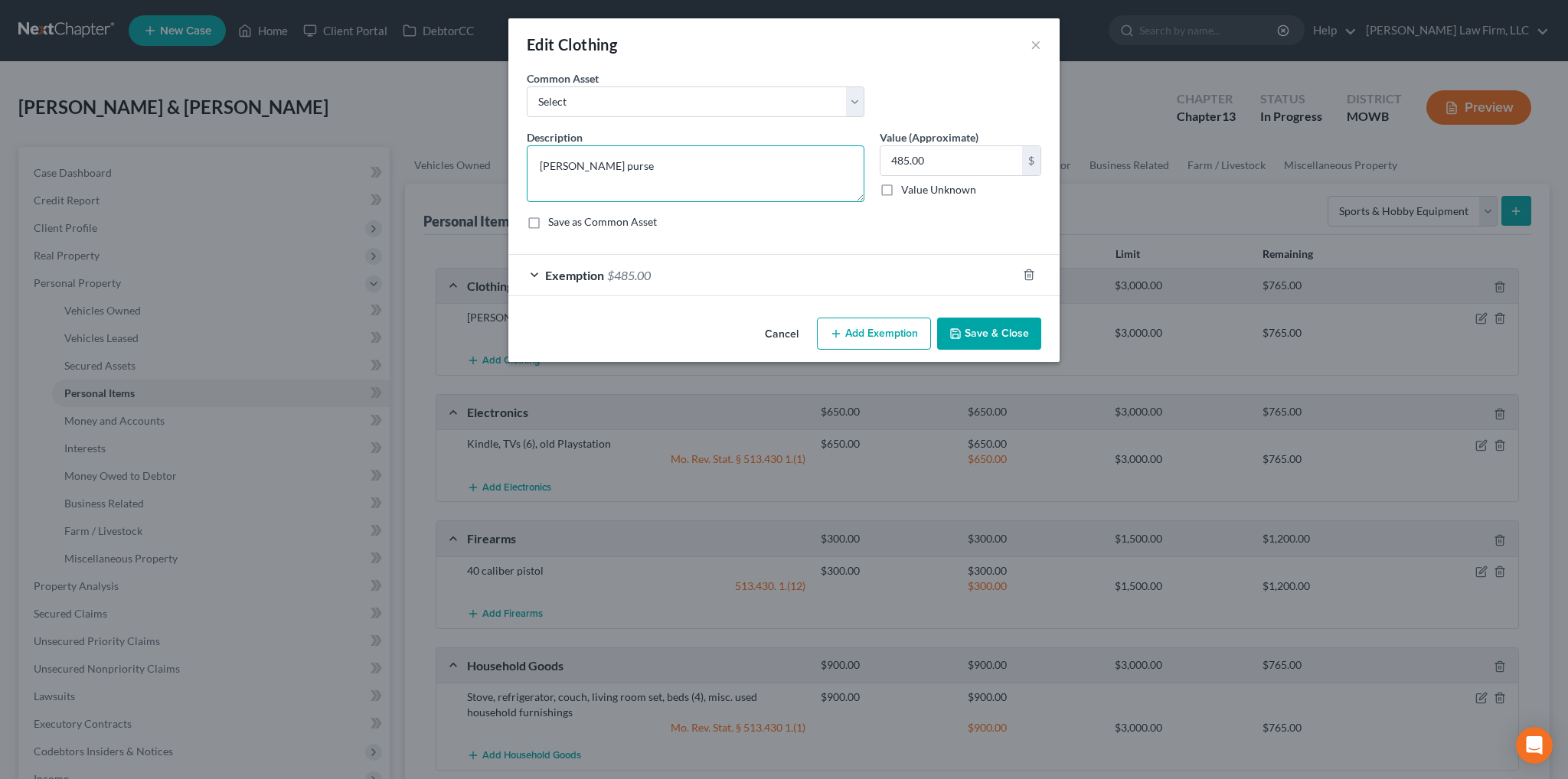
click at [716, 180] on textarea "[PERSON_NAME] purse" at bounding box center [695, 174] width 338 height 57
type textarea "[PERSON_NAME] purse, everyday clothes"
click at [986, 333] on button "Save & Close" at bounding box center [989, 333] width 104 height 32
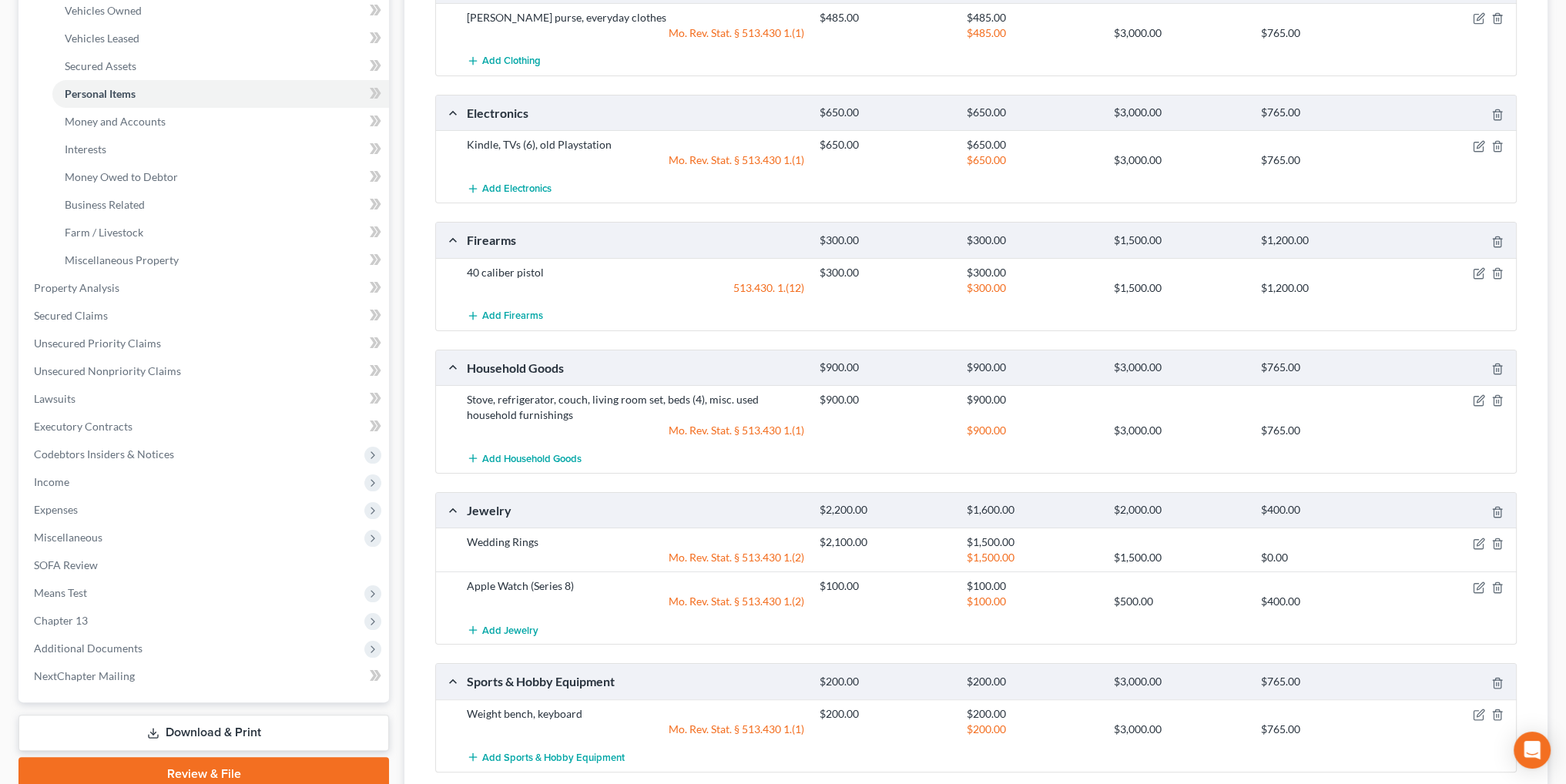
scroll to position [308, 0]
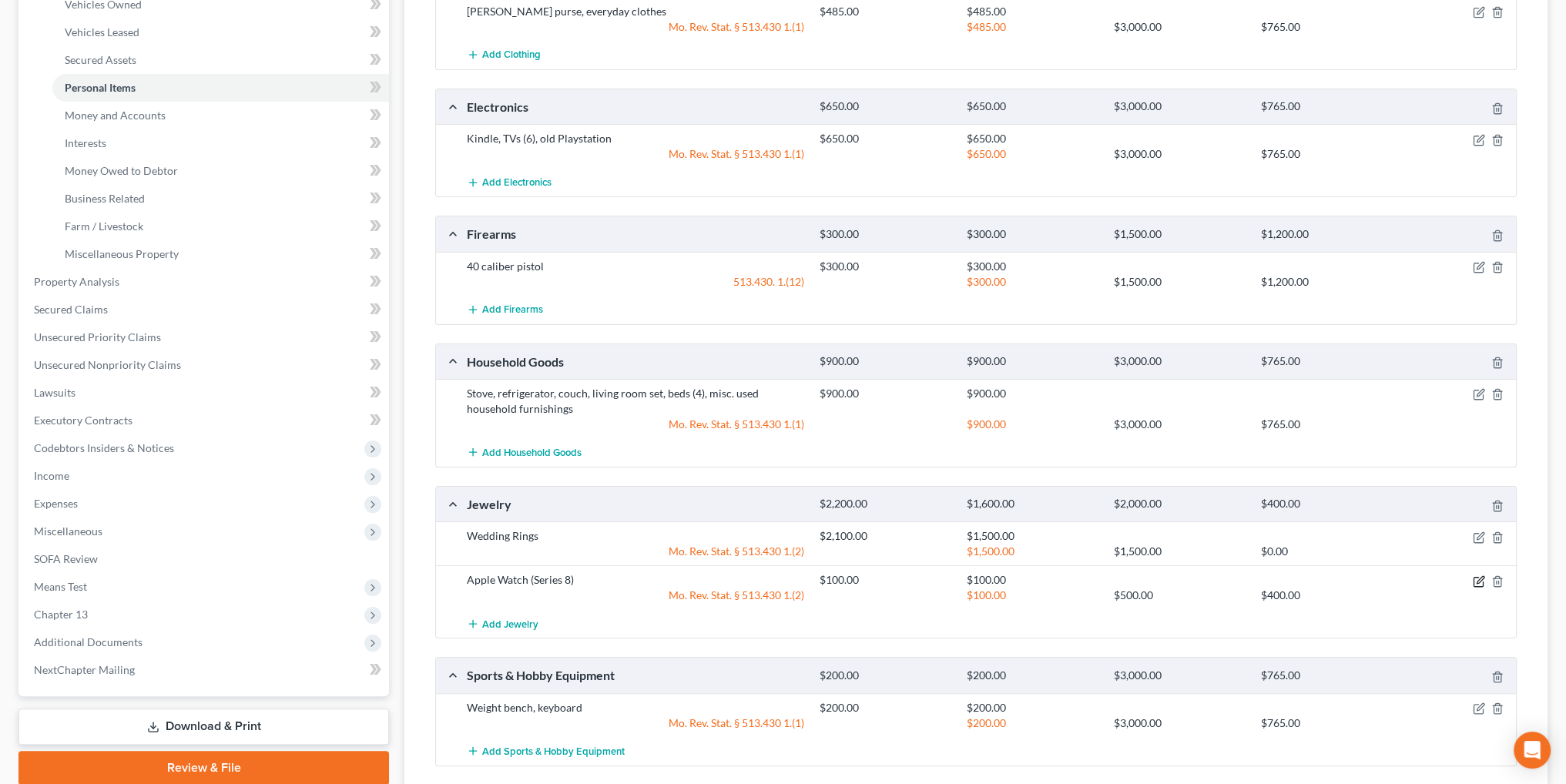
click at [1478, 577] on icon "button" at bounding box center [1480, 580] width 7 height 7
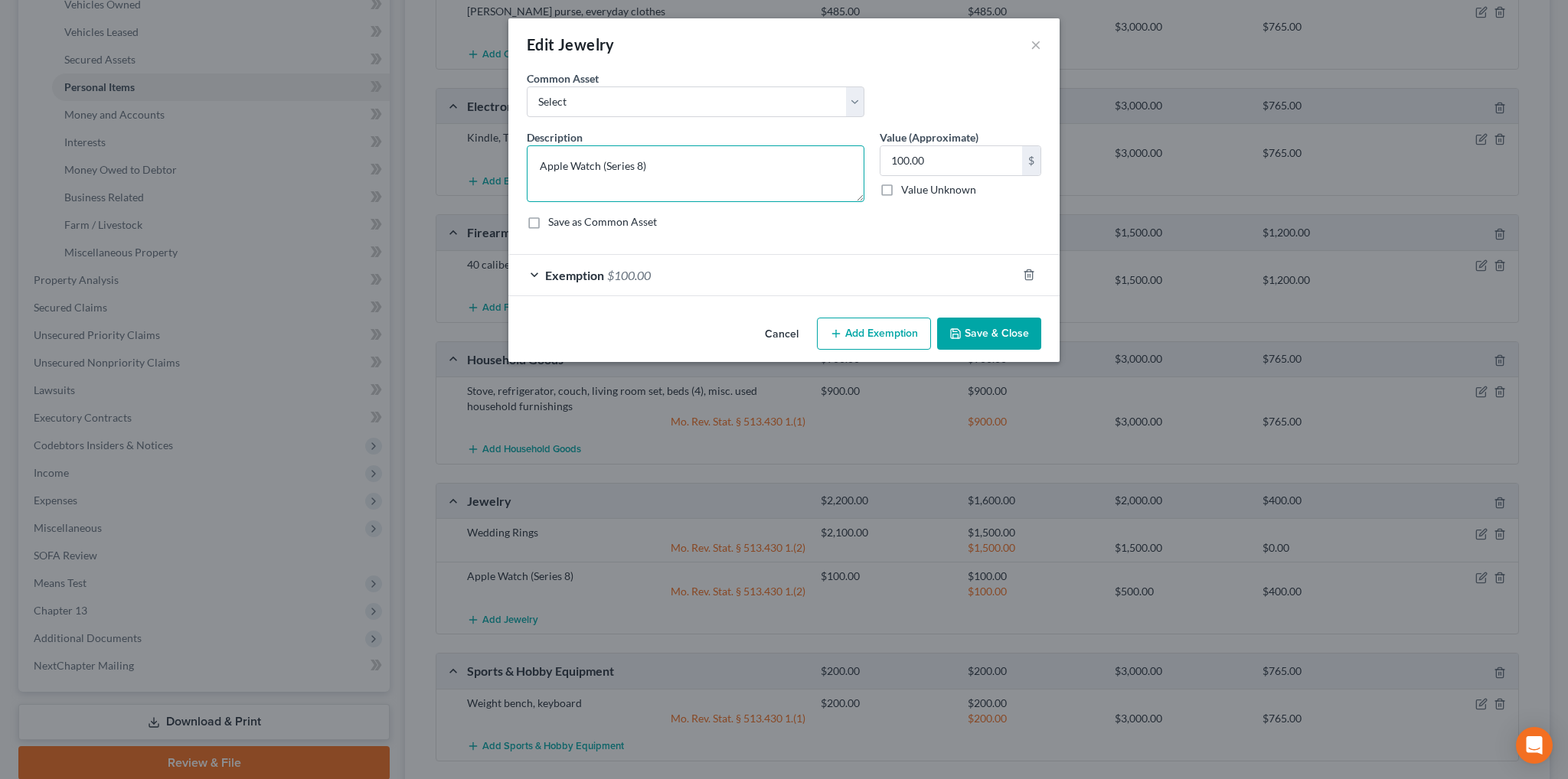
click at [689, 166] on textarea "Apple Watch (Series 8)" at bounding box center [695, 174] width 338 height 57
type textarea "Apple Watch (Series 8), misc. costume jewelry, emerald necklace"
type input "400.00"
click at [570, 283] on div "Exemption $100.00" at bounding box center [763, 275] width 509 height 40
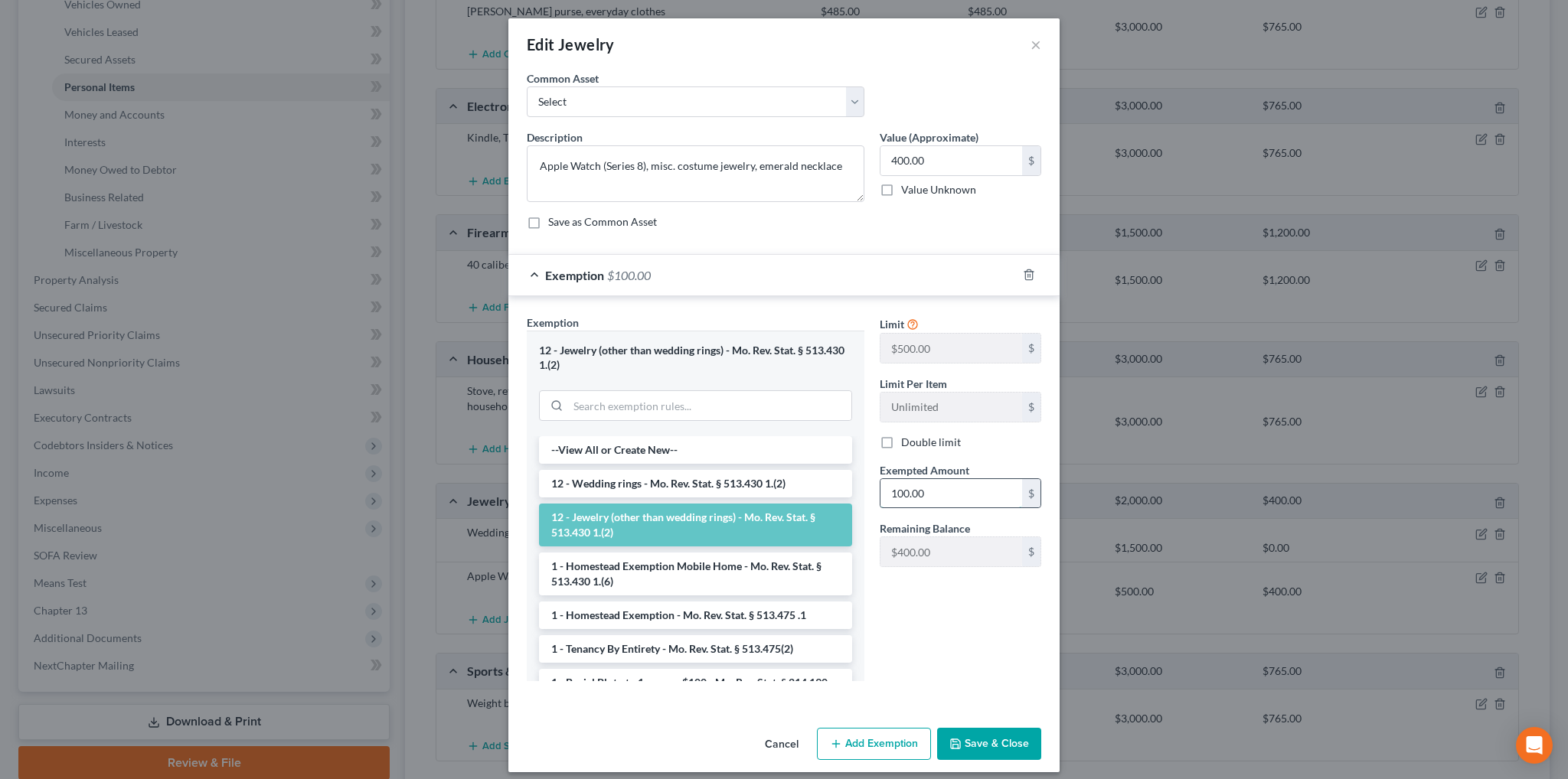
click at [940, 492] on input "100.00" at bounding box center [950, 494] width 142 height 29
type input "400.00"
click at [1009, 753] on button "Save & Close" at bounding box center [989, 743] width 104 height 32
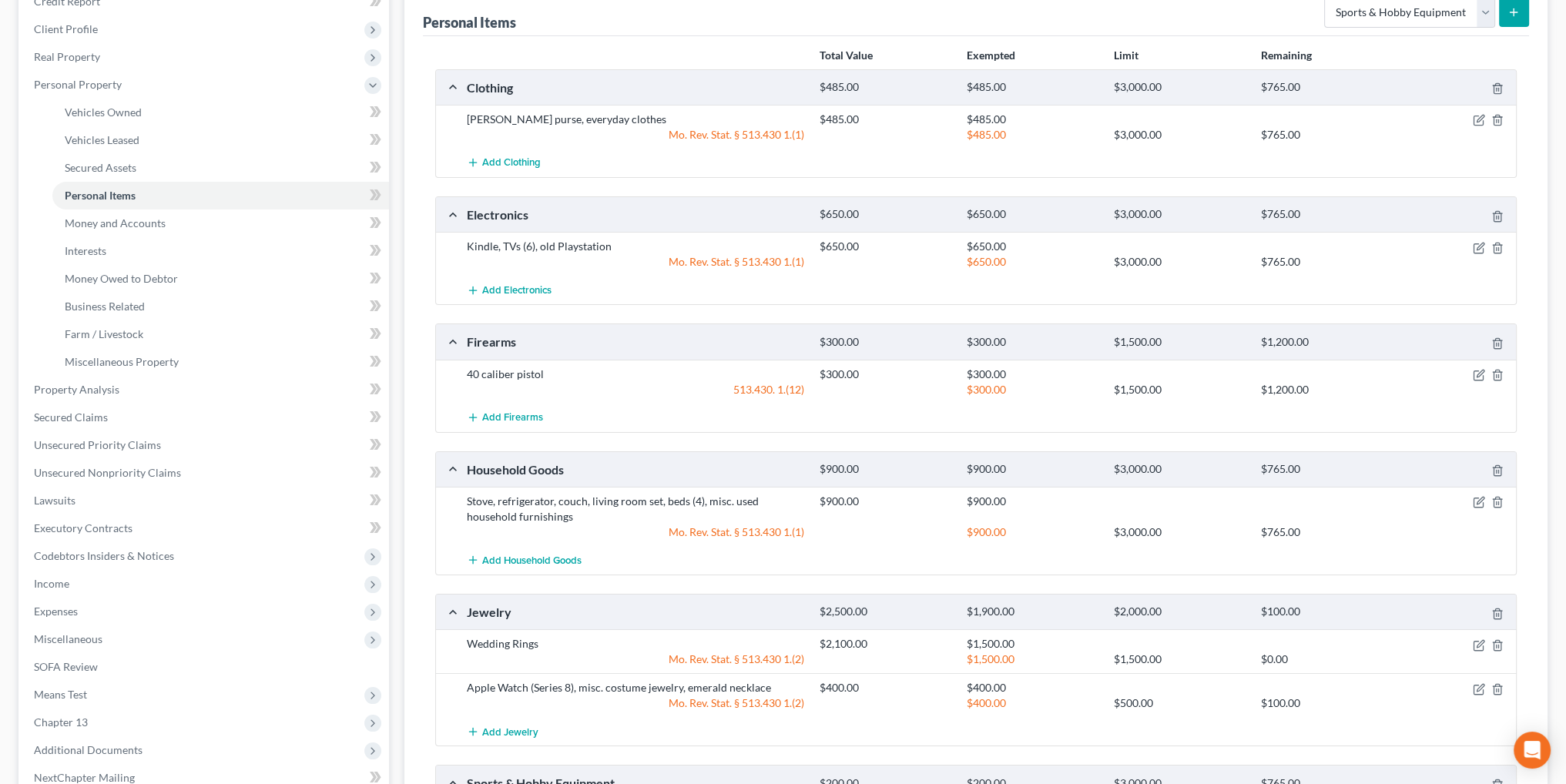
scroll to position [123, 0]
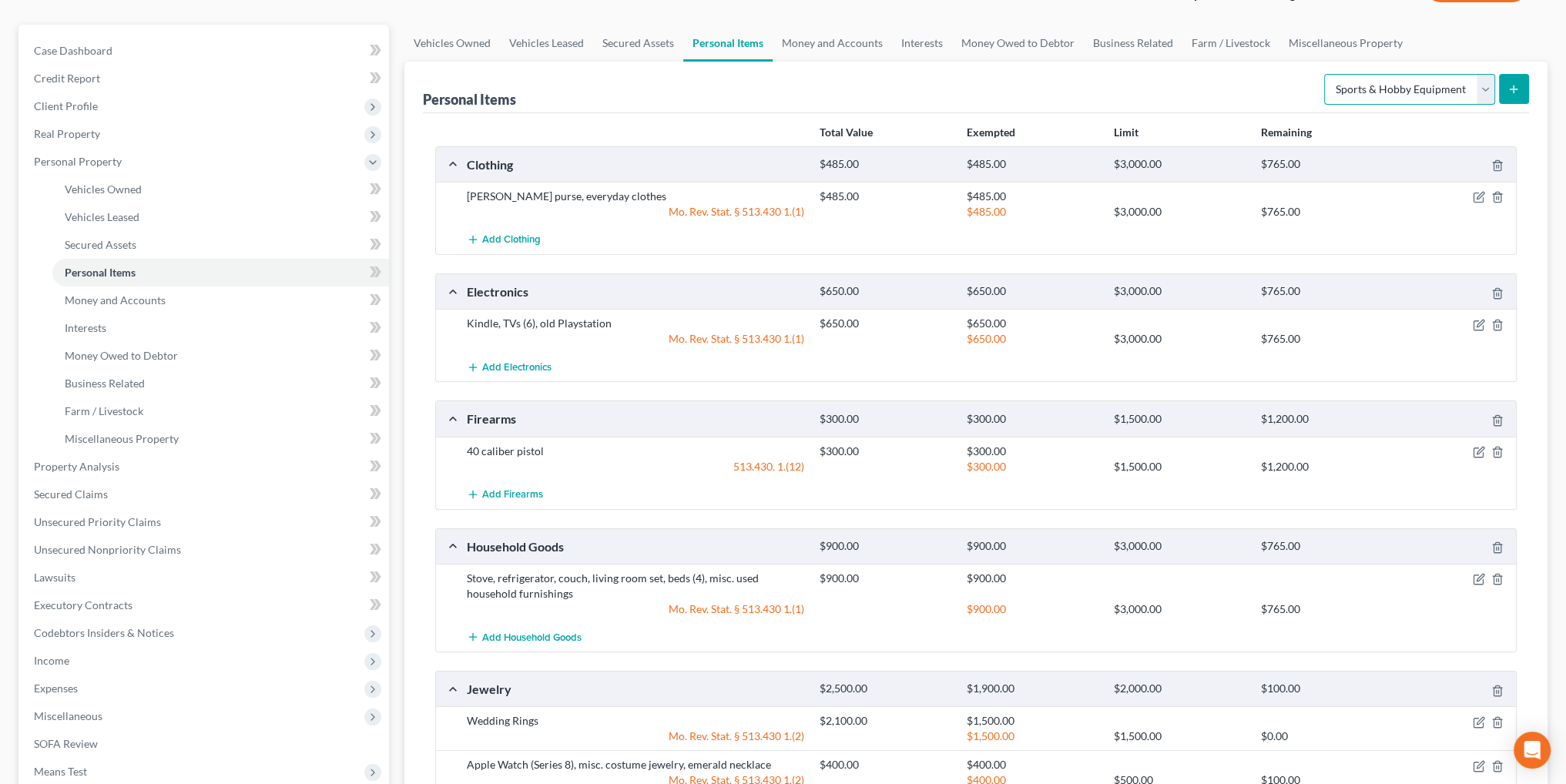
click at [1487, 98] on select "Select Item Type Clothing Collectibles Of Value Electronics Firearms Household …" at bounding box center [1409, 88] width 171 height 30
select select "pets"
click at [1326, 74] on select "Select Item Type Clothing Collectibles Of Value Electronics Firearms Household …" at bounding box center [1409, 88] width 171 height 30
click at [1512, 91] on icon "submit" at bounding box center [1513, 88] width 12 height 12
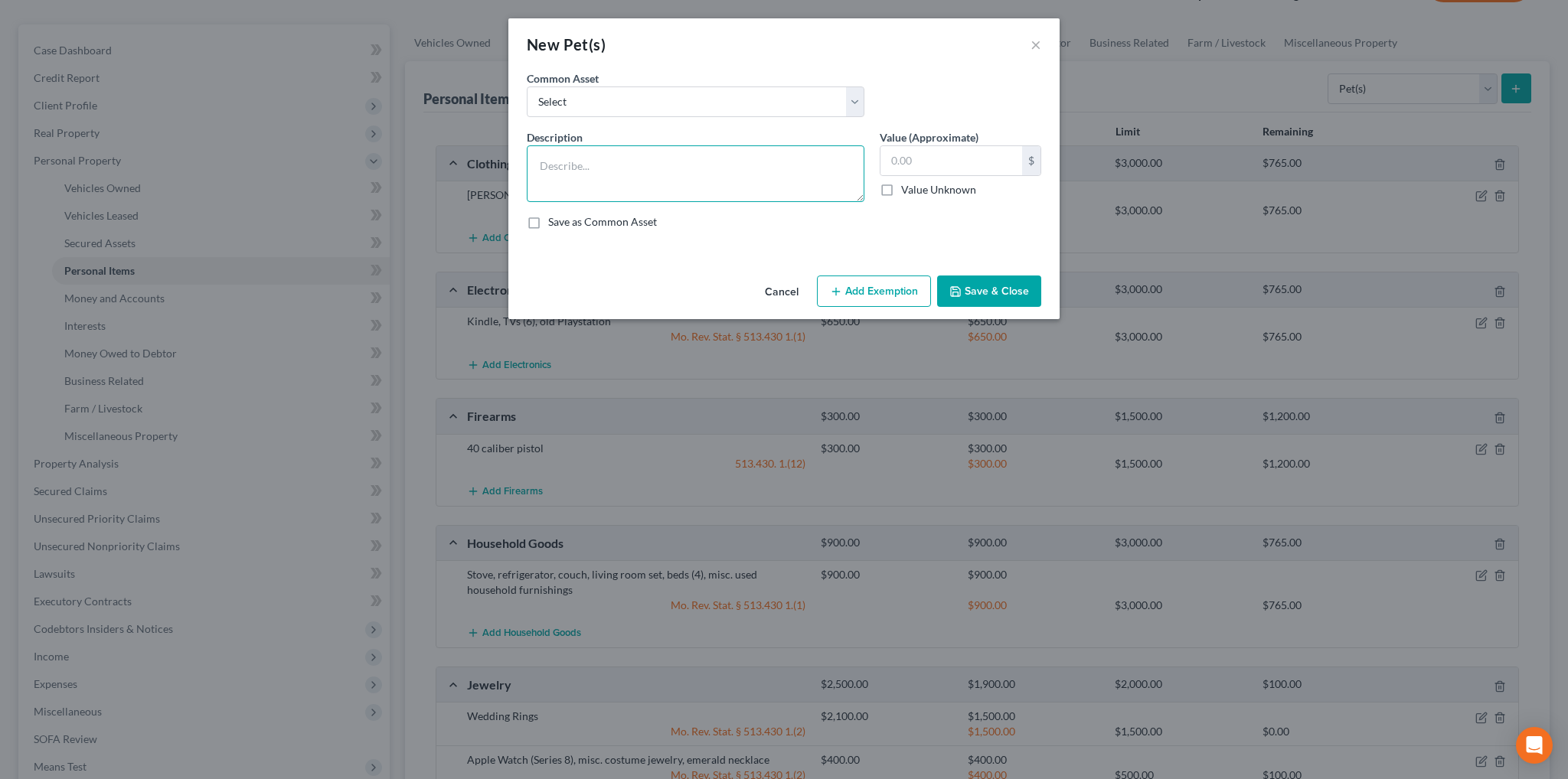
click at [764, 167] on textarea at bounding box center [695, 174] width 338 height 57
type textarea "Pet dog"
type input "0.00"
click at [995, 294] on button "Save & Close" at bounding box center [989, 291] width 104 height 32
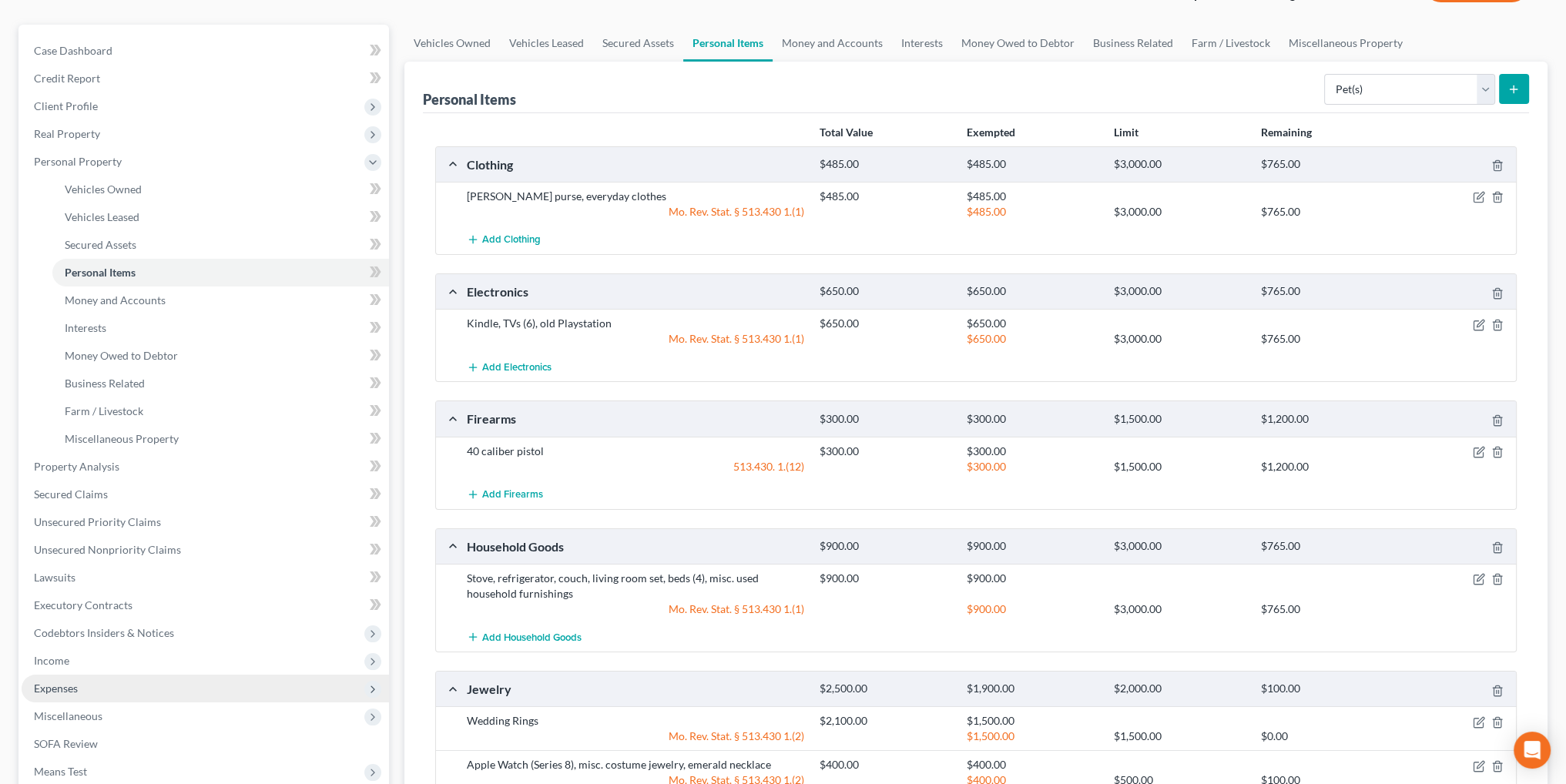
click at [46, 684] on span "Expenses" at bounding box center [56, 687] width 44 height 13
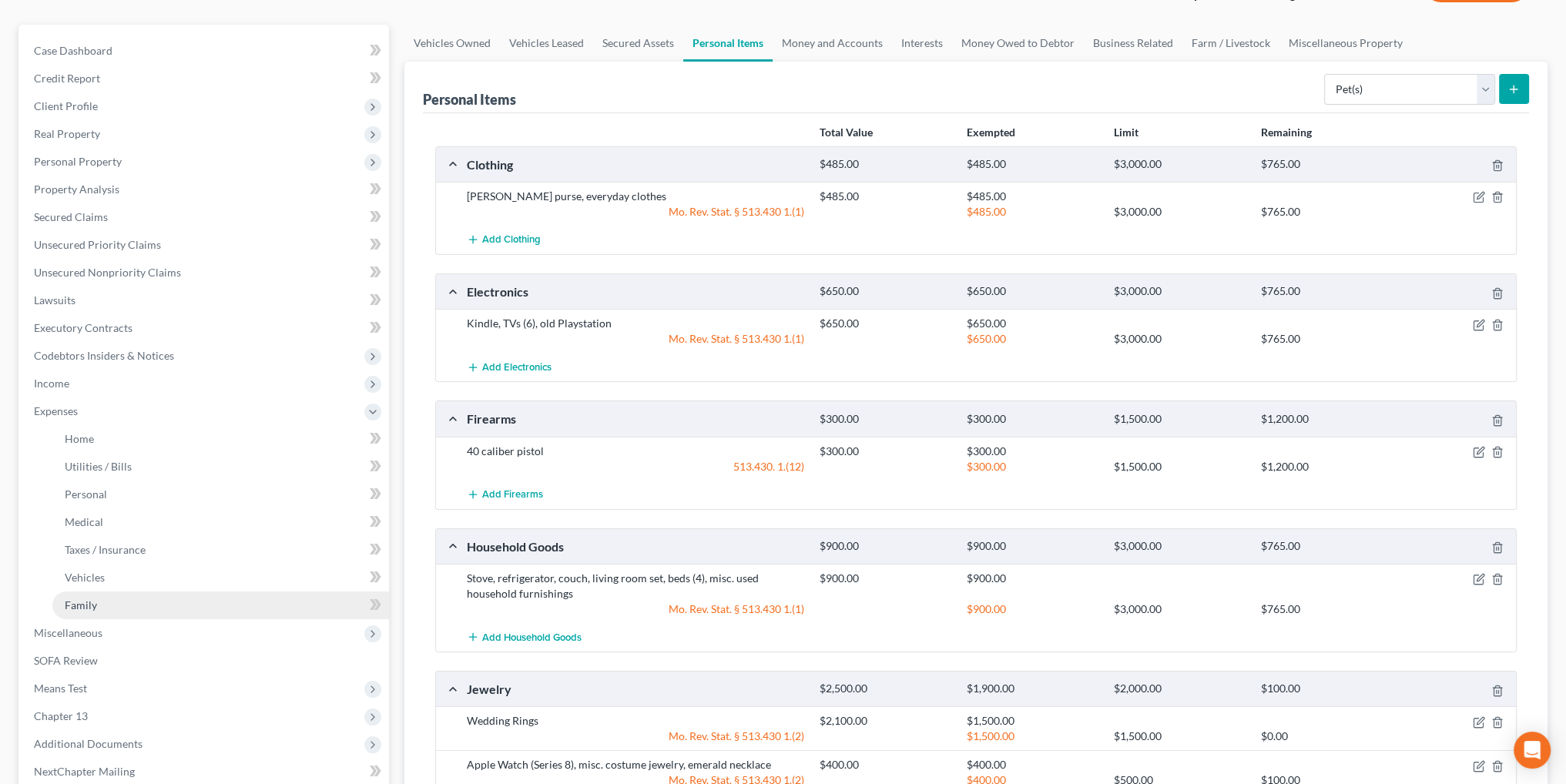
click at [83, 603] on span "Family" at bounding box center [80, 605] width 32 height 13
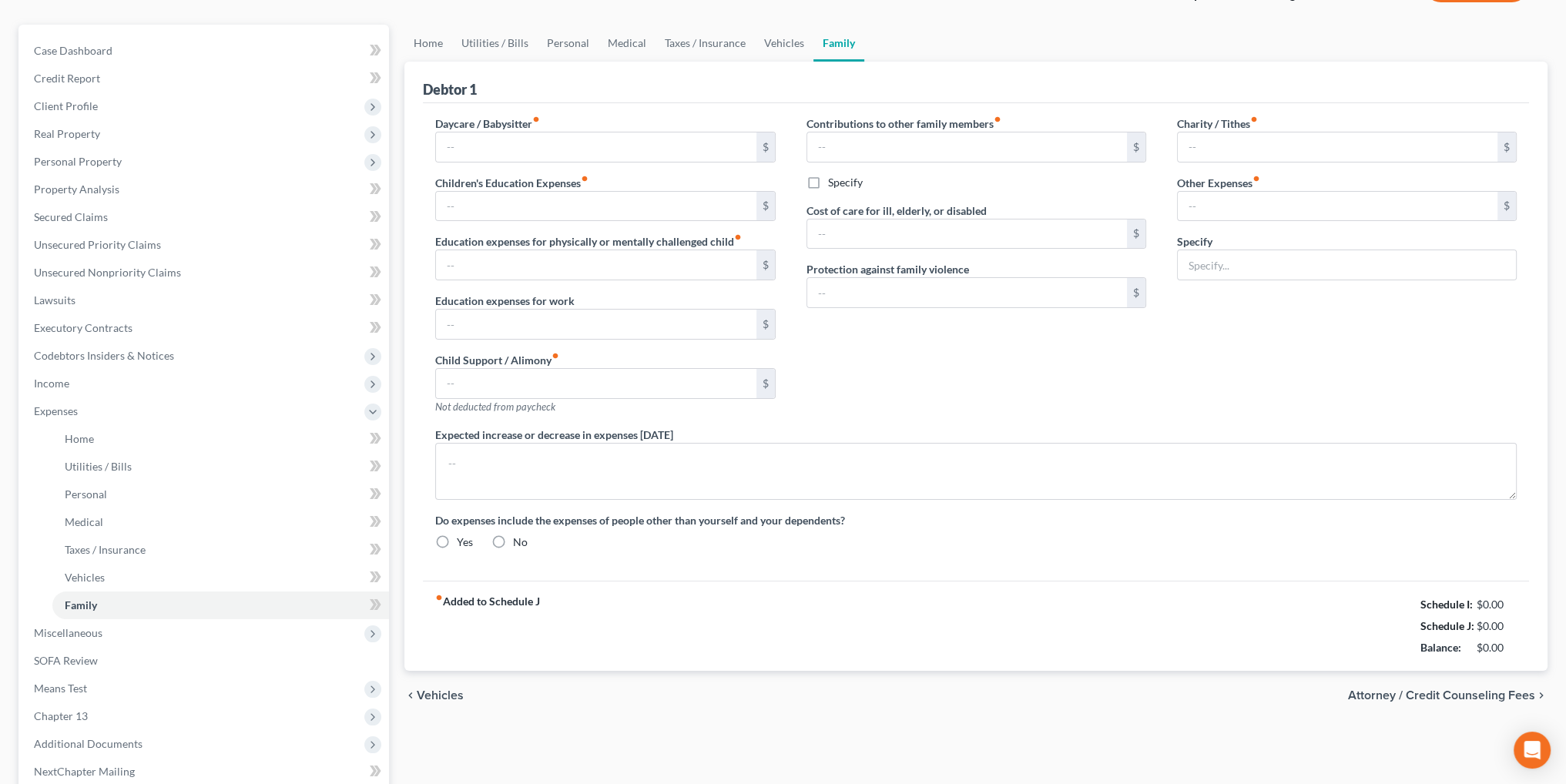
scroll to position [26, 0]
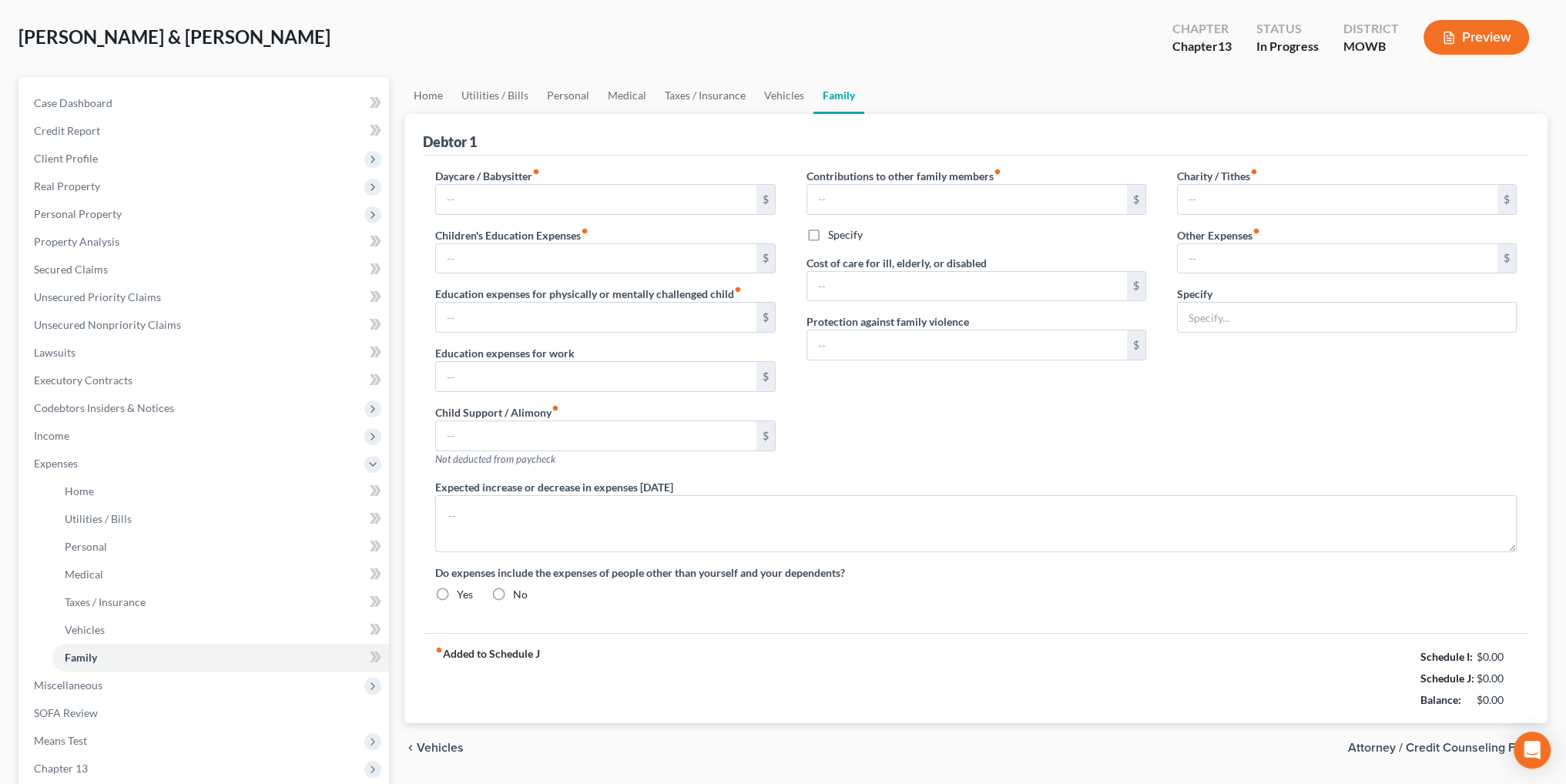
type input "0.00"
type input "200.00"
type input "0.00"
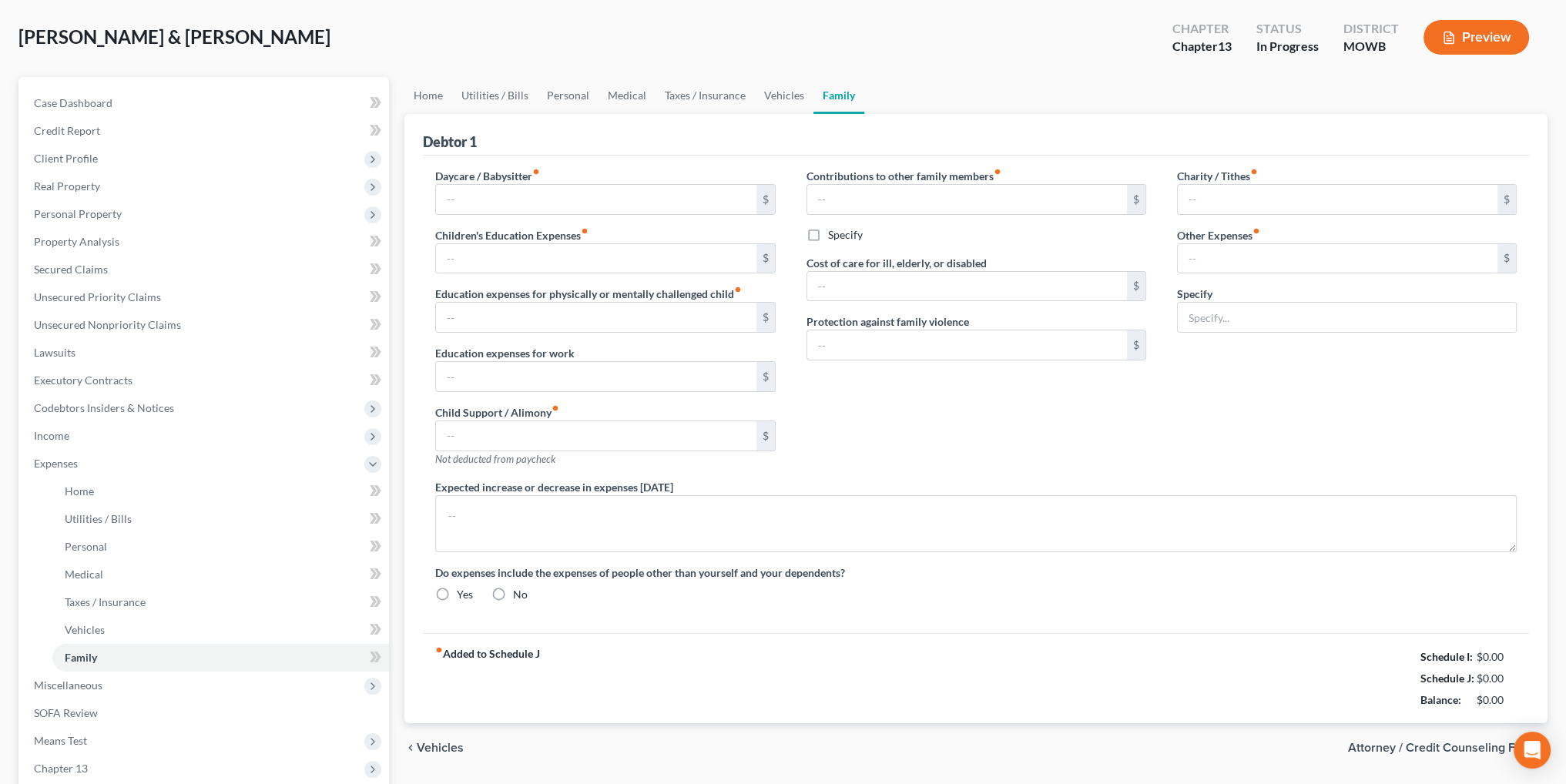
type input "400.00"
type input "0.00"
type input "200.00"
type input "160.00"
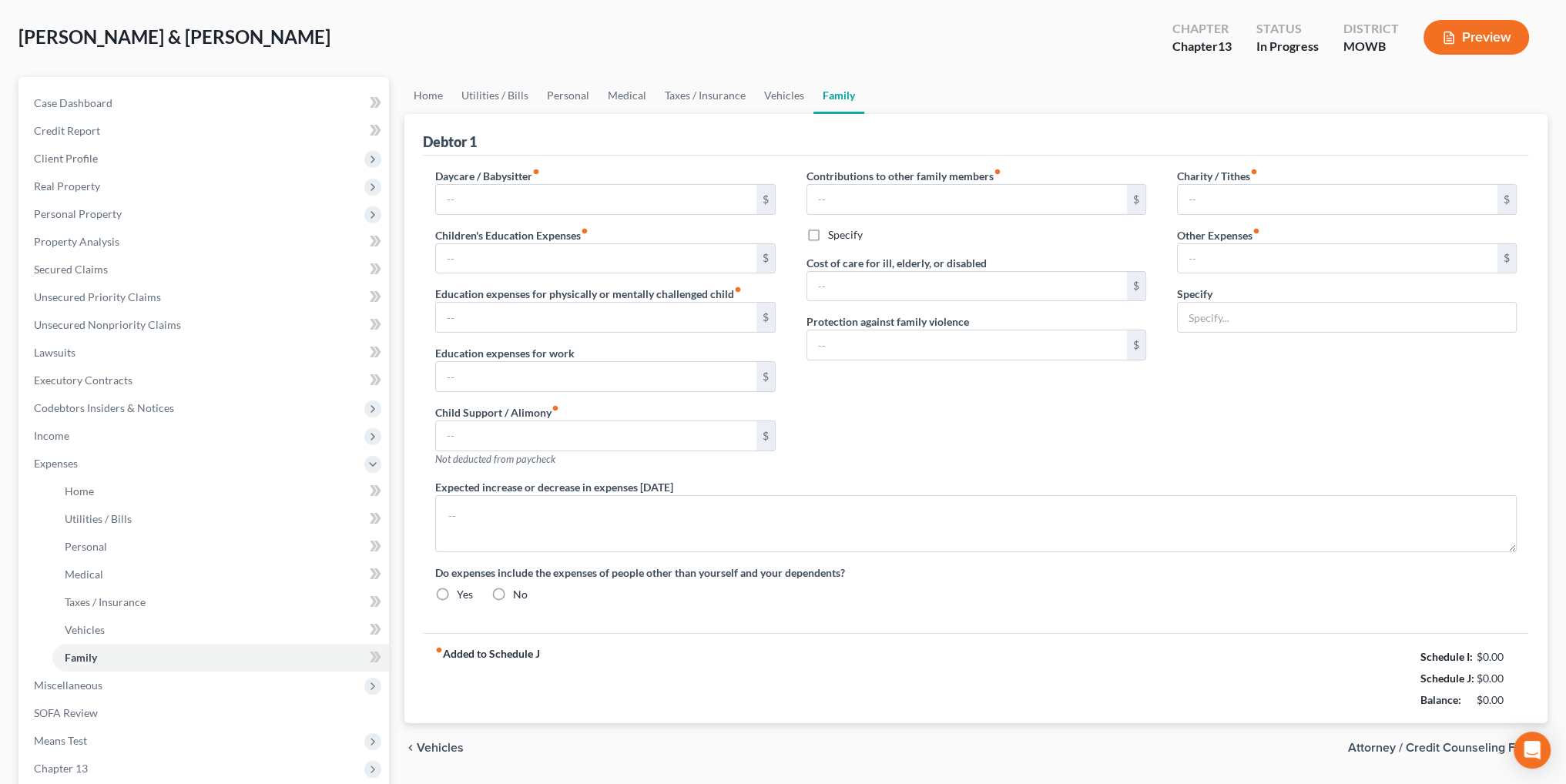
type input "Monthly employee parking fee"
radio input "true"
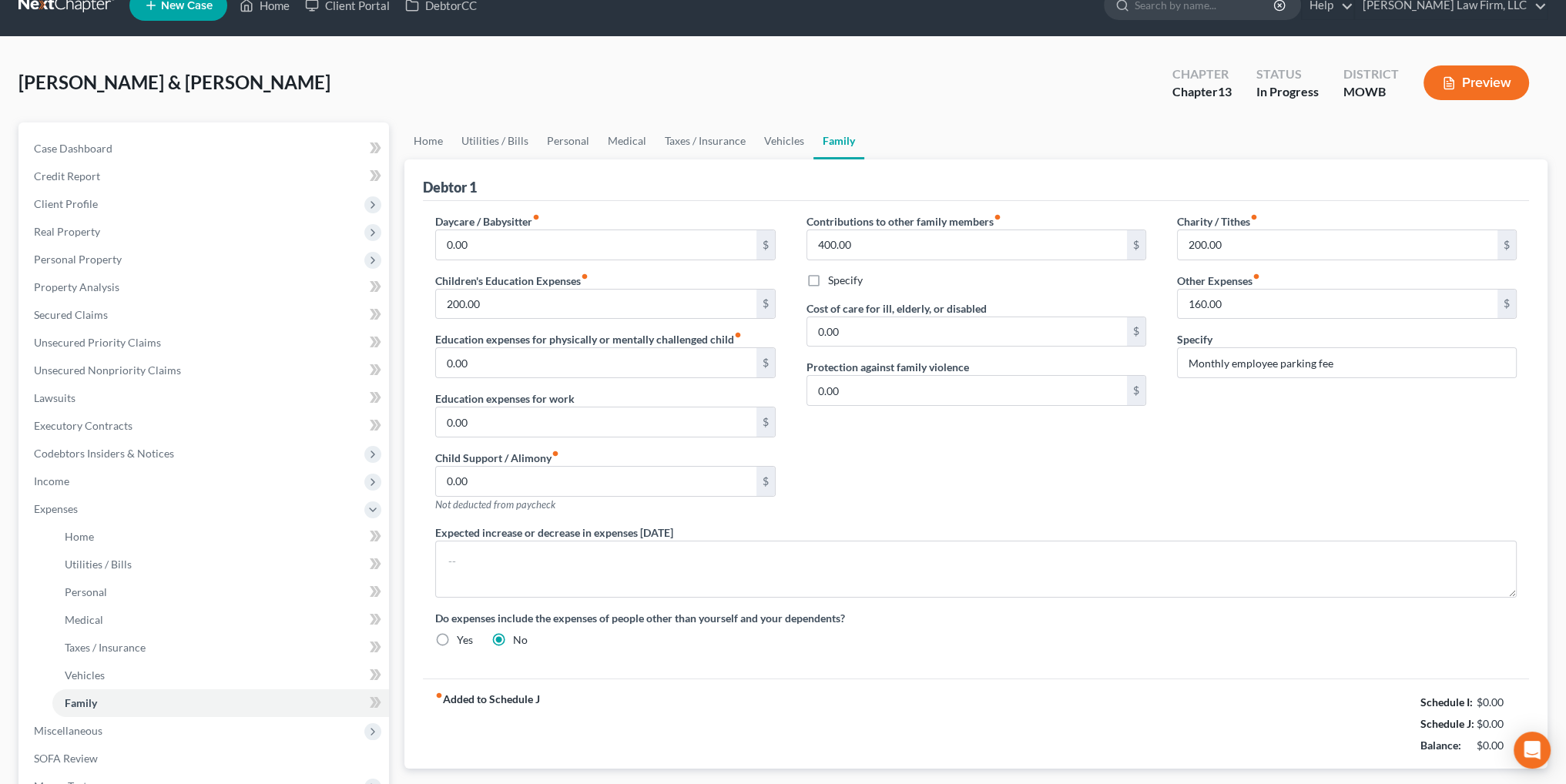
scroll to position [0, 0]
